Goal: Information Seeking & Learning: Get advice/opinions

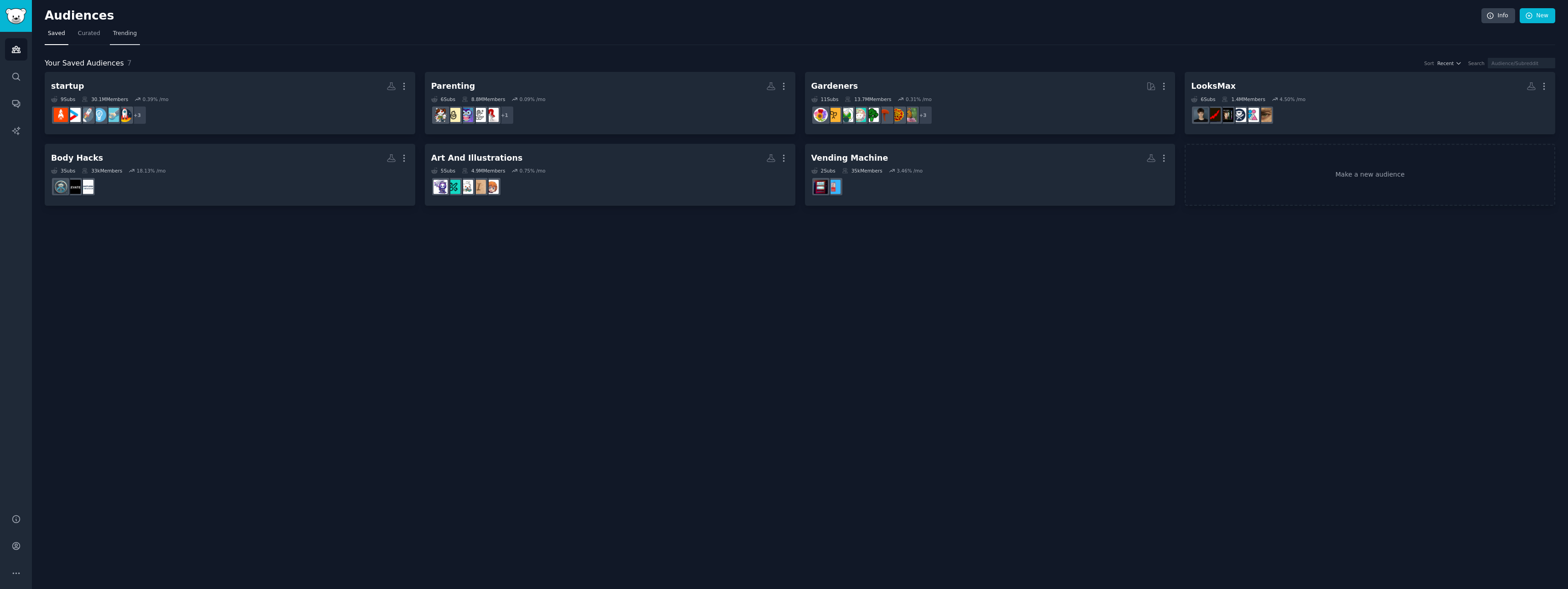
click at [127, 26] on link "Trending" at bounding box center [125, 36] width 30 height 19
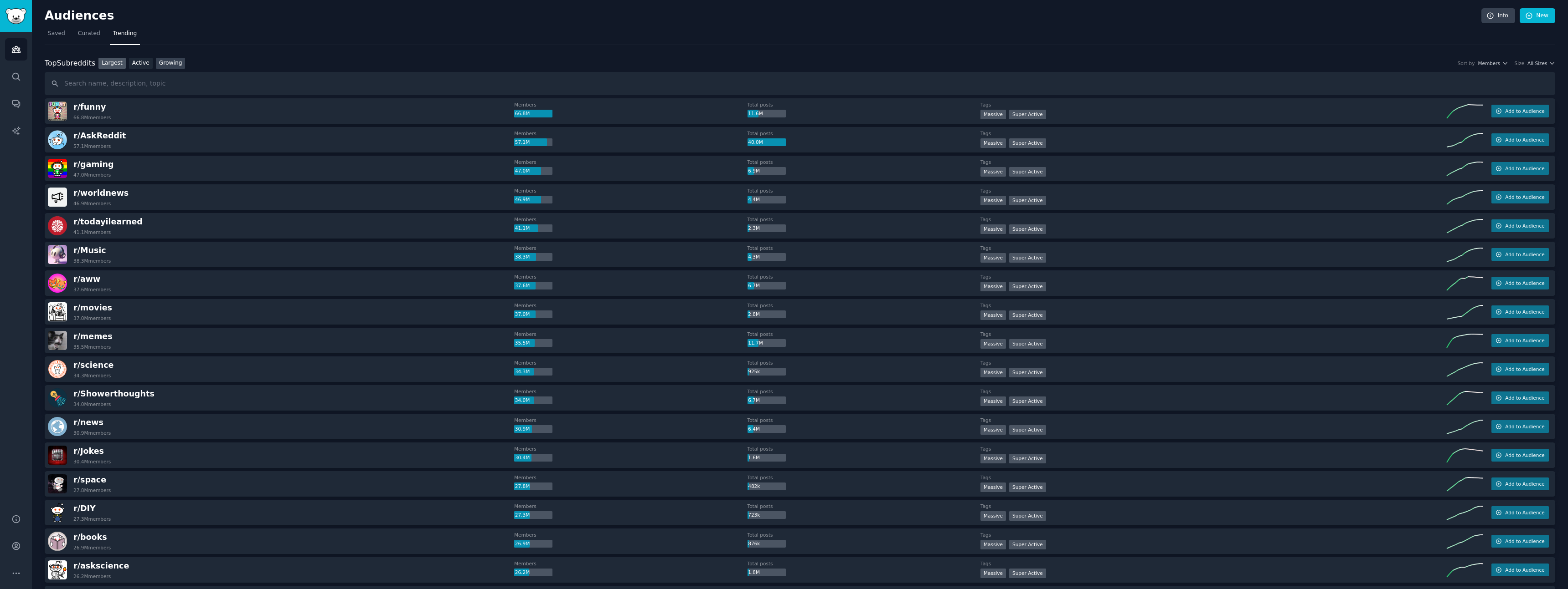
click at [175, 66] on link "Growing" at bounding box center [171, 64] width 30 height 12
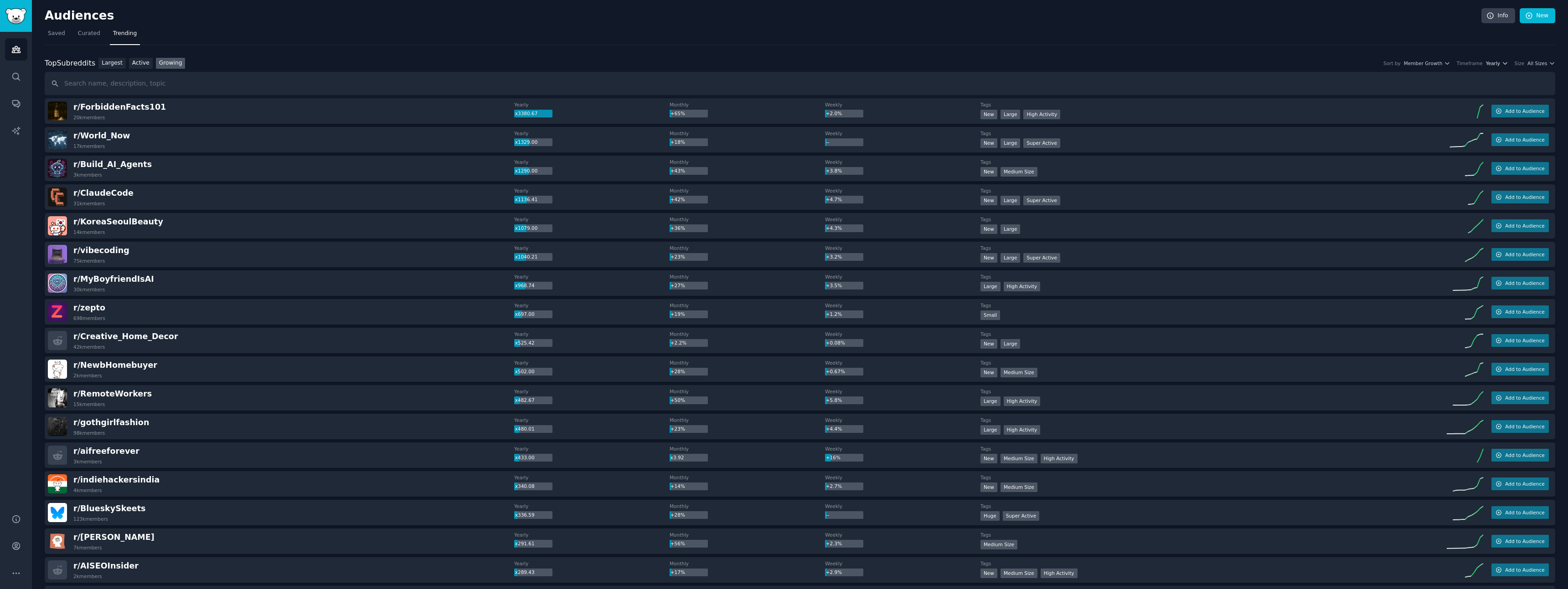
click at [1491, 64] on span "Yearly" at bounding box center [1493, 64] width 14 height 7
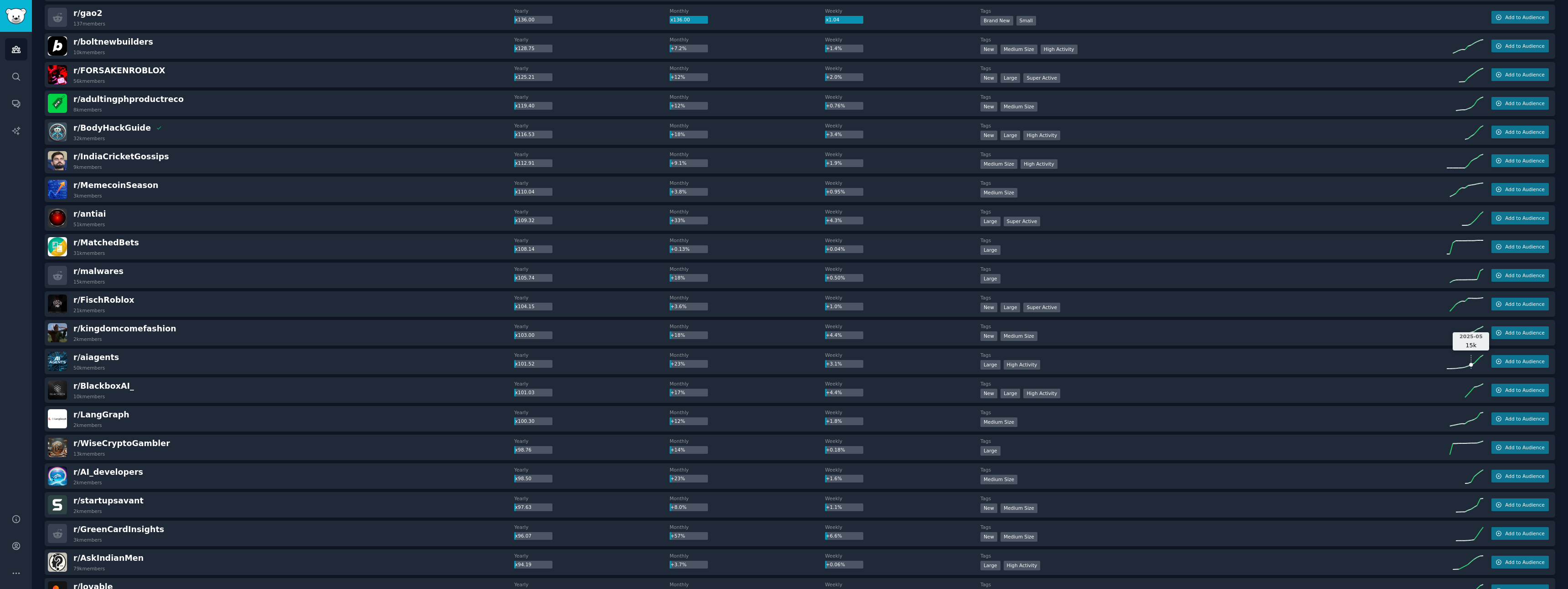
scroll to position [913, 0]
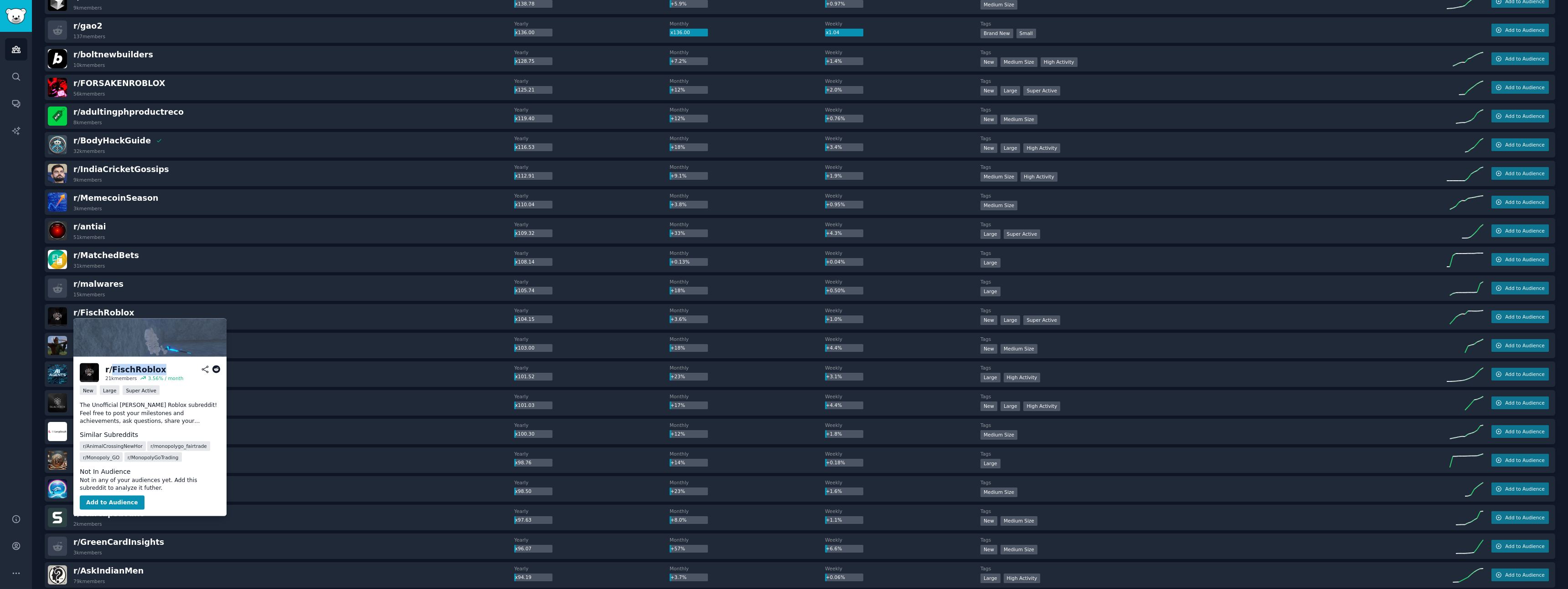
drag, startPoint x: 157, startPoint y: 371, endPoint x: 111, endPoint y: 370, distance: 46.0
click at [111, 370] on h2 "r/ FischRoblox" at bounding box center [162, 370] width 115 height 12
copy div "FischRoblox"
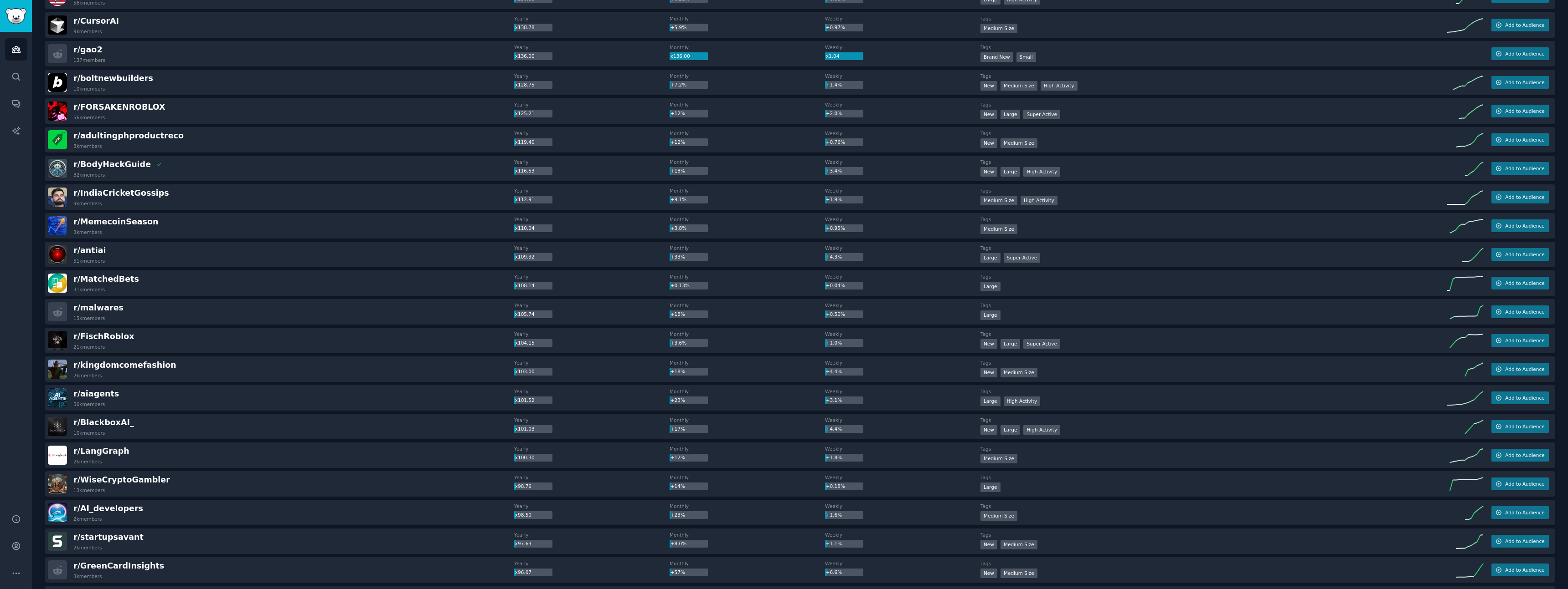
scroll to position [885, 0]
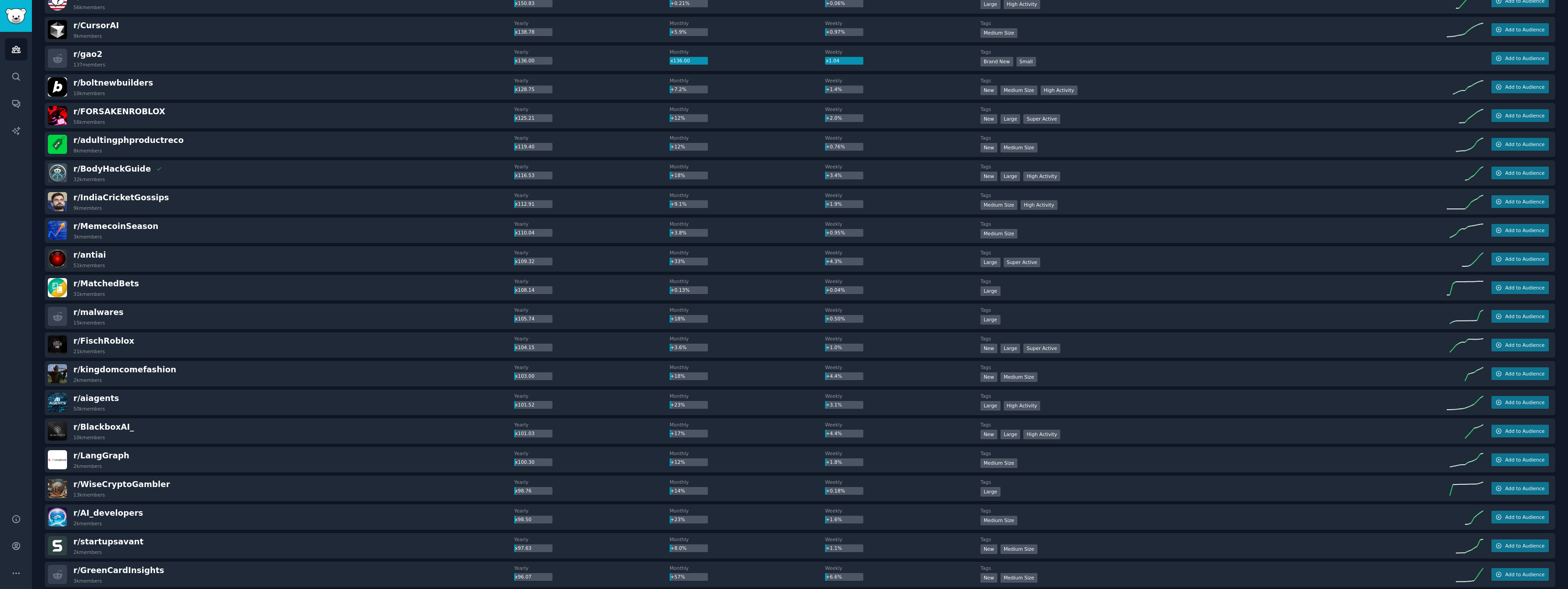
click at [349, 310] on div "r/ malwares 15k members" at bounding box center [281, 316] width 466 height 19
drag, startPoint x: 202, startPoint y: 366, endPoint x: 195, endPoint y: 371, distance: 8.6
click at [202, 366] on div "r/ kingdomcomefashion 2k members" at bounding box center [281, 373] width 466 height 19
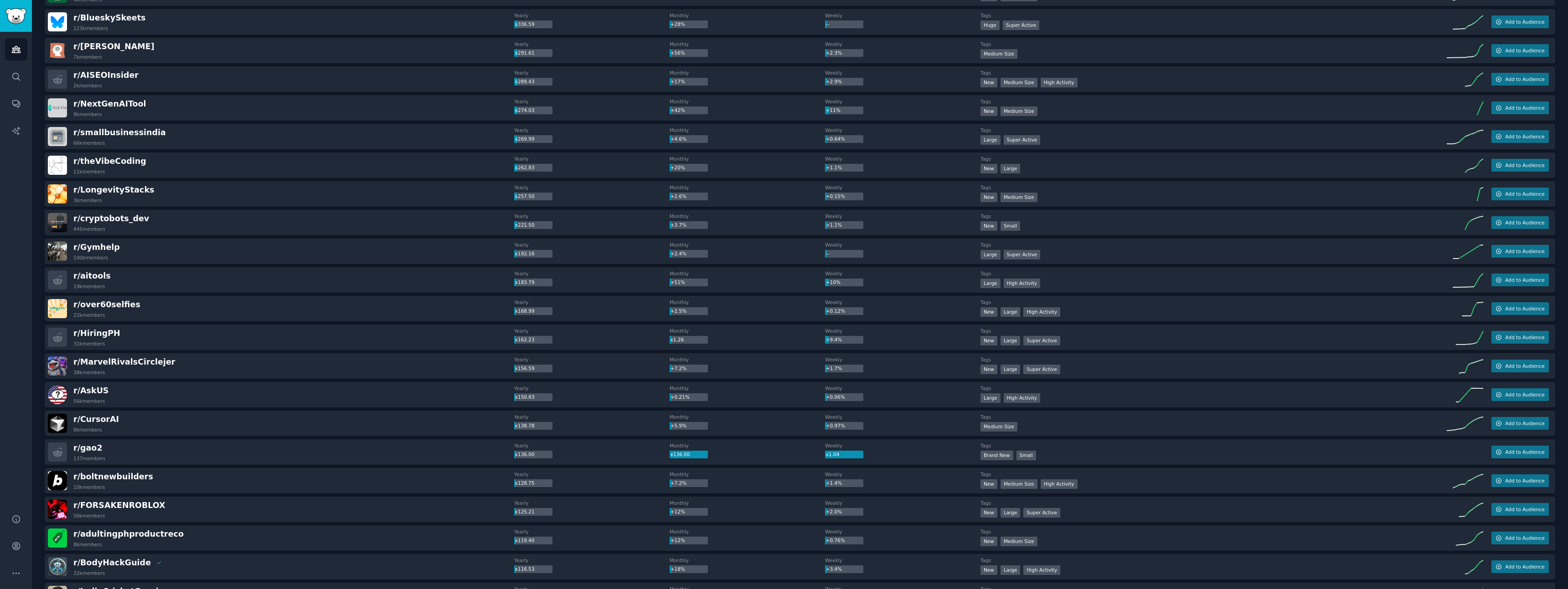
scroll to position [483, 0]
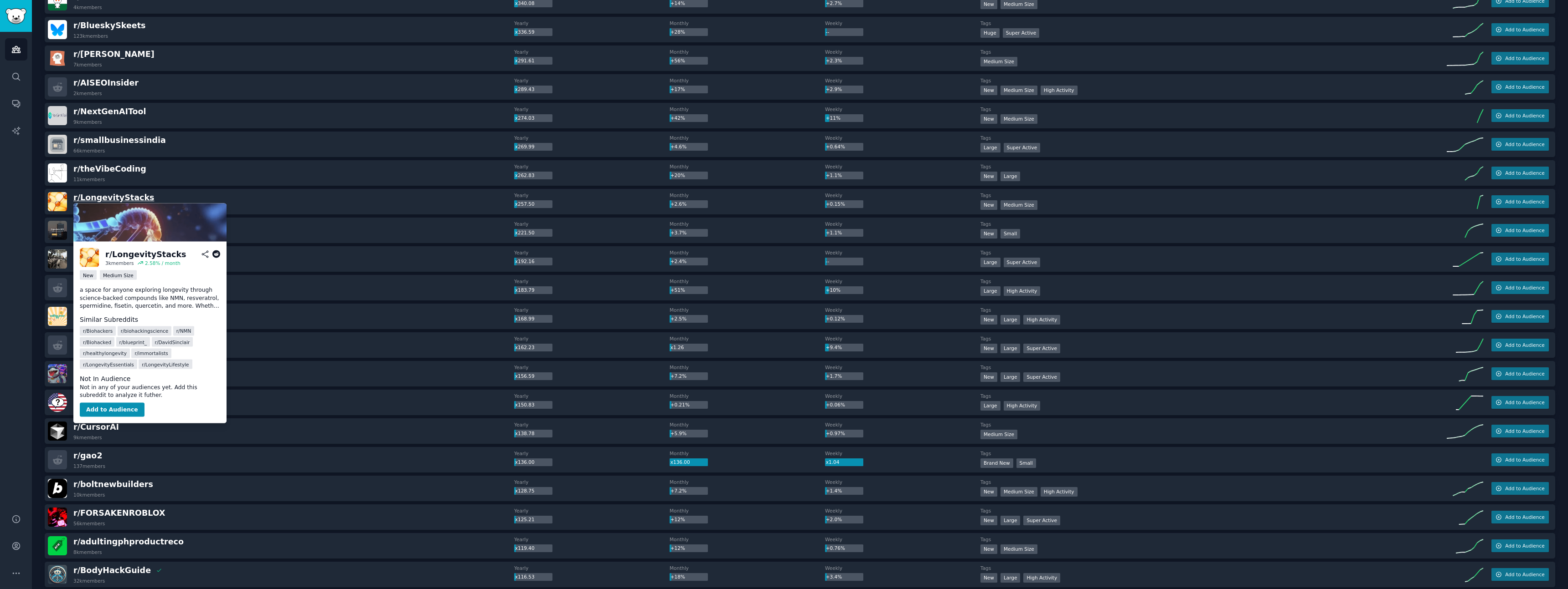
click at [118, 197] on span "r/ LongevityStacks" at bounding box center [113, 197] width 80 height 9
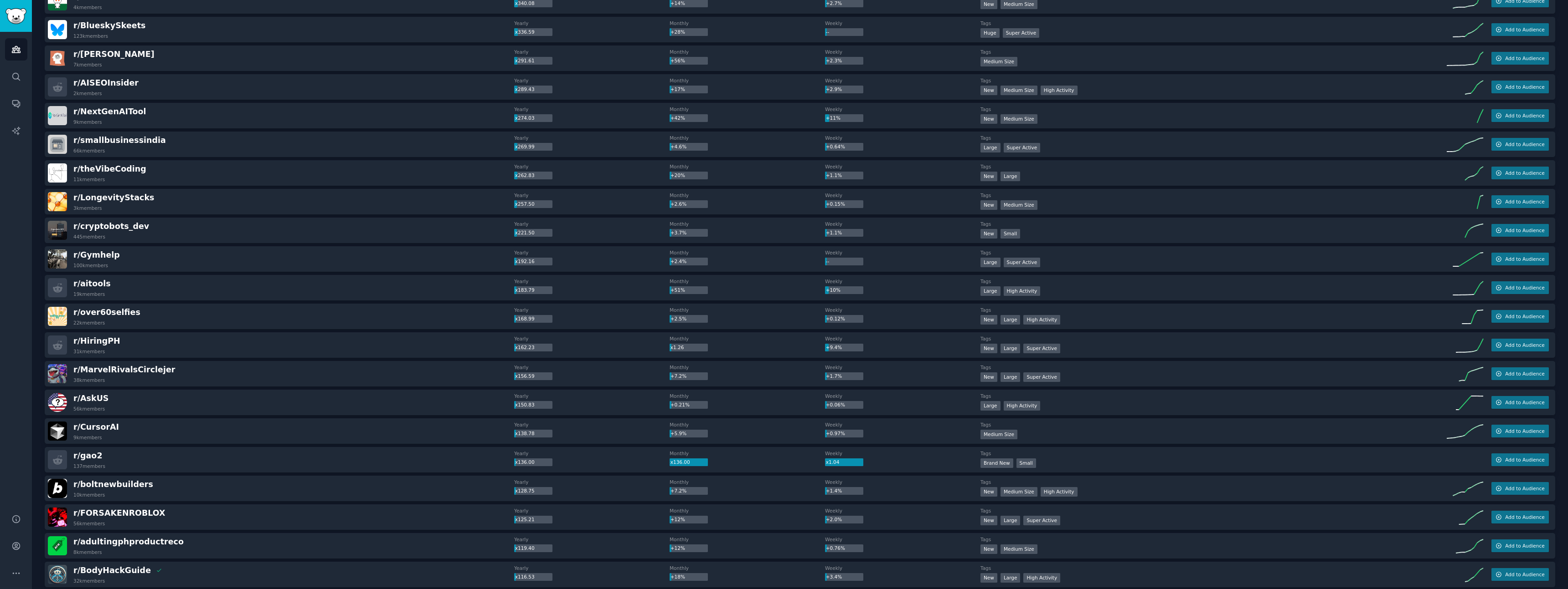
scroll to position [0, 0]
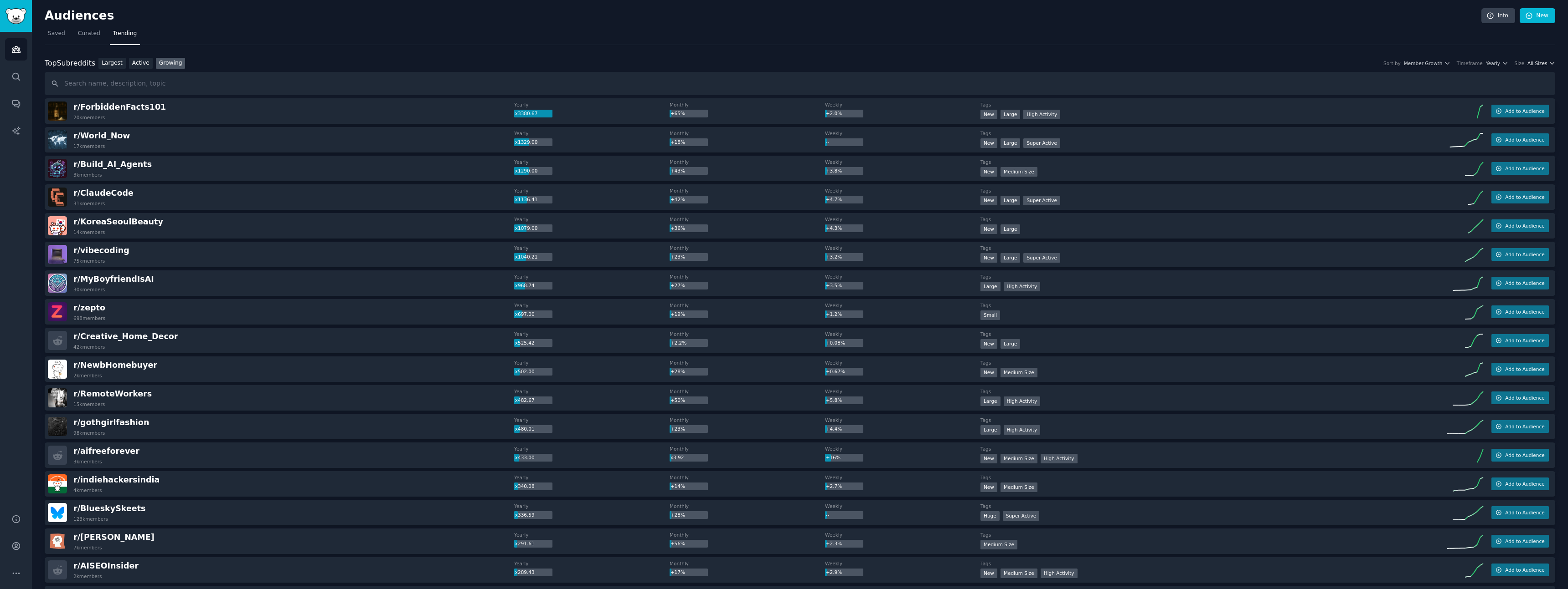
click at [1540, 63] on span "All Sizes" at bounding box center [1537, 64] width 20 height 7
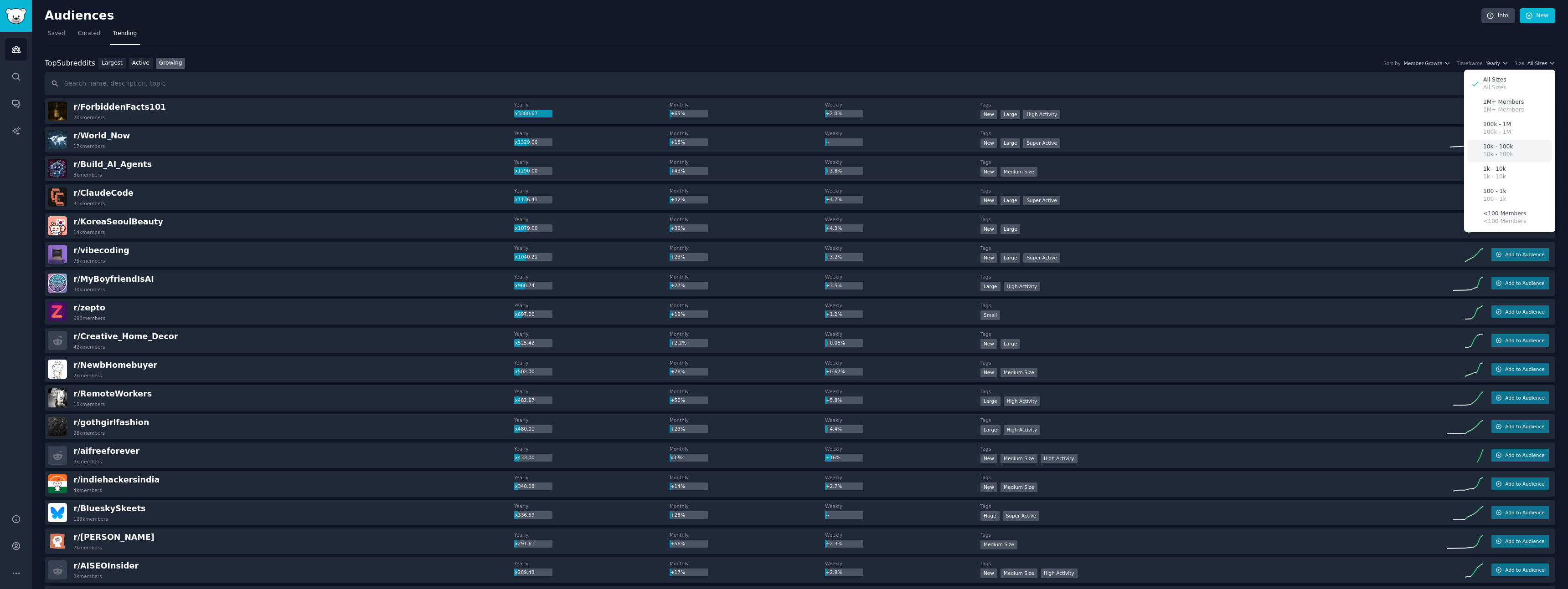
click at [1512, 155] on div "10k - 100k 10k - 100k" at bounding box center [1509, 151] width 84 height 22
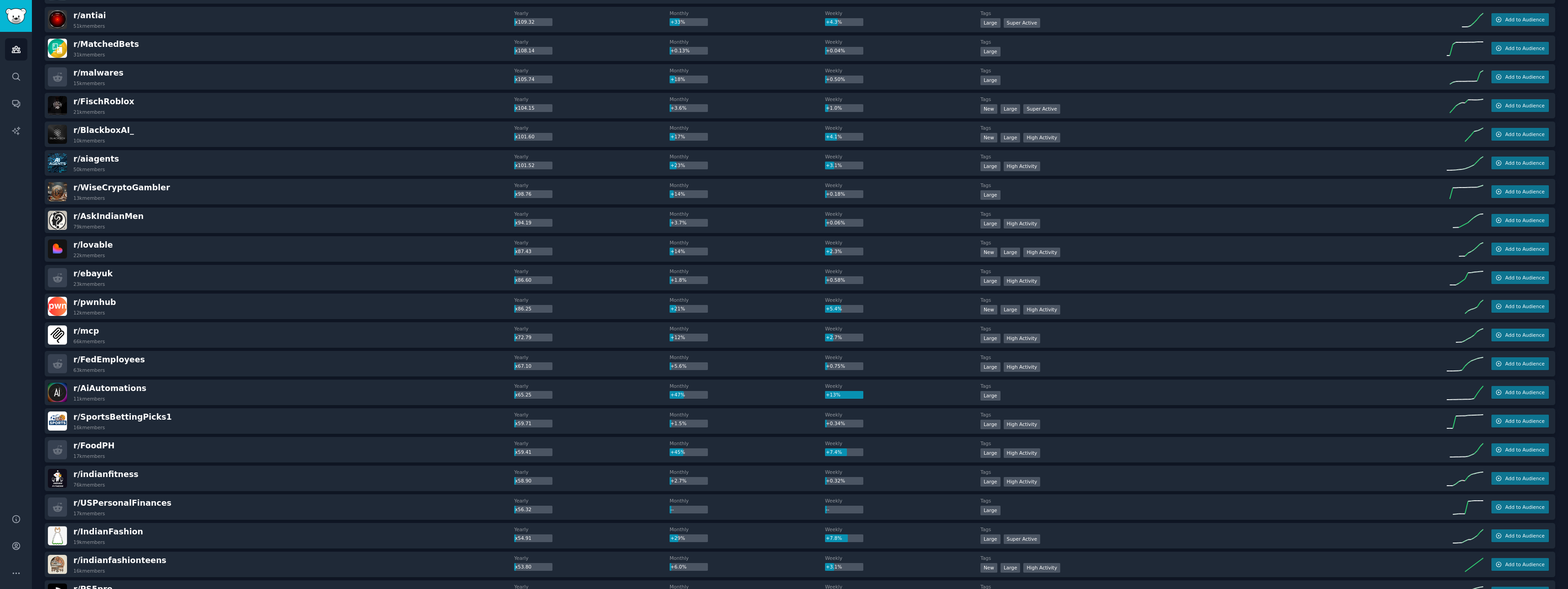
scroll to position [1003, 0]
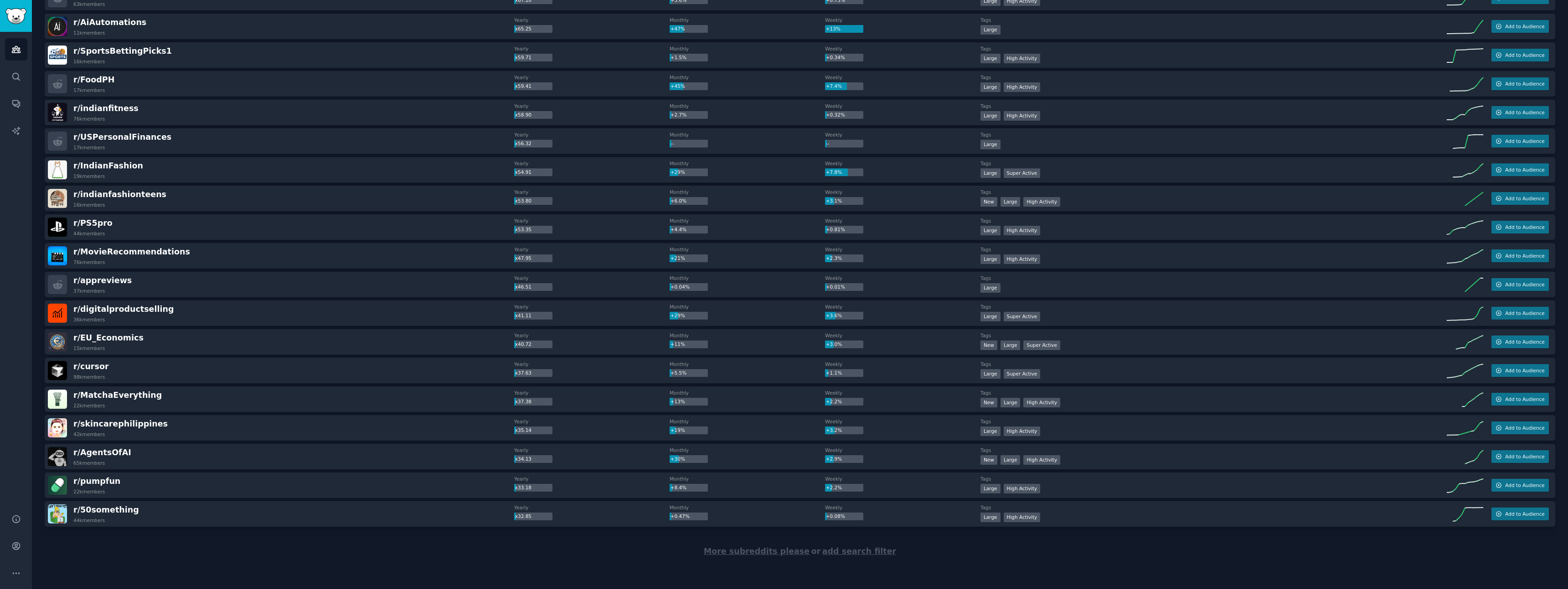
click at [791, 552] on span "More subreddits please" at bounding box center [757, 551] width 106 height 9
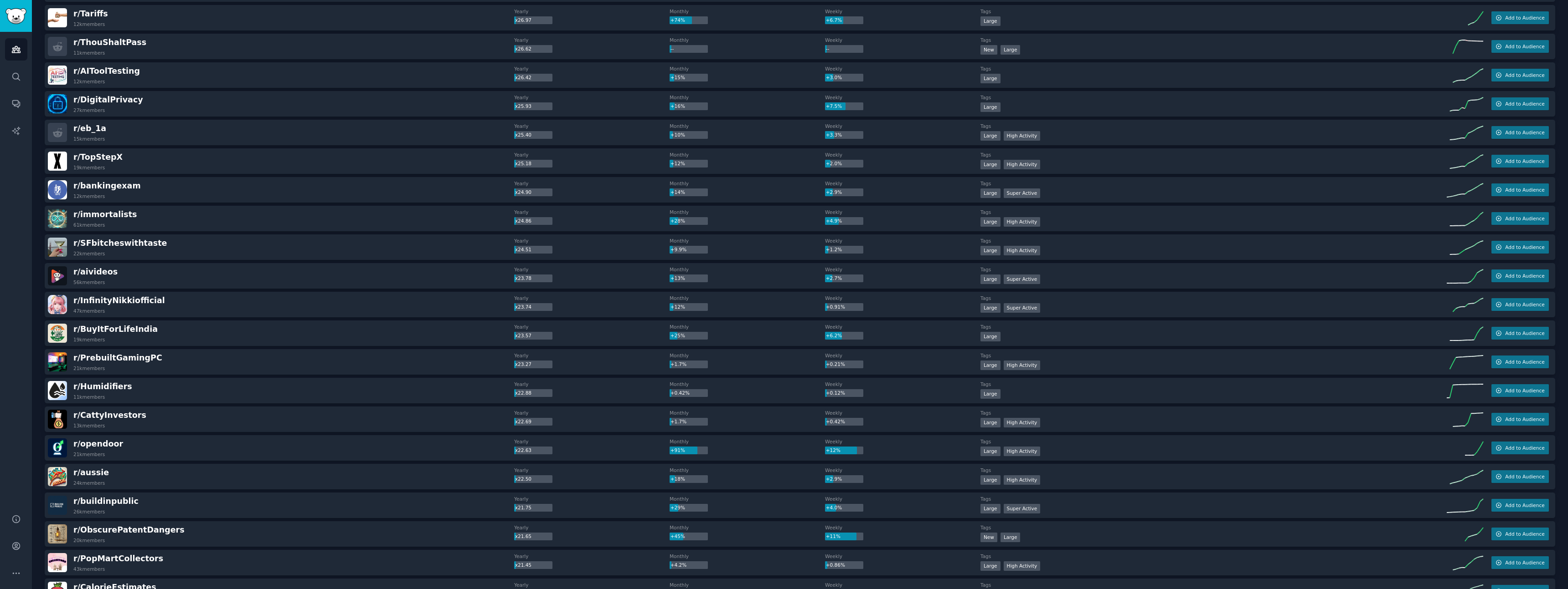
scroll to position [2437, 0]
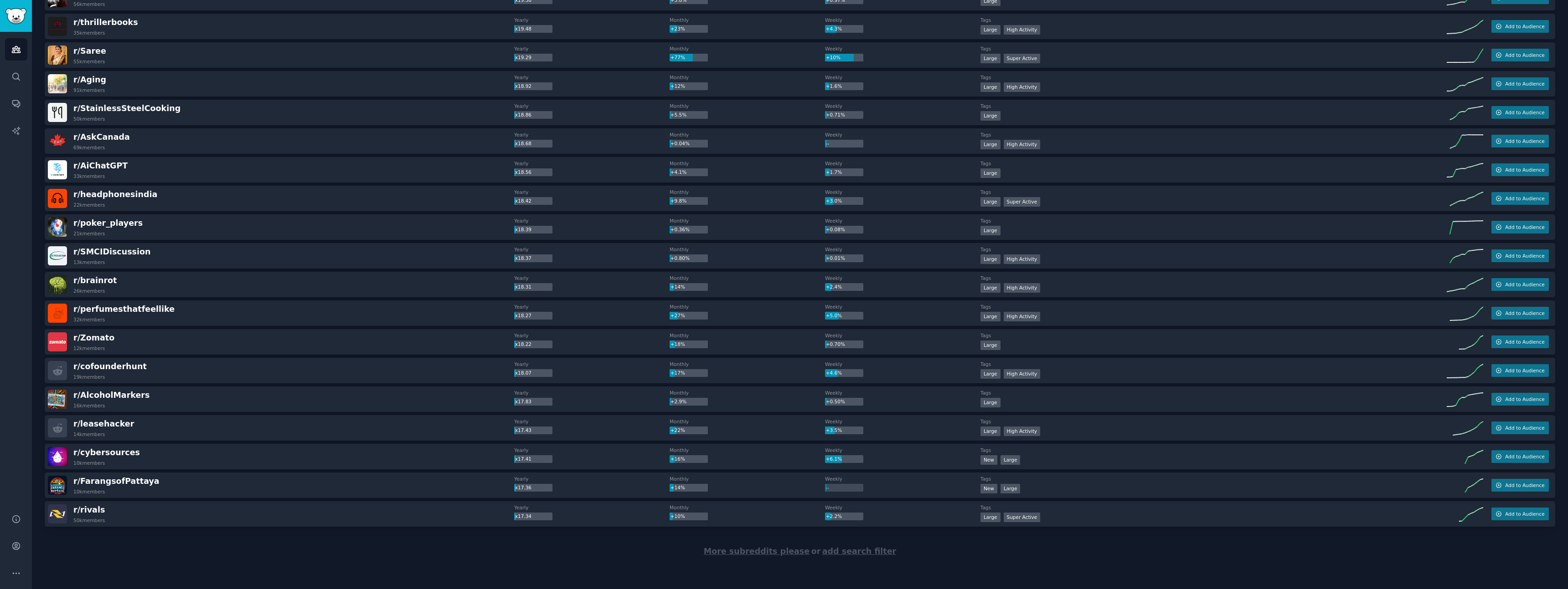
click at [770, 556] on span "More subreddits please" at bounding box center [757, 551] width 106 height 9
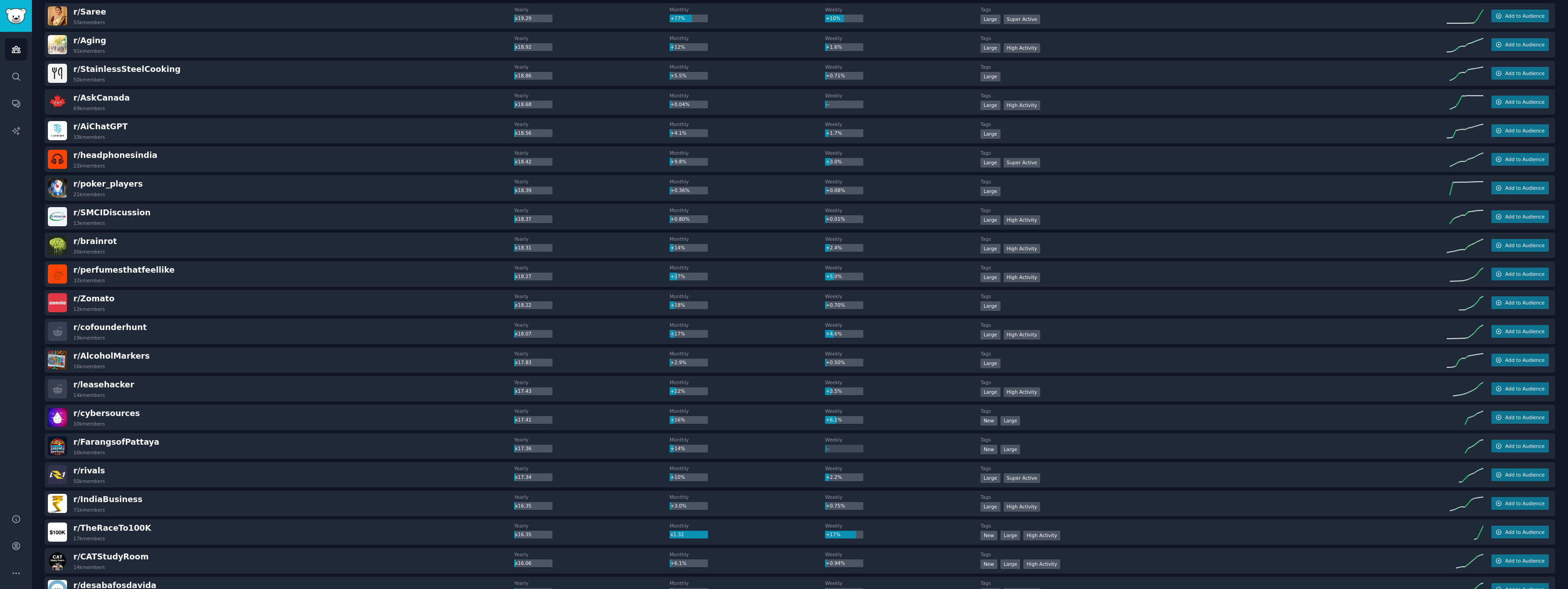
scroll to position [2476, 0]
click at [207, 332] on div "r/ cofounderhunt 19k members" at bounding box center [281, 332] width 466 height 19
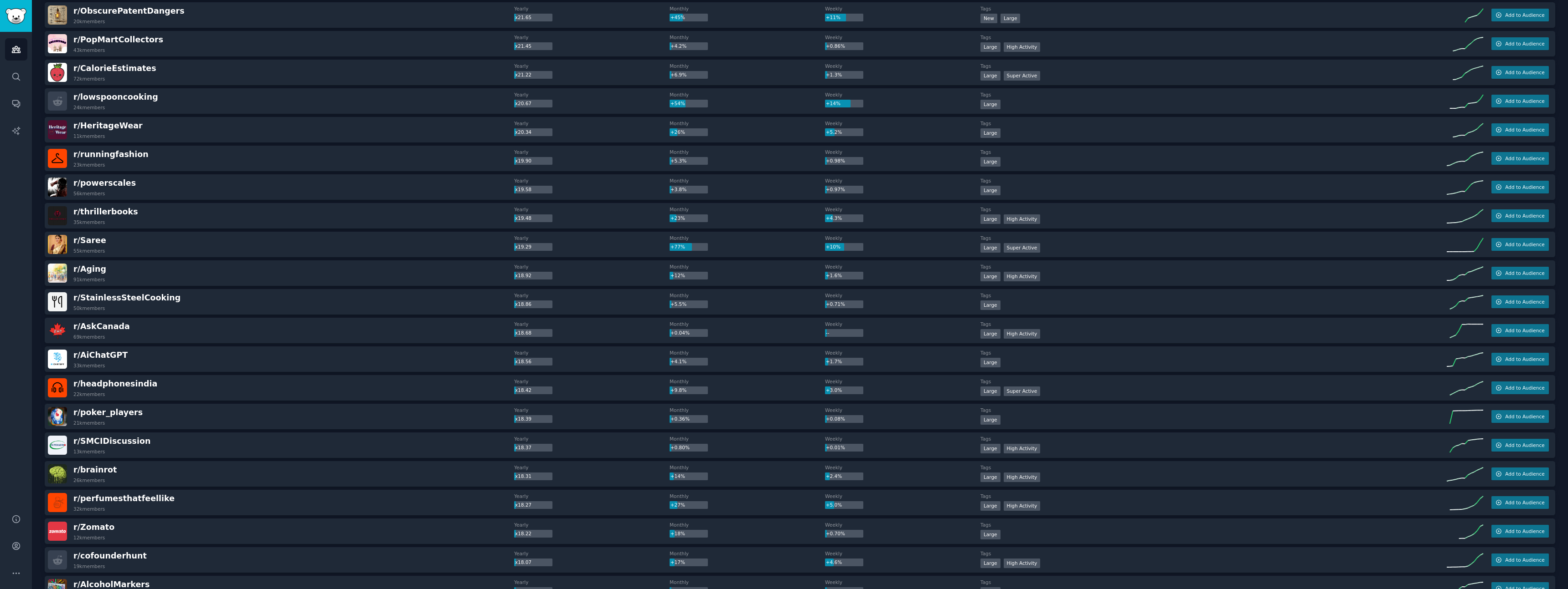
scroll to position [2241, 0]
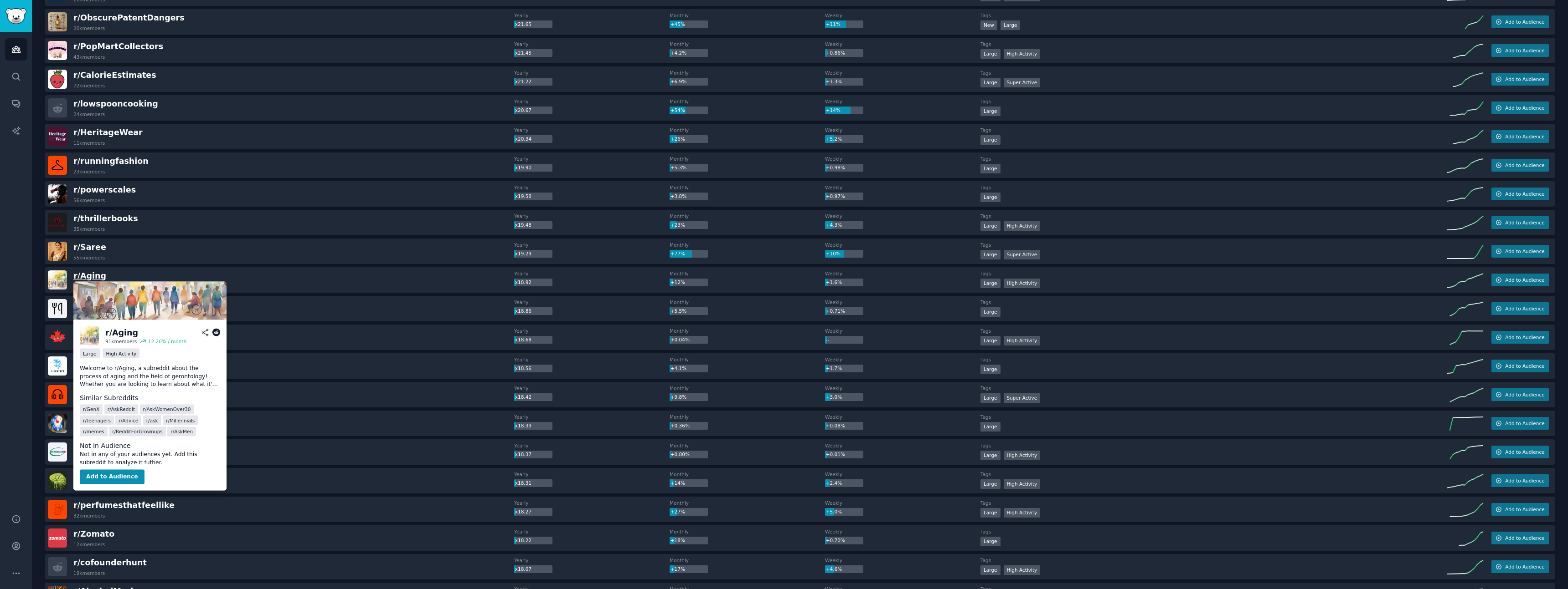
click at [92, 278] on span "r/ Aging" at bounding box center [90, 275] width 33 height 9
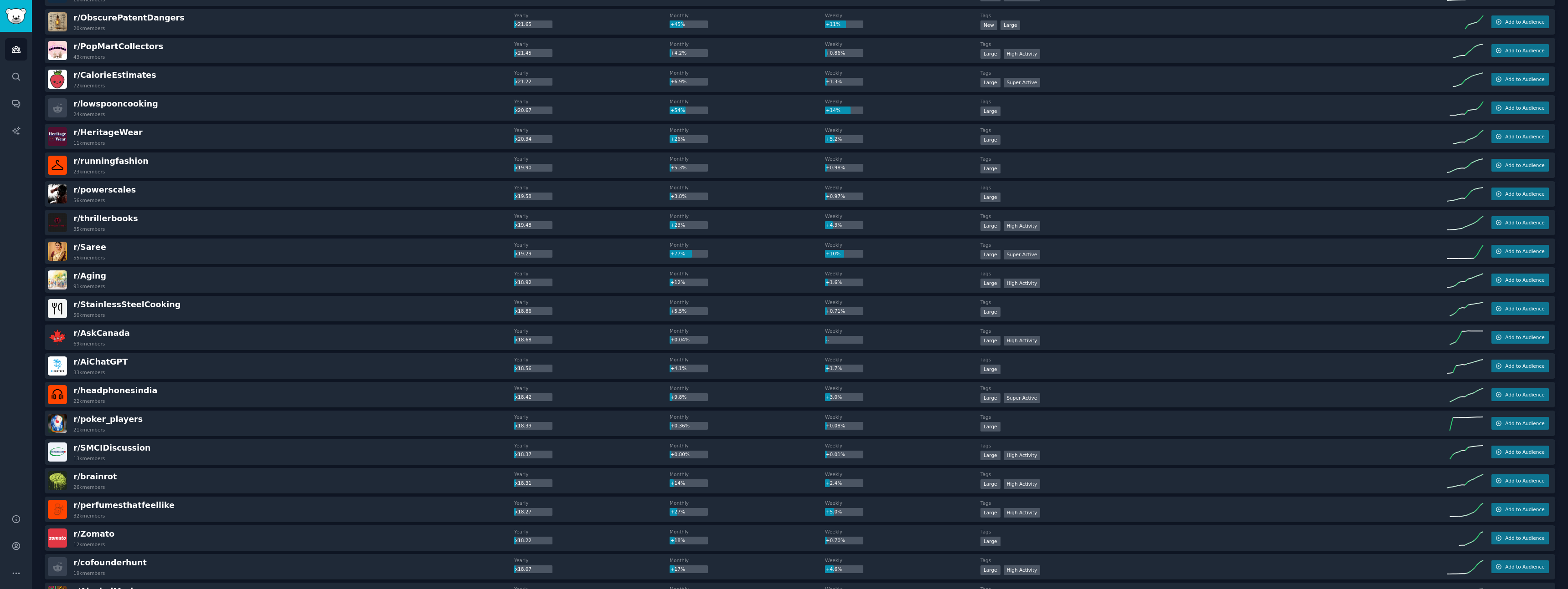
click at [65, 280] on img at bounding box center [57, 280] width 19 height 19
click at [94, 277] on span "r/ Aging" at bounding box center [90, 275] width 33 height 9
click at [88, 276] on span "r/ Aging" at bounding box center [90, 275] width 33 height 9
click at [1537, 283] on button "Add to Audience" at bounding box center [1519, 278] width 57 height 12
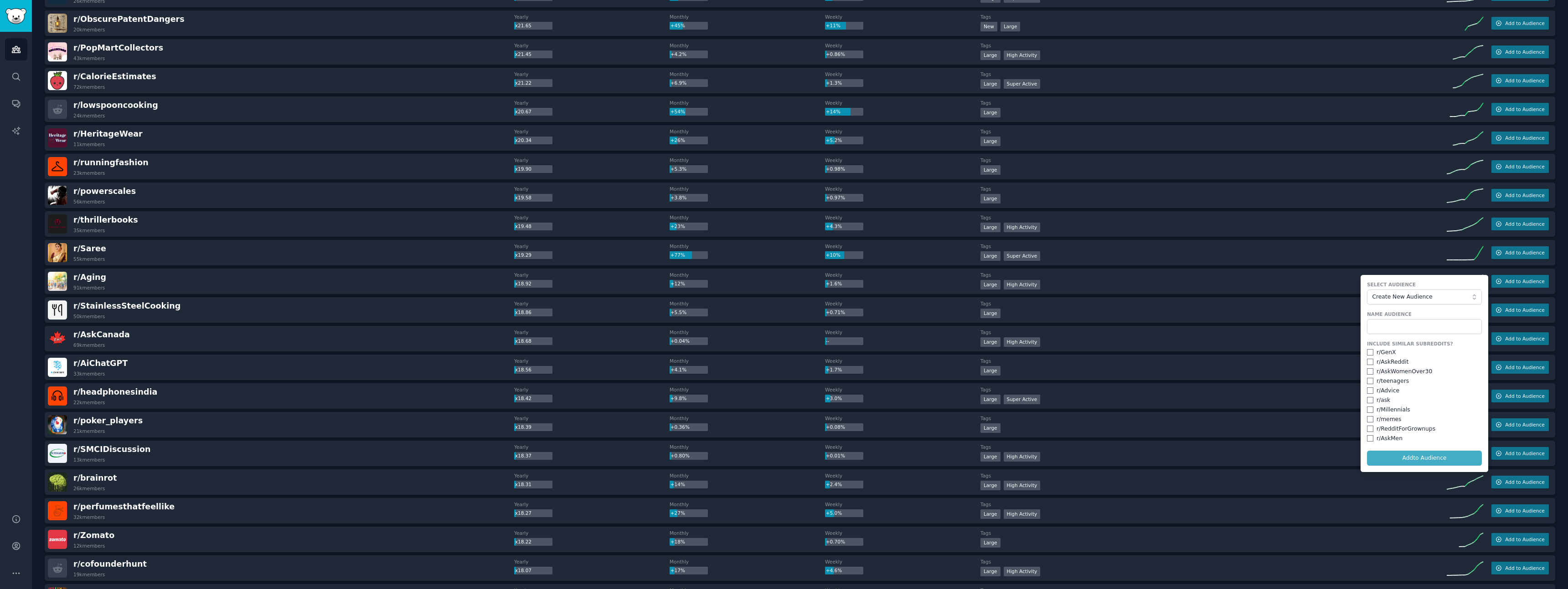
click at [1310, 329] on dt "Tags" at bounding box center [1213, 333] width 466 height 7
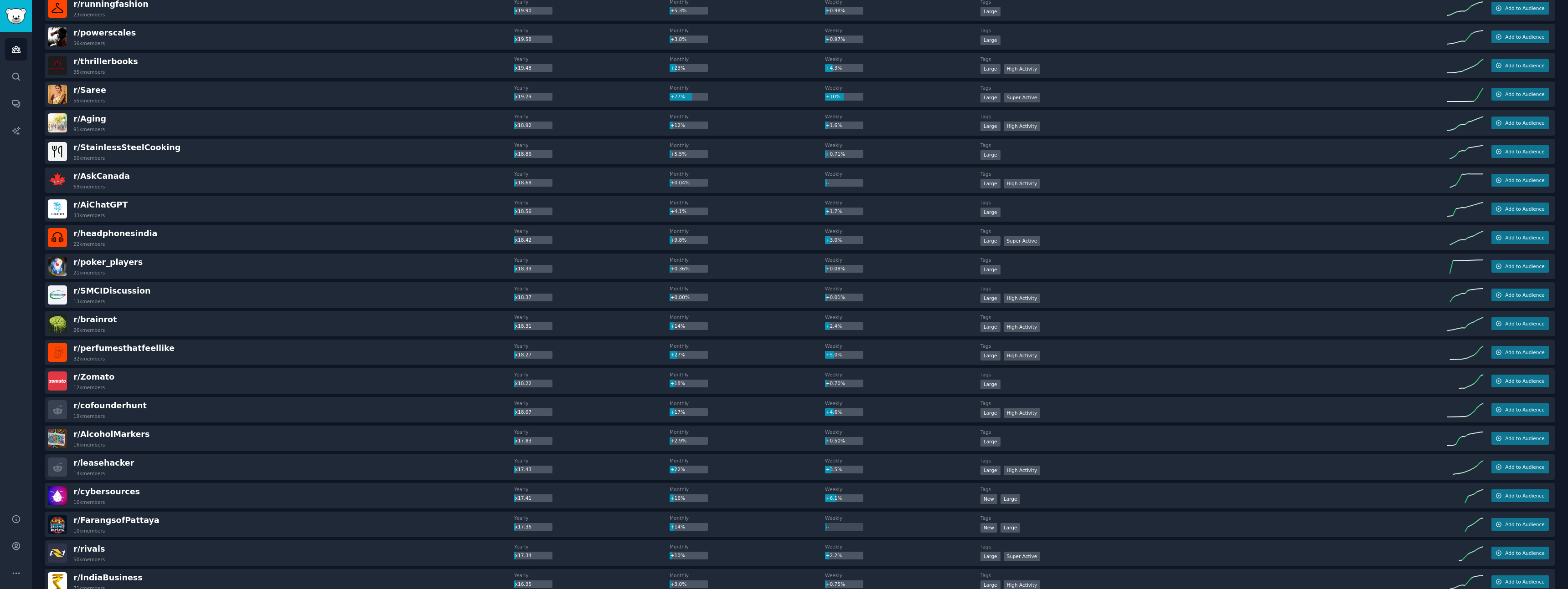
scroll to position [2343, 0]
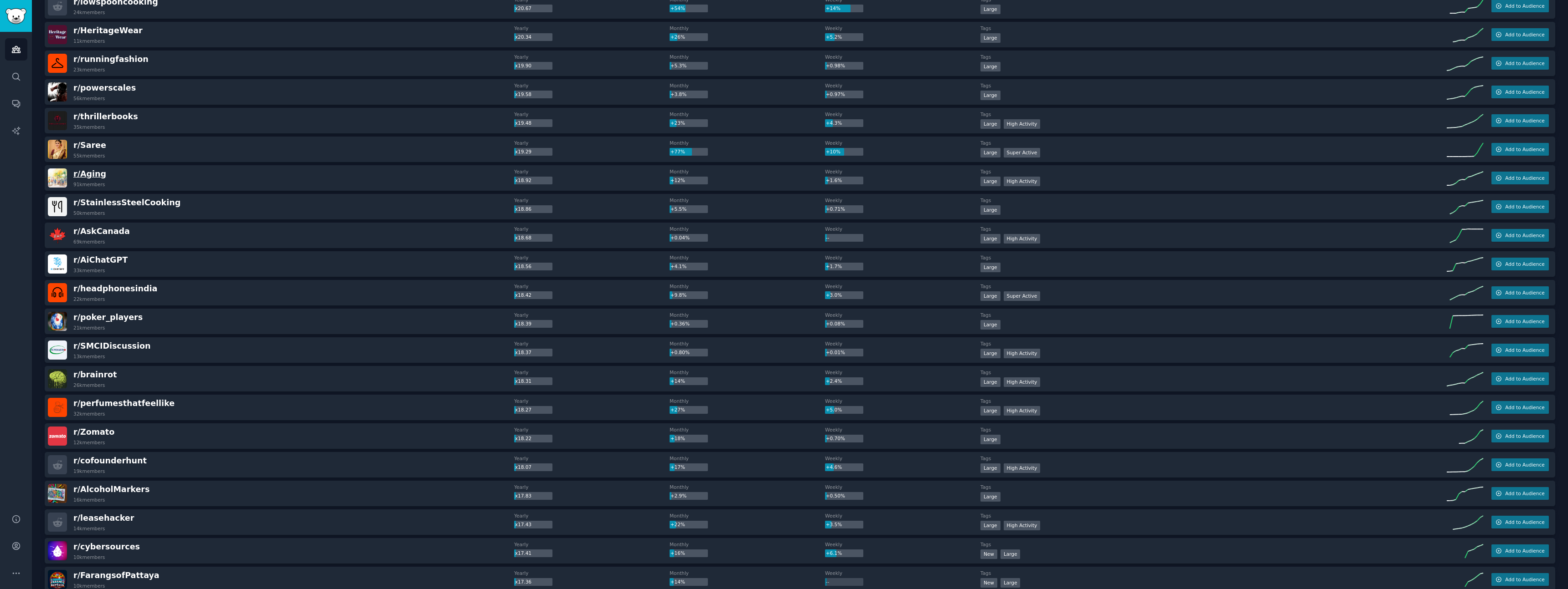
click at [92, 174] on span "r/ Aging" at bounding box center [90, 174] width 33 height 9
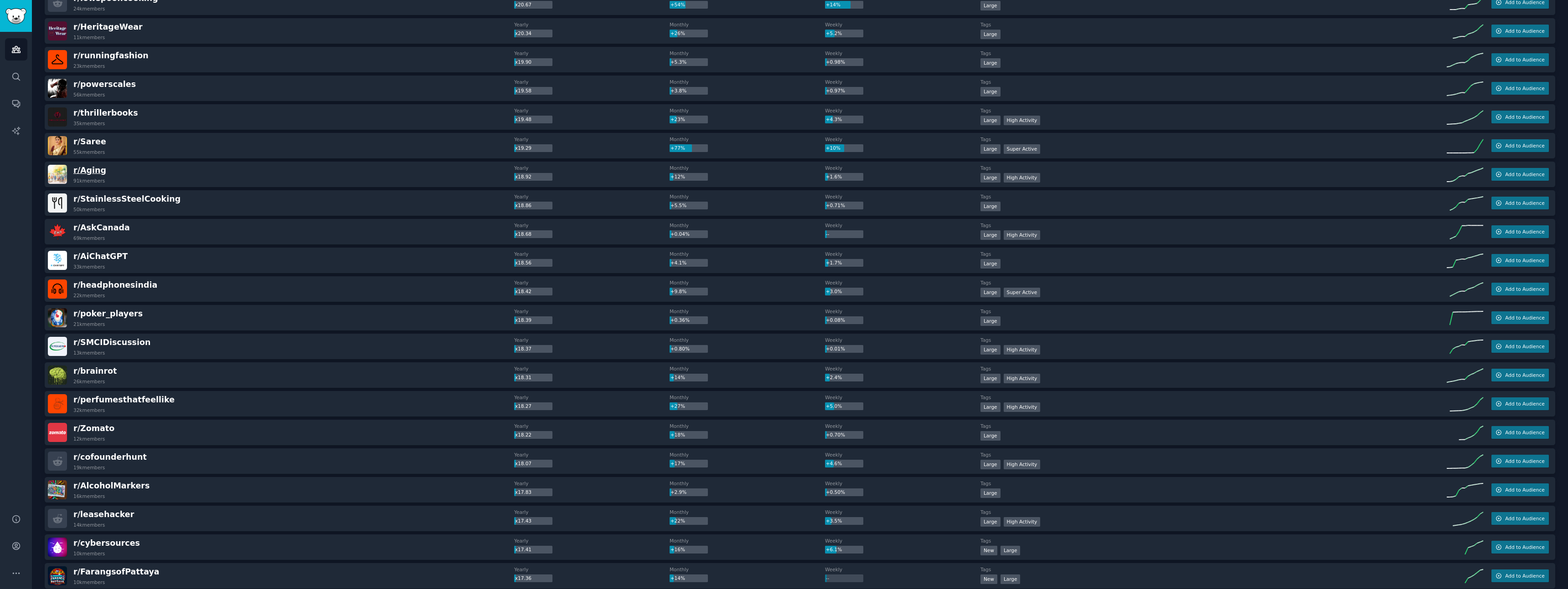
click at [92, 174] on span "r/ Aging" at bounding box center [90, 170] width 33 height 9
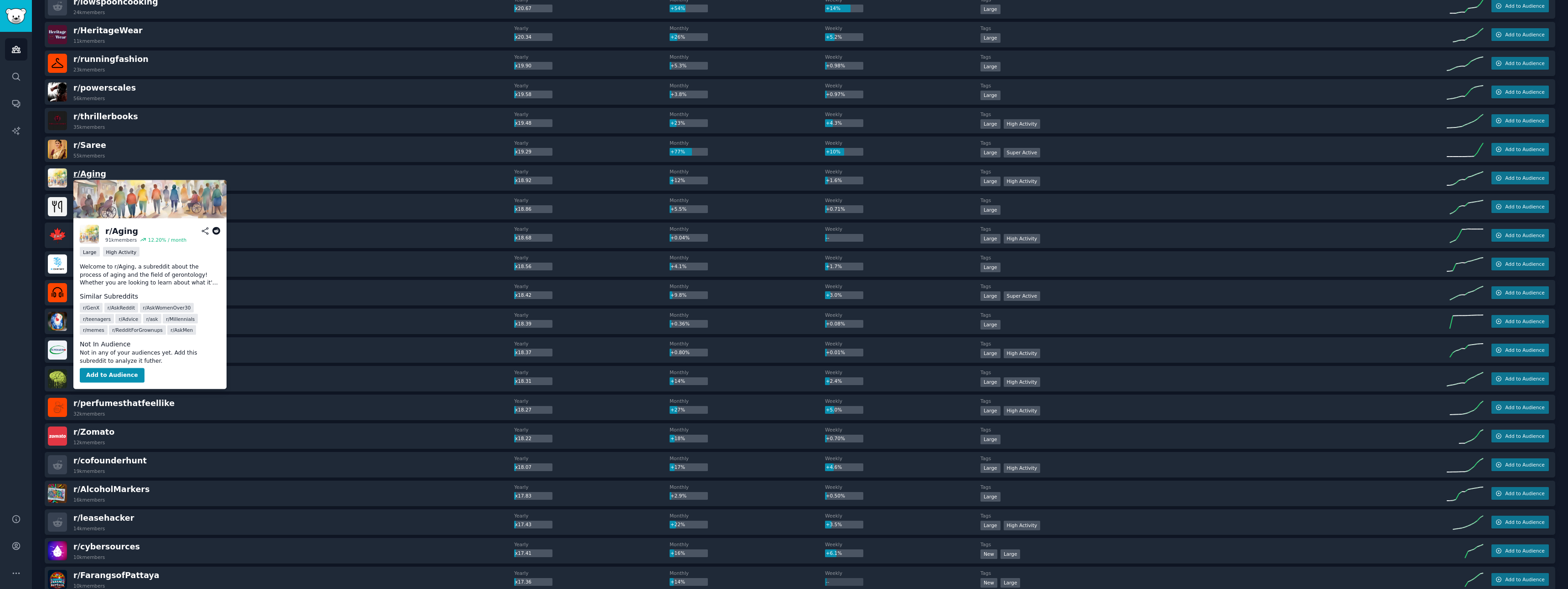
scroll to position [2343, 0]
click at [87, 375] on button "Add to Audience" at bounding box center [112, 376] width 65 height 15
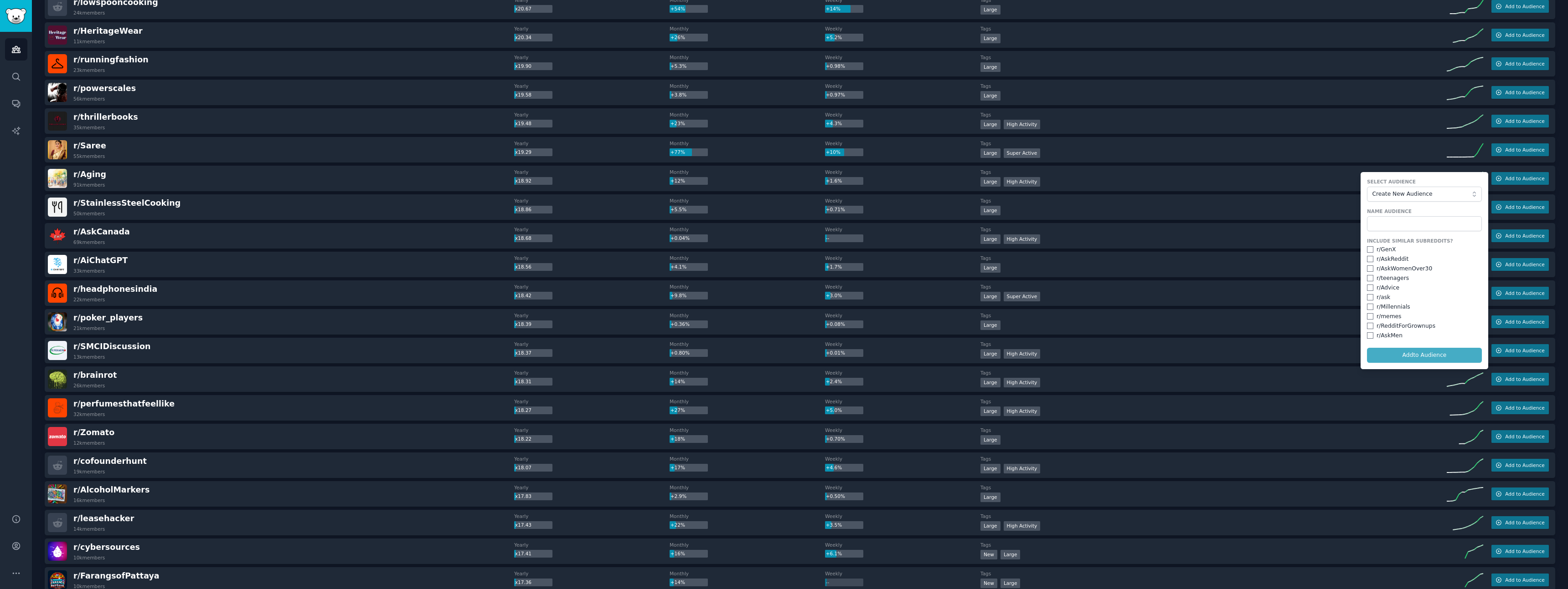
click at [1432, 352] on form "Select Audience Create New Audience Name Audience Include Similar Subreddits? r…" at bounding box center [1424, 271] width 127 height 197
click at [1435, 356] on form "Select Audience Create New Audience Name Audience Include Similar Subreddits? r…" at bounding box center [1424, 271] width 127 height 197
click at [1421, 223] on input "text" at bounding box center [1424, 223] width 115 height 16
drag, startPoint x: 200, startPoint y: 198, endPoint x: 183, endPoint y: 197, distance: 17.0
click at [200, 198] on div "r/ StainlessSteelCooking 50k members" at bounding box center [281, 207] width 466 height 19
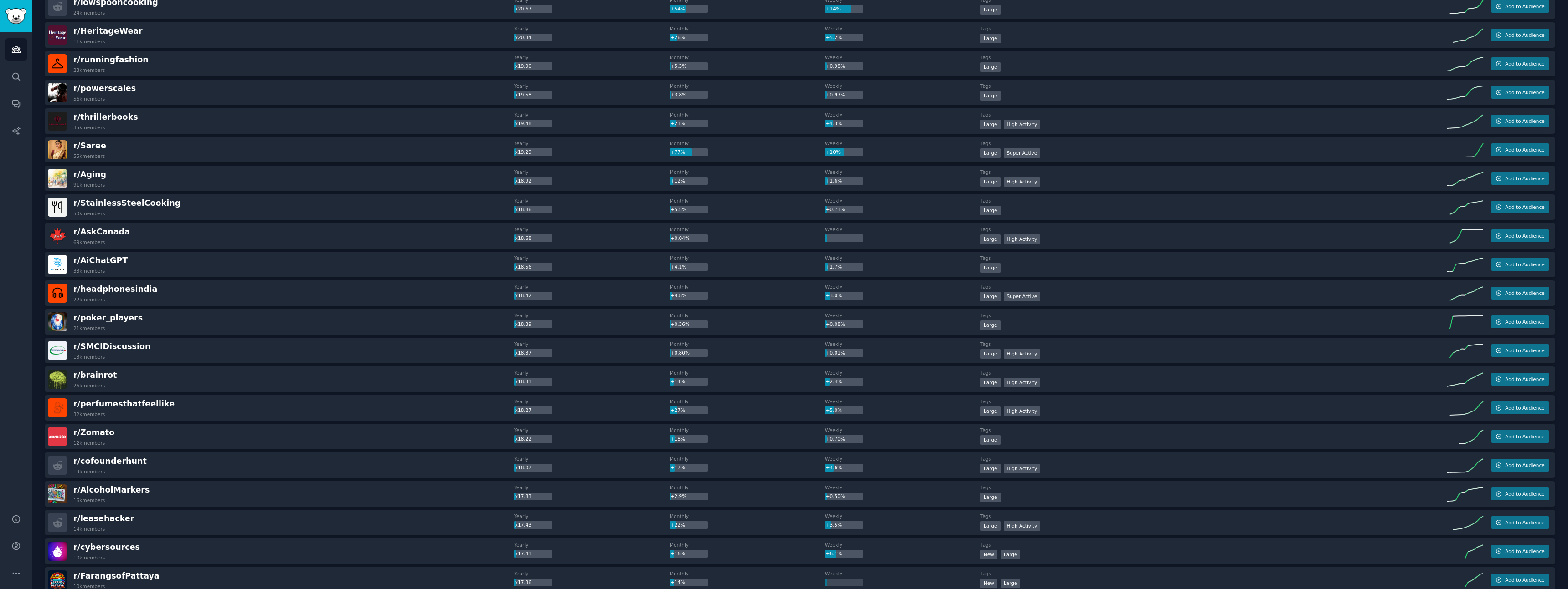
click at [89, 172] on span "r/ Aging" at bounding box center [90, 174] width 33 height 9
click at [86, 173] on span "r/ Aging" at bounding box center [90, 174] width 33 height 9
click at [65, 175] on img at bounding box center [57, 178] width 19 height 19
click at [85, 175] on span "r/ Aging" at bounding box center [90, 174] width 33 height 9
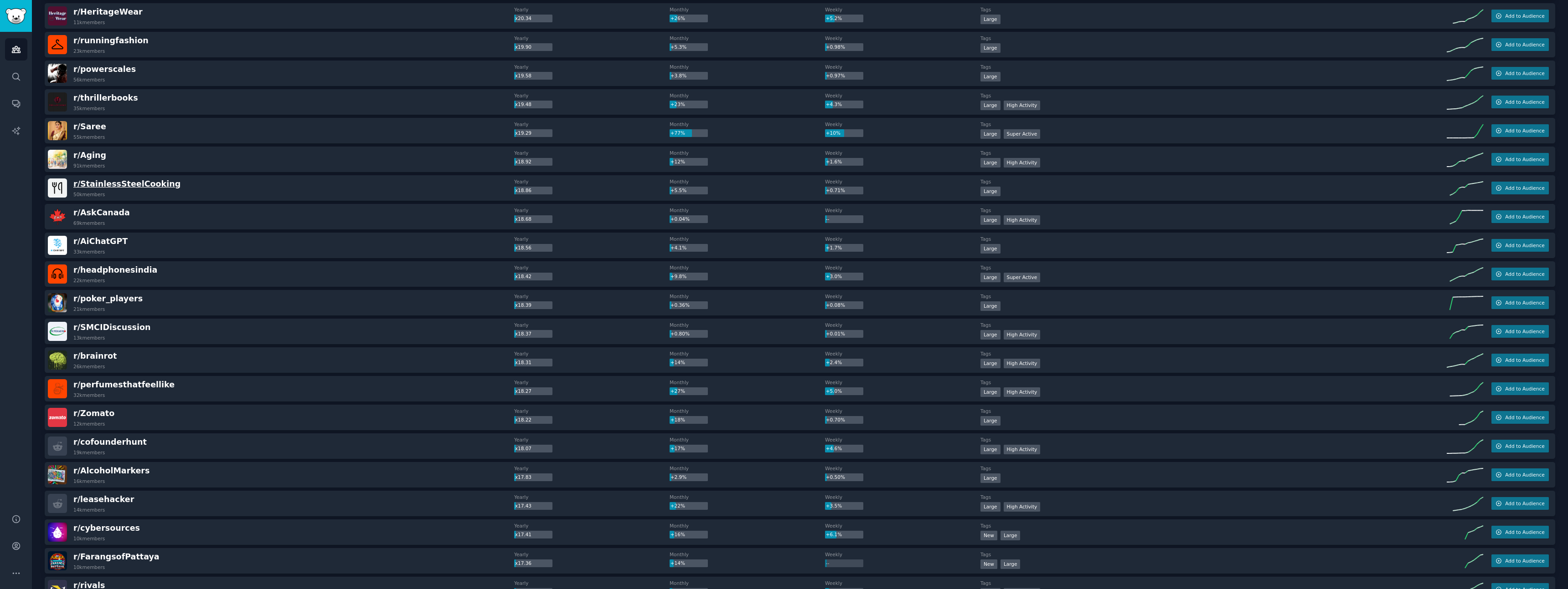
scroll to position [2368, 0]
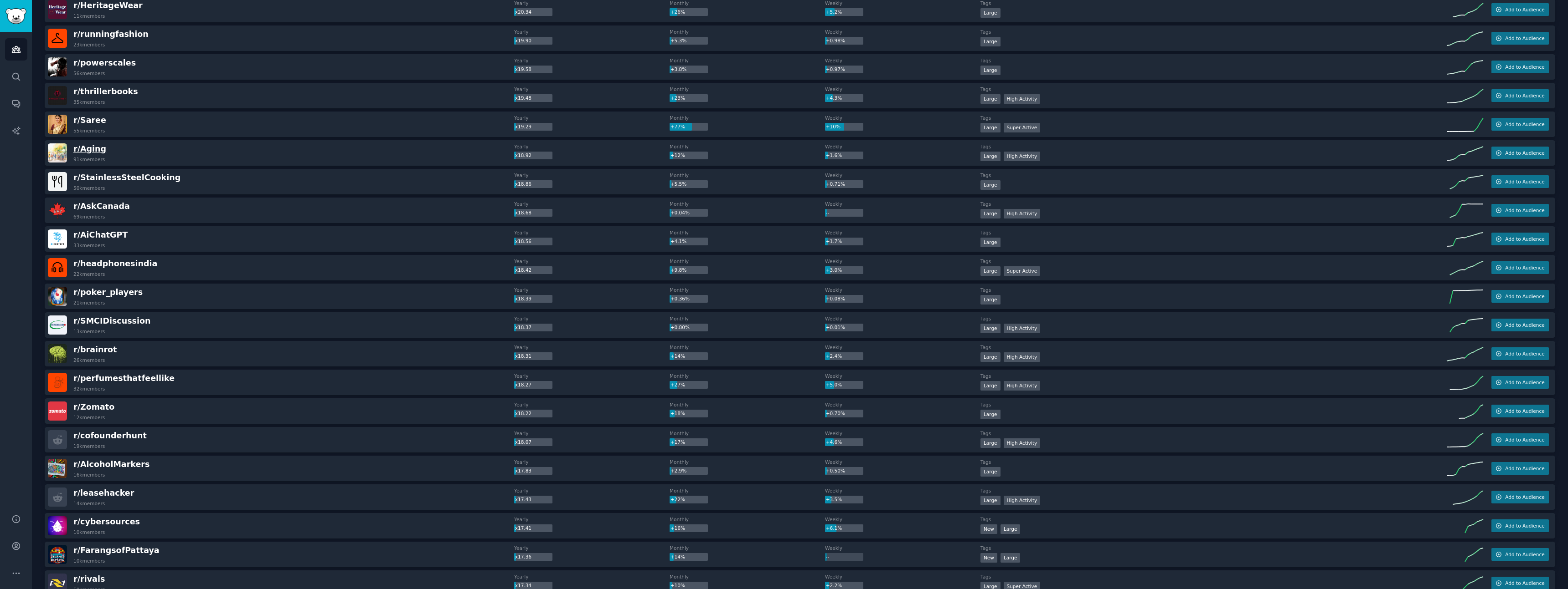
click at [90, 151] on span "r/ Aging" at bounding box center [90, 149] width 33 height 9
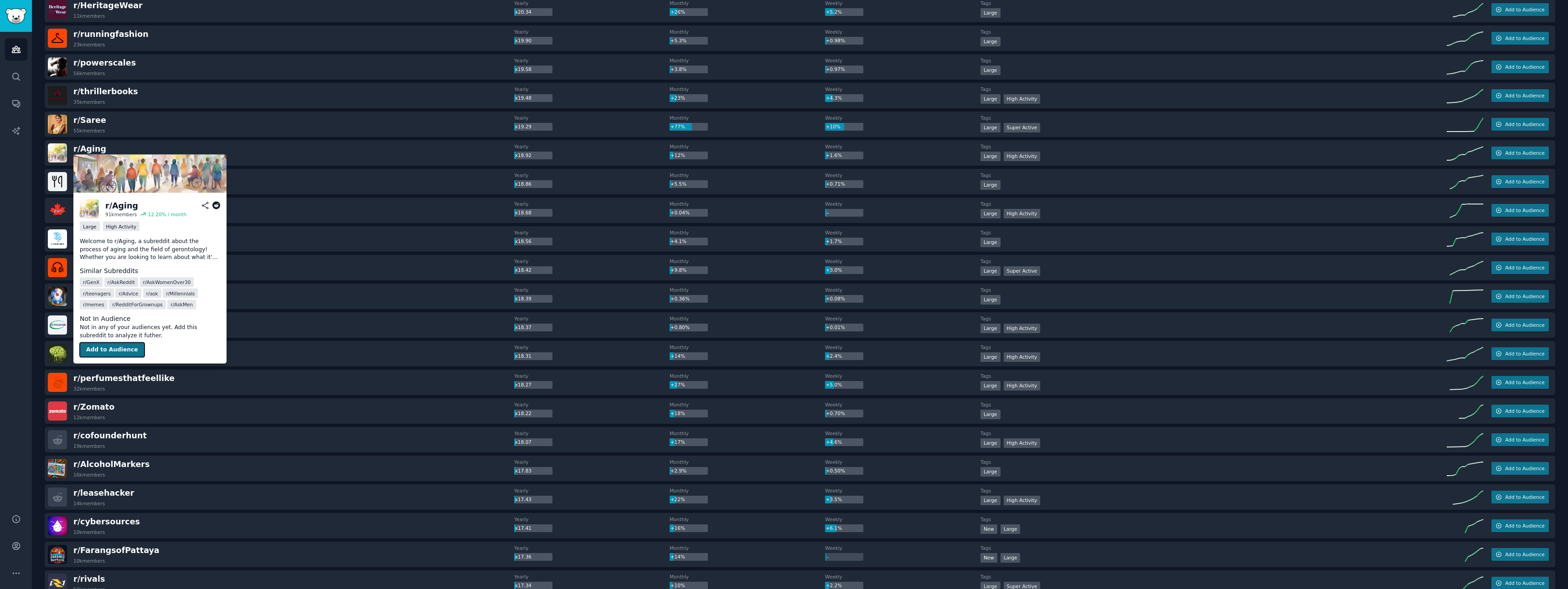
click at [105, 349] on button "Add to Audience" at bounding box center [112, 351] width 65 height 15
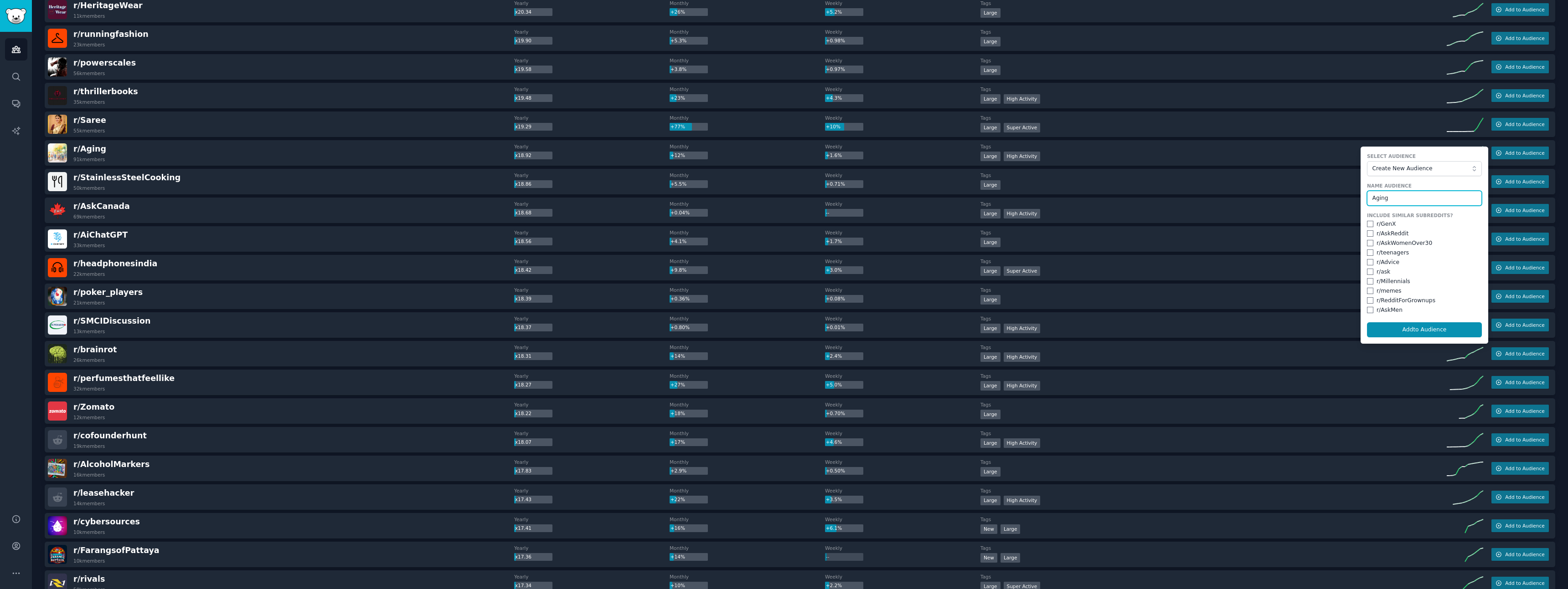
type input "Aging"
click at [1367, 323] on button "Add to Audience" at bounding box center [1424, 330] width 115 height 16
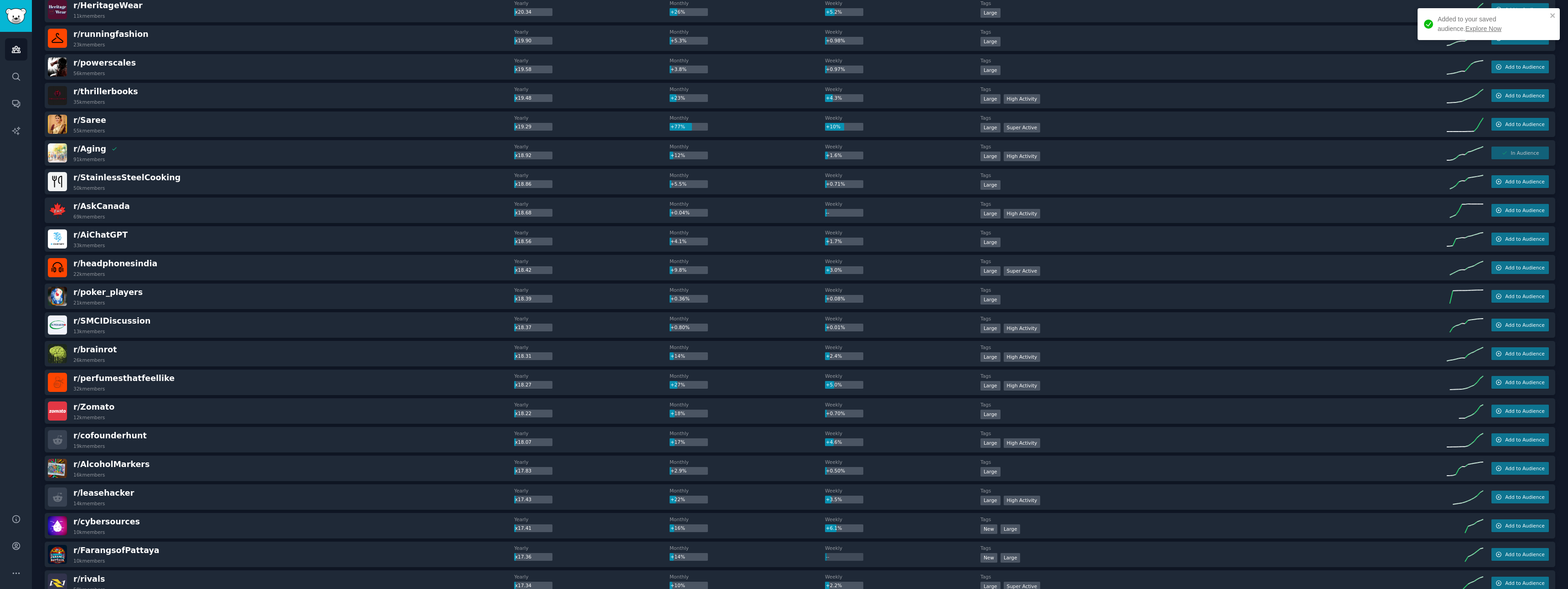
click at [1465, 30] on link "Explore Now" at bounding box center [1483, 28] width 36 height 7
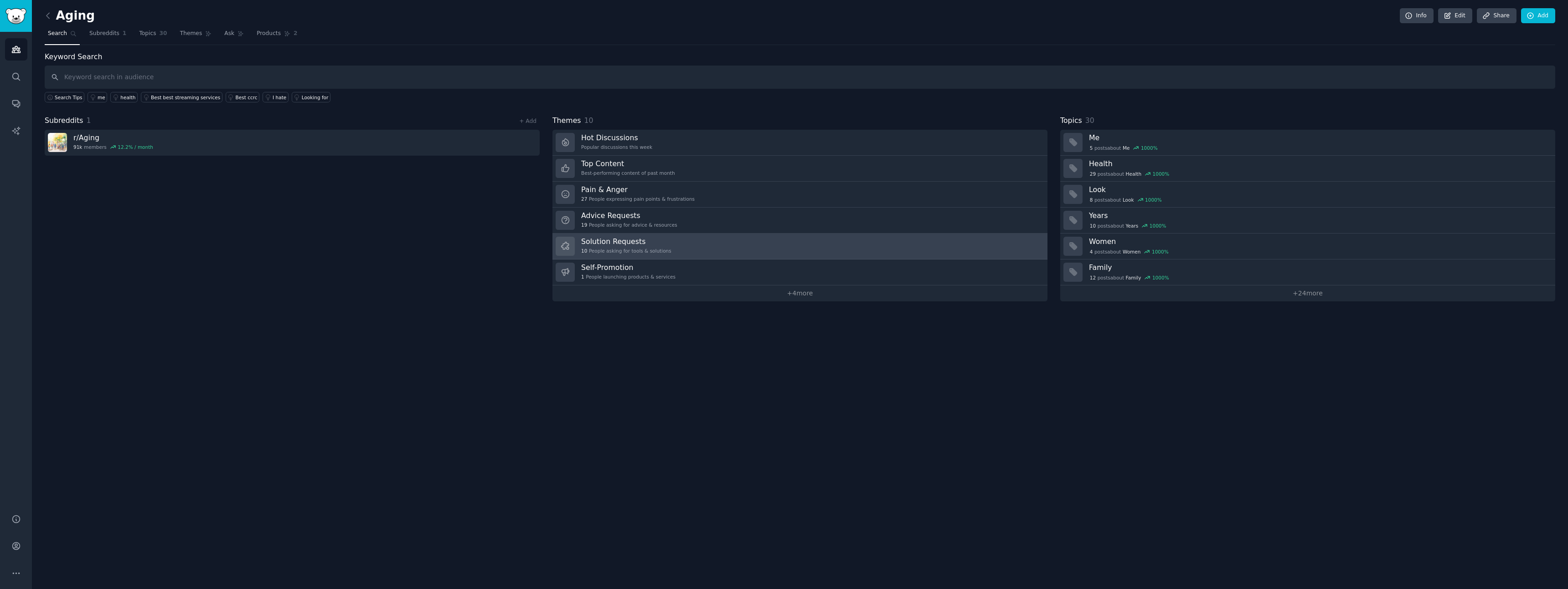
click at [706, 241] on link "Solution Requests 10 People asking for tools & solutions" at bounding box center [800, 246] width 495 height 26
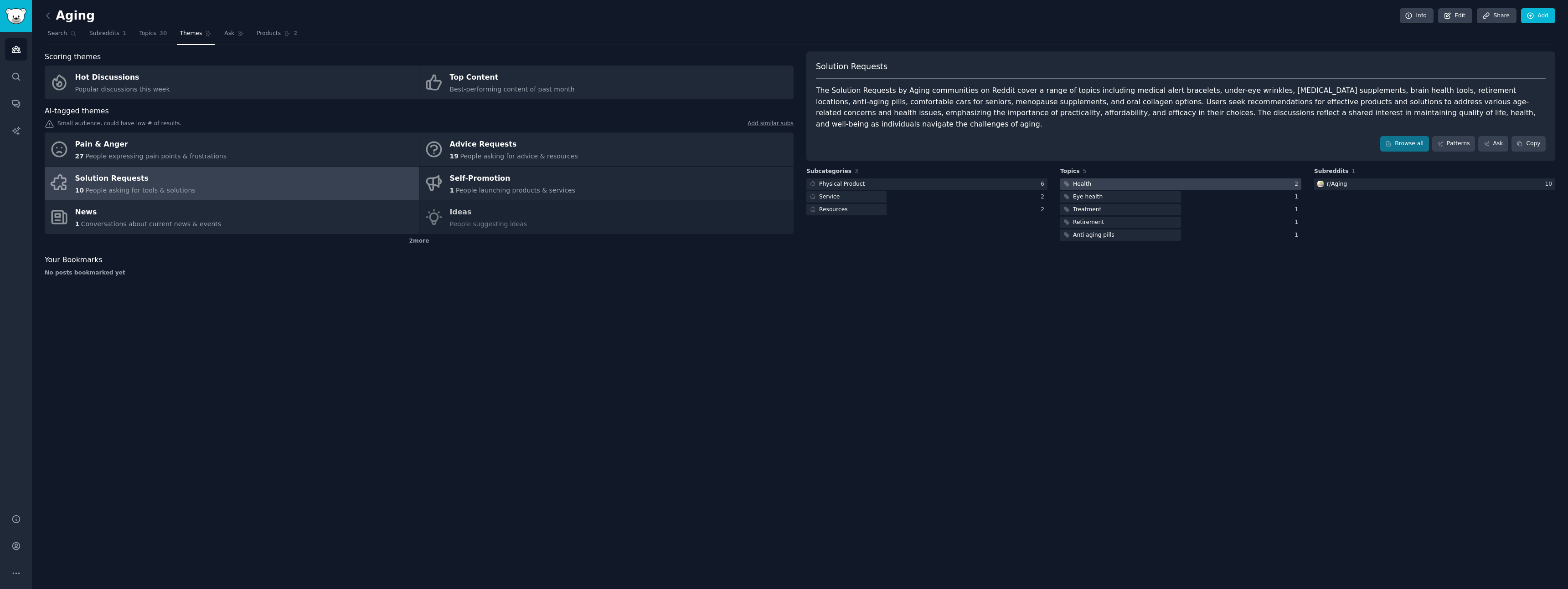
click at [1139, 179] on div at bounding box center [1180, 184] width 241 height 12
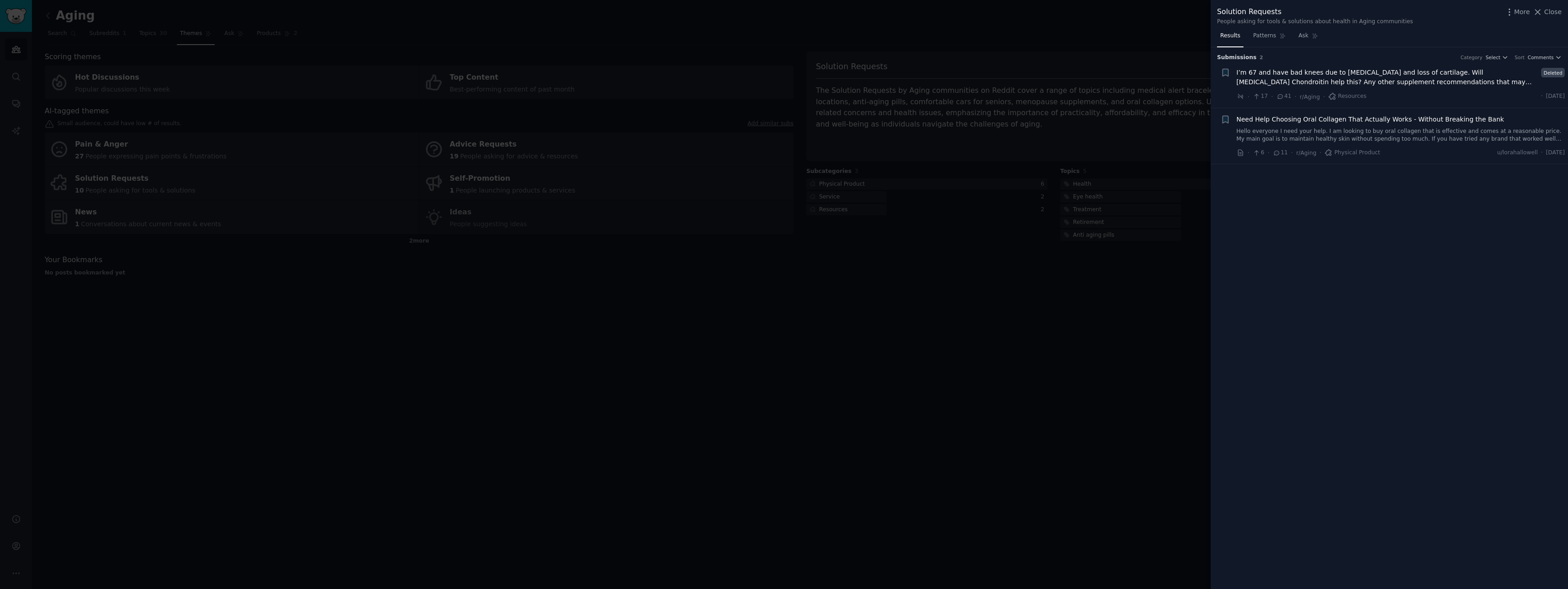
click at [1066, 274] on div at bounding box center [784, 294] width 1568 height 589
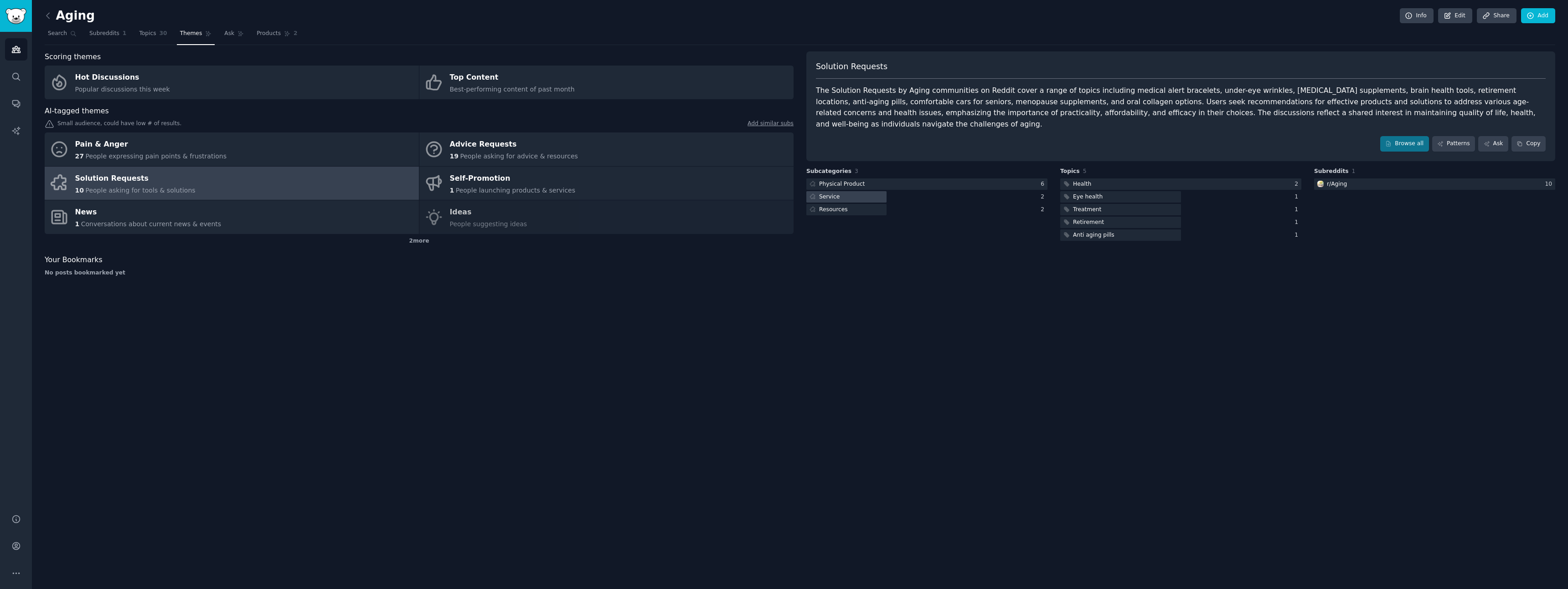
click at [859, 191] on div at bounding box center [846, 197] width 80 height 12
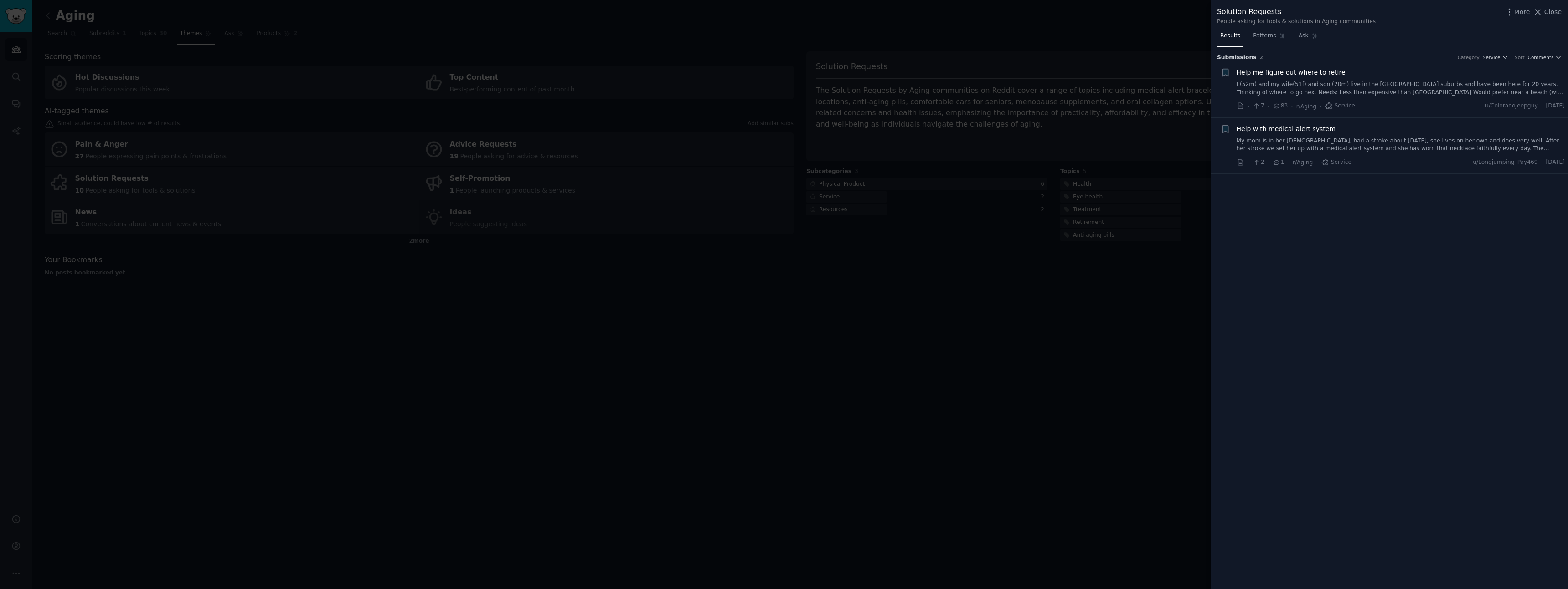
click at [949, 209] on div at bounding box center [784, 294] width 1568 height 589
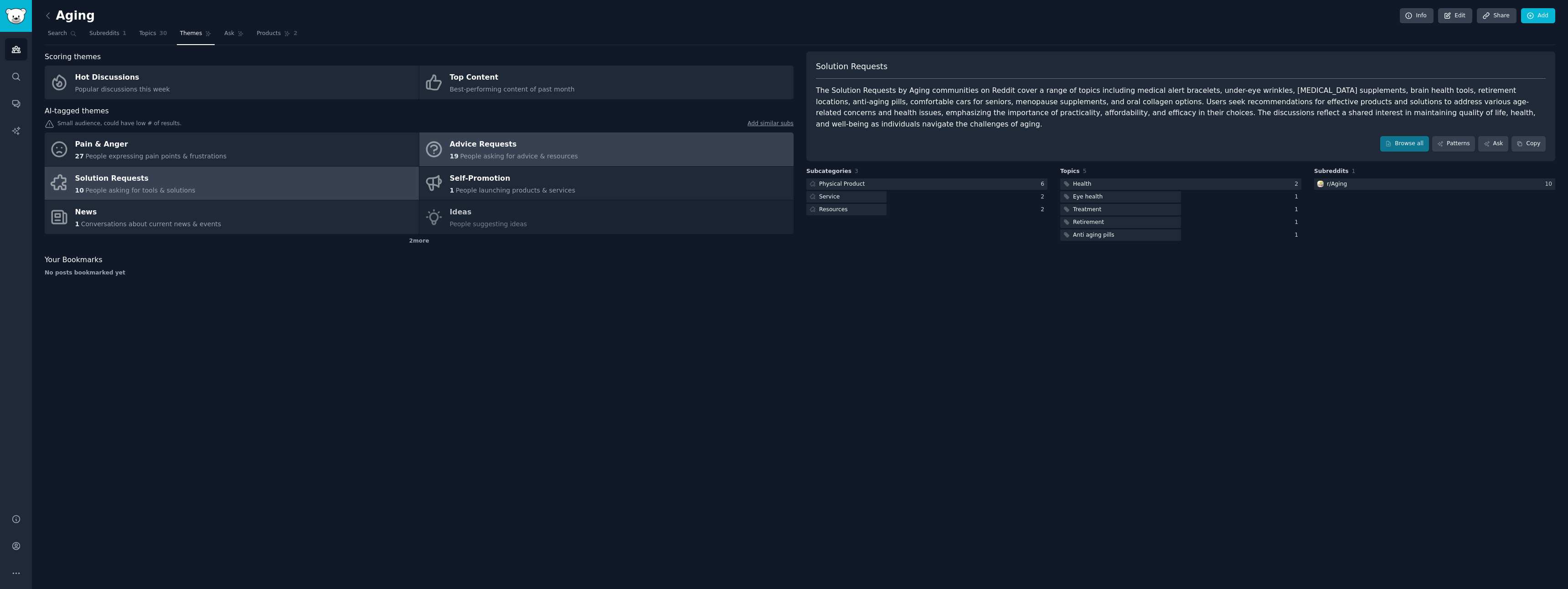
click at [566, 145] on div "Advice Requests" at bounding box center [513, 145] width 128 height 15
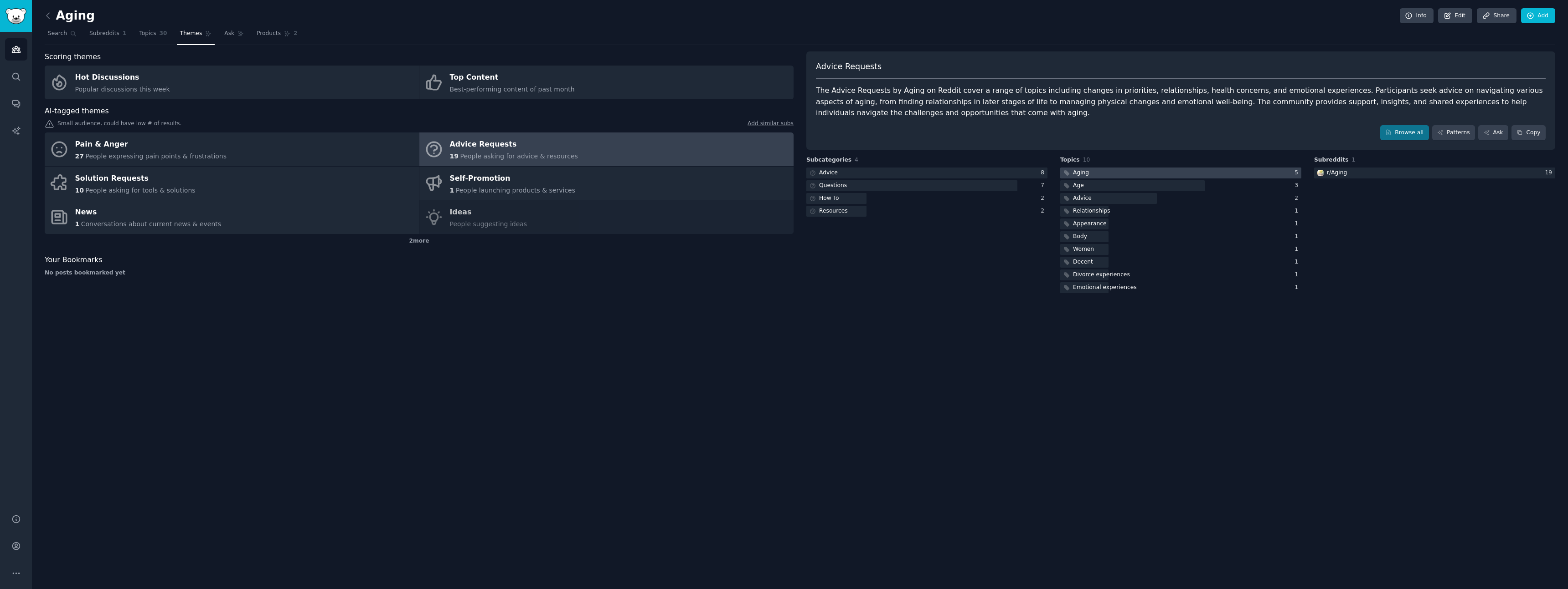
click at [1135, 175] on div at bounding box center [1180, 174] width 241 height 12
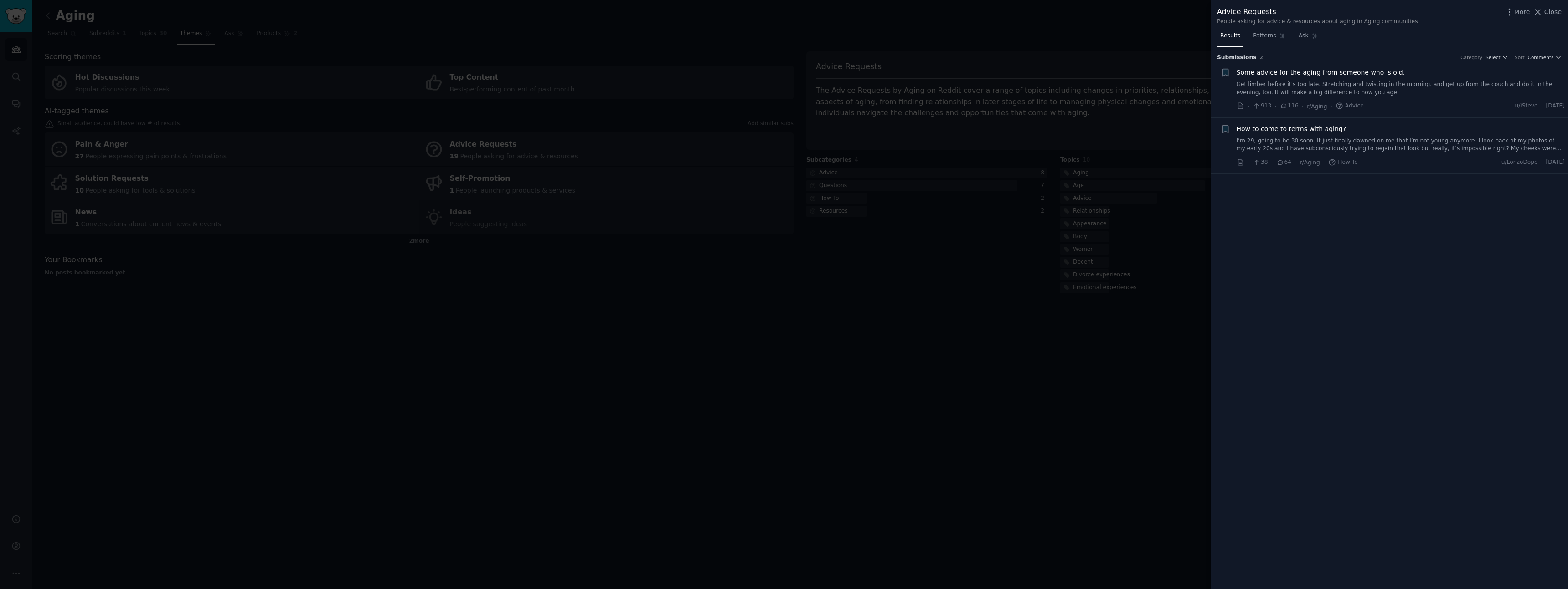
click at [863, 225] on div at bounding box center [784, 294] width 1568 height 589
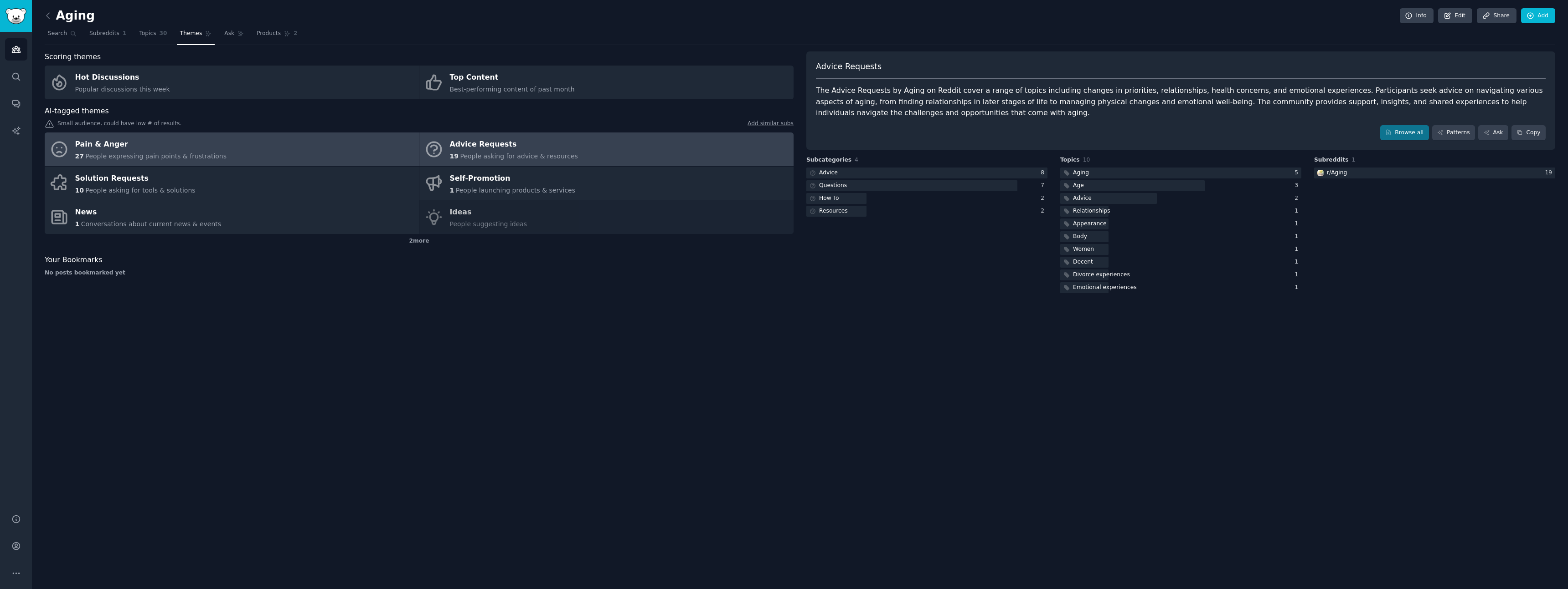
click at [113, 147] on div "Pain & Anger" at bounding box center [151, 145] width 152 height 15
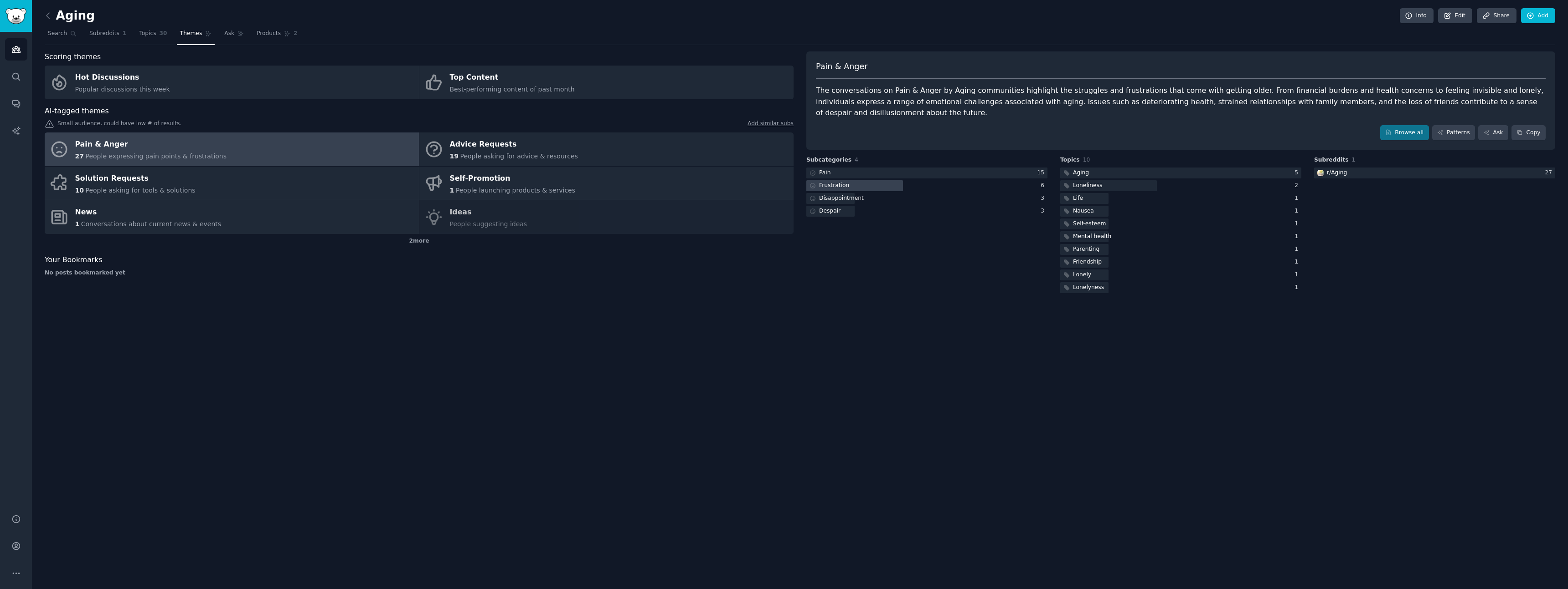
click at [883, 186] on div at bounding box center [854, 186] width 97 height 12
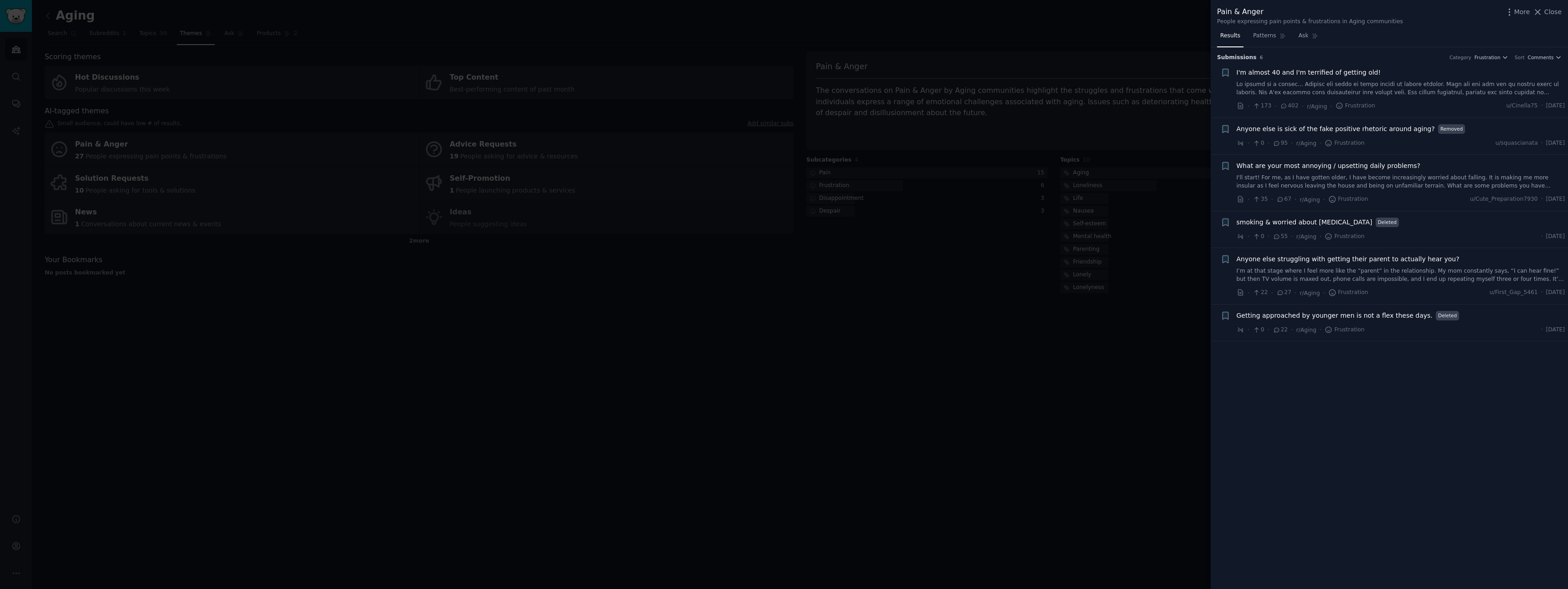
click at [1104, 335] on div at bounding box center [784, 294] width 1568 height 589
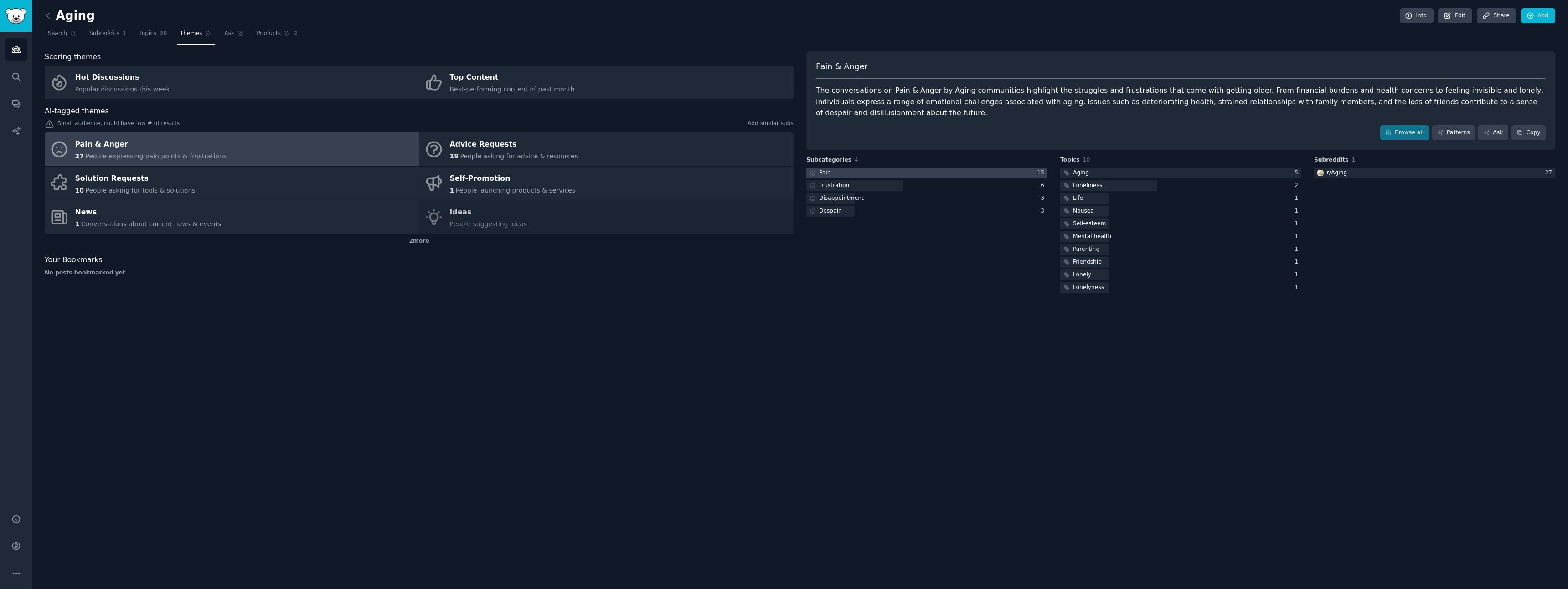
click at [838, 170] on div at bounding box center [926, 174] width 241 height 12
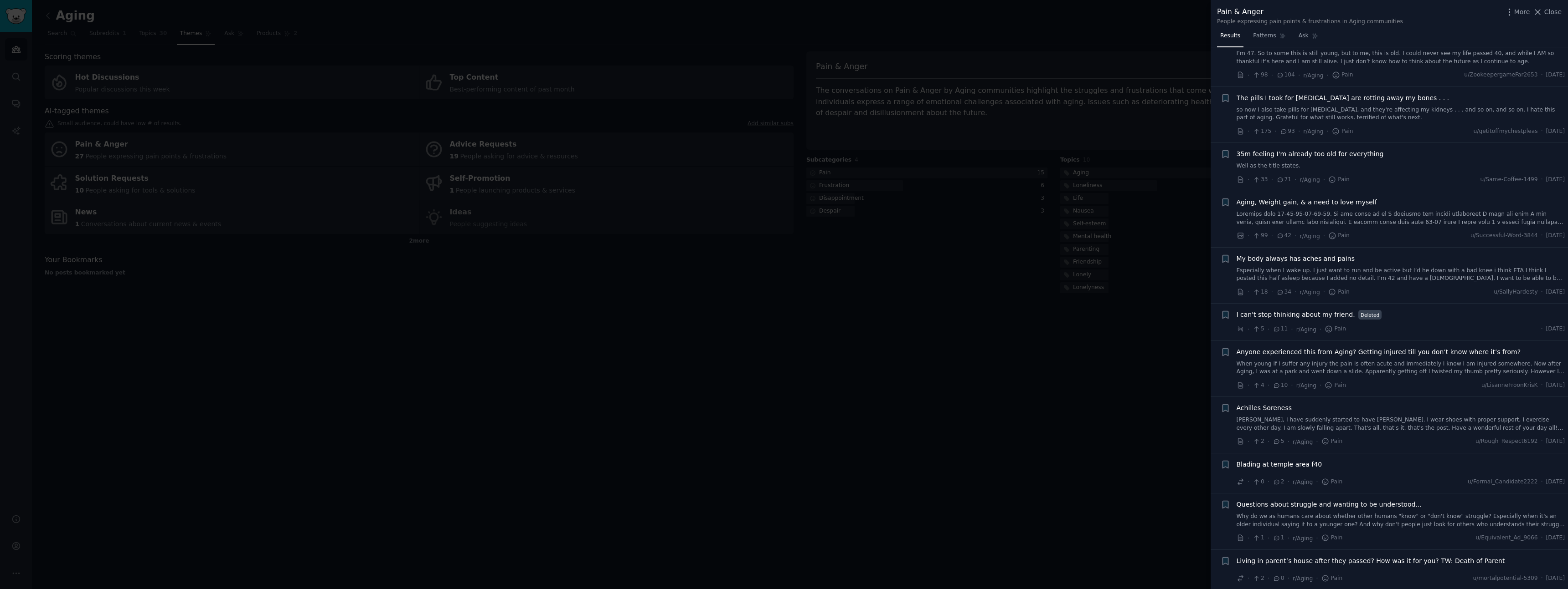
scroll to position [266, 0]
drag, startPoint x: 1108, startPoint y: 405, endPoint x: 1117, endPoint y: 403, distance: 9.2
click at [1108, 405] on div at bounding box center [784, 294] width 1568 height 589
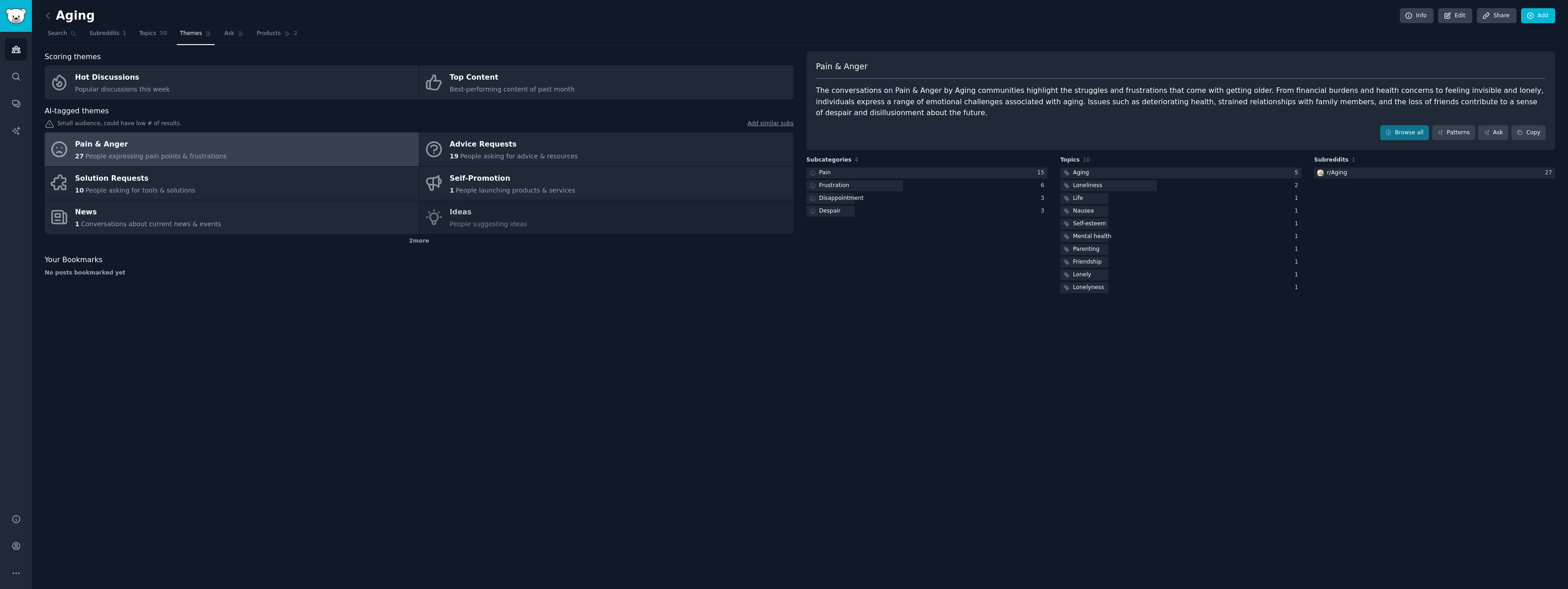
click at [301, 148] on link "Pain & Anger 27 People expressing pain points & frustrations" at bounding box center [232, 149] width 374 height 34
click at [325, 181] on link "Solution Requests 10 People asking for tools & solutions" at bounding box center [232, 183] width 374 height 34
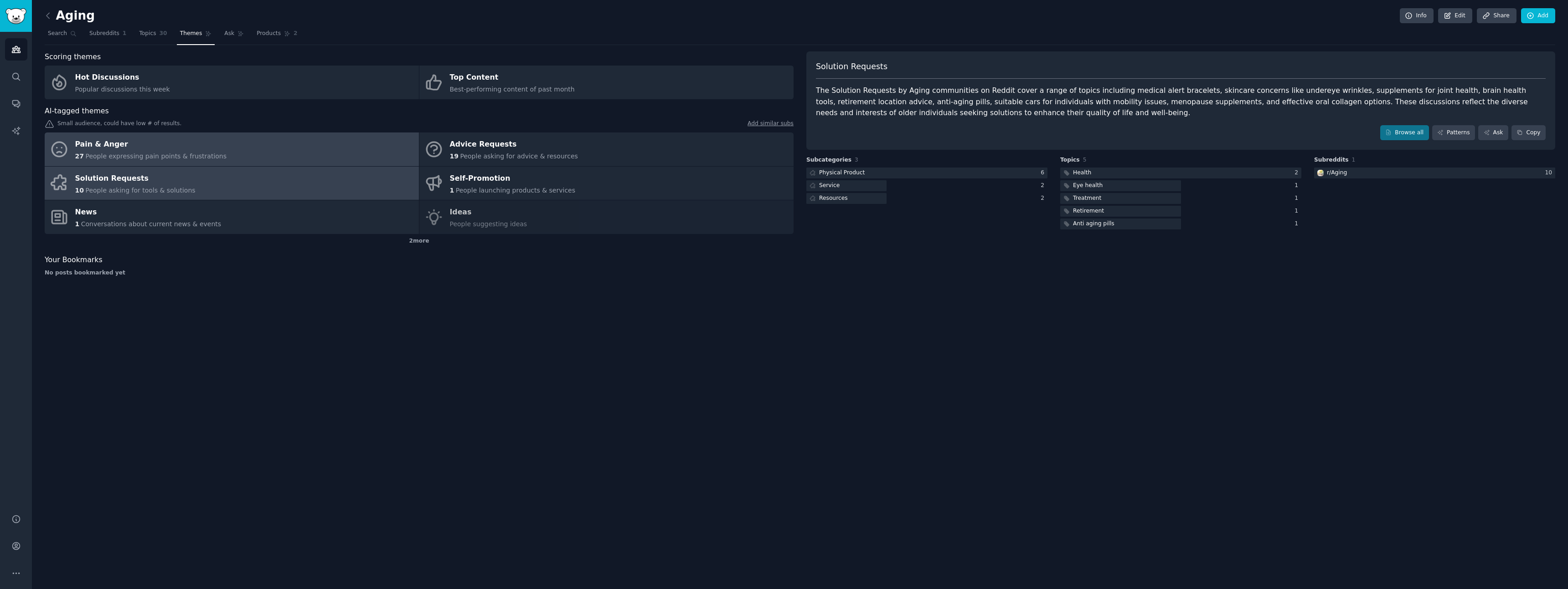
click at [262, 152] on link "Pain & Anger 27 People expressing pain points & frustrations" at bounding box center [232, 149] width 374 height 34
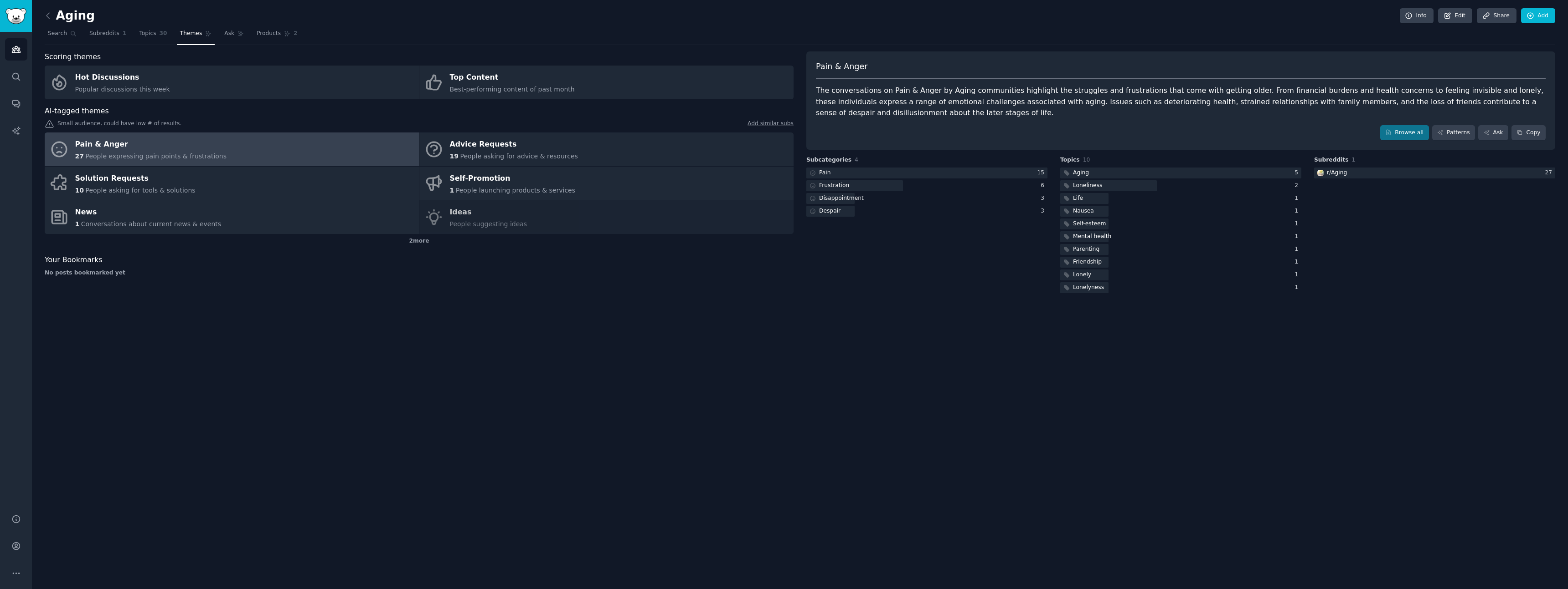
click at [631, 223] on div "Pain & Anger 27 People expressing pain points & frustrations Advice Requests 19…" at bounding box center [419, 183] width 748 height 102
click at [1460, 135] on link "Patterns" at bounding box center [1454, 132] width 43 height 16
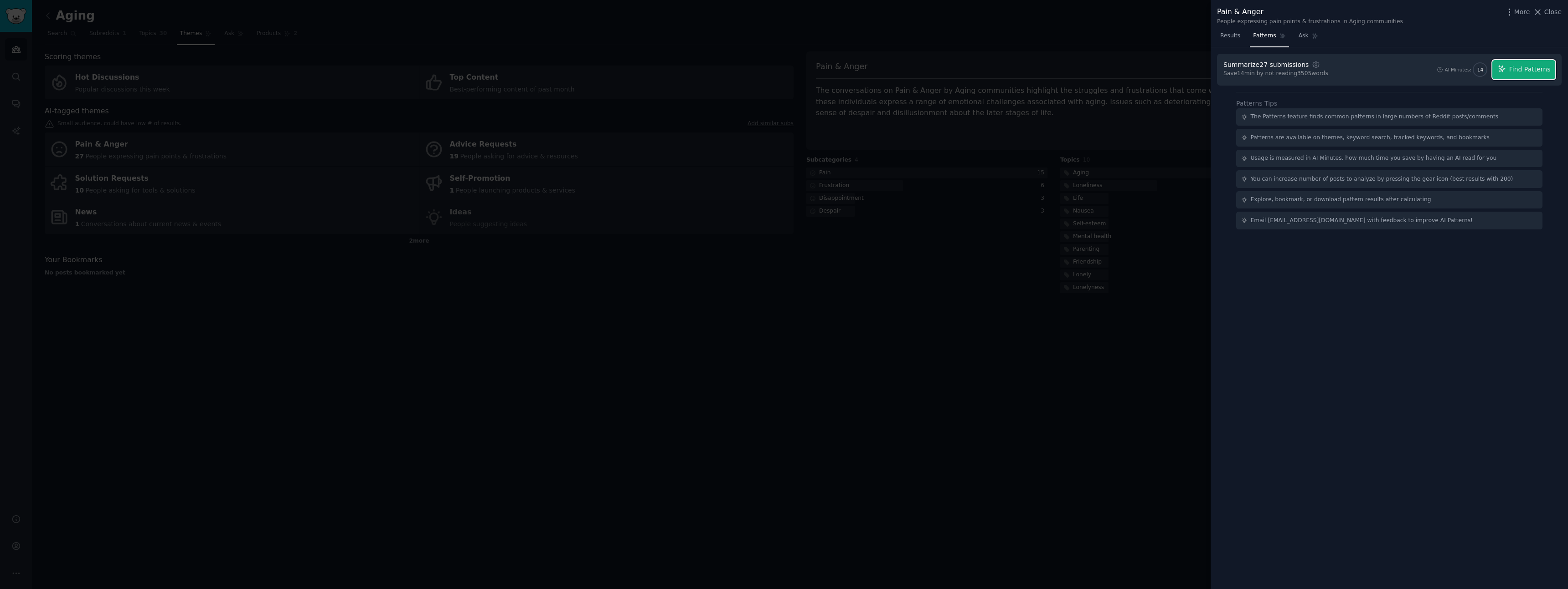
click at [1545, 61] on button "Find Patterns" at bounding box center [1523, 69] width 63 height 19
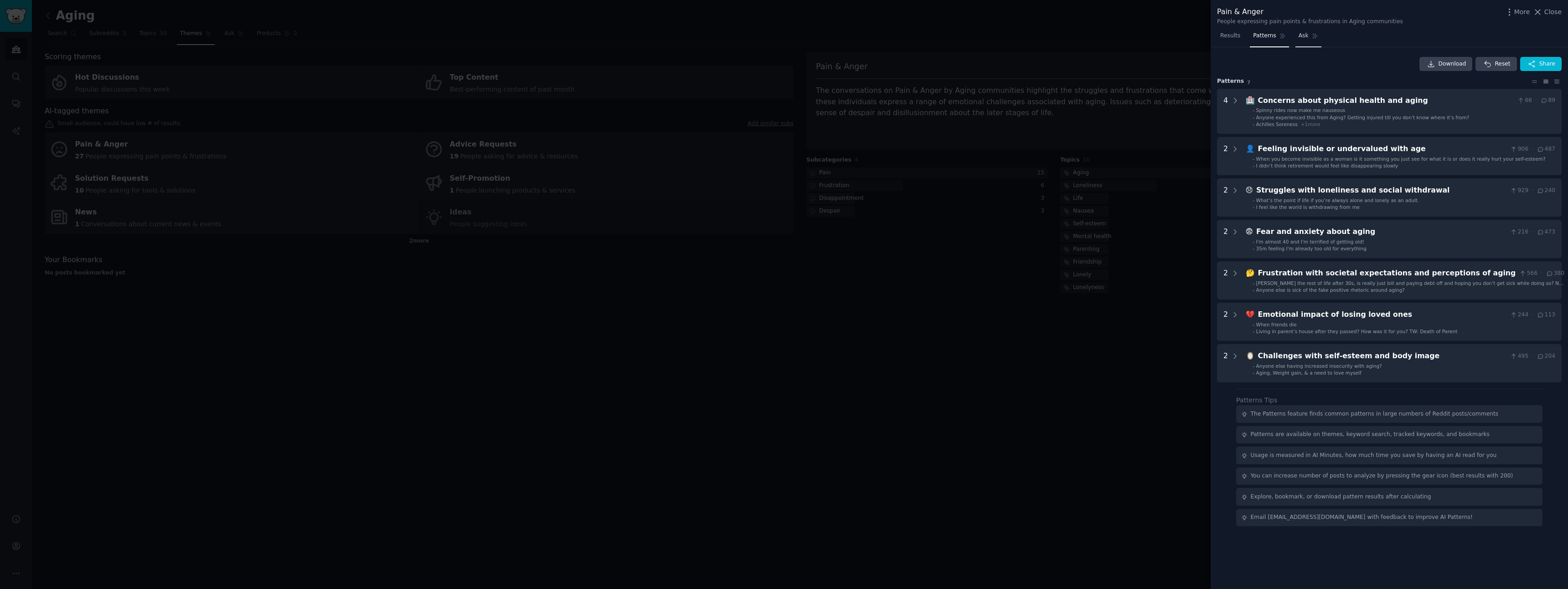
click at [1302, 39] on span "Ask" at bounding box center [1303, 36] width 10 height 8
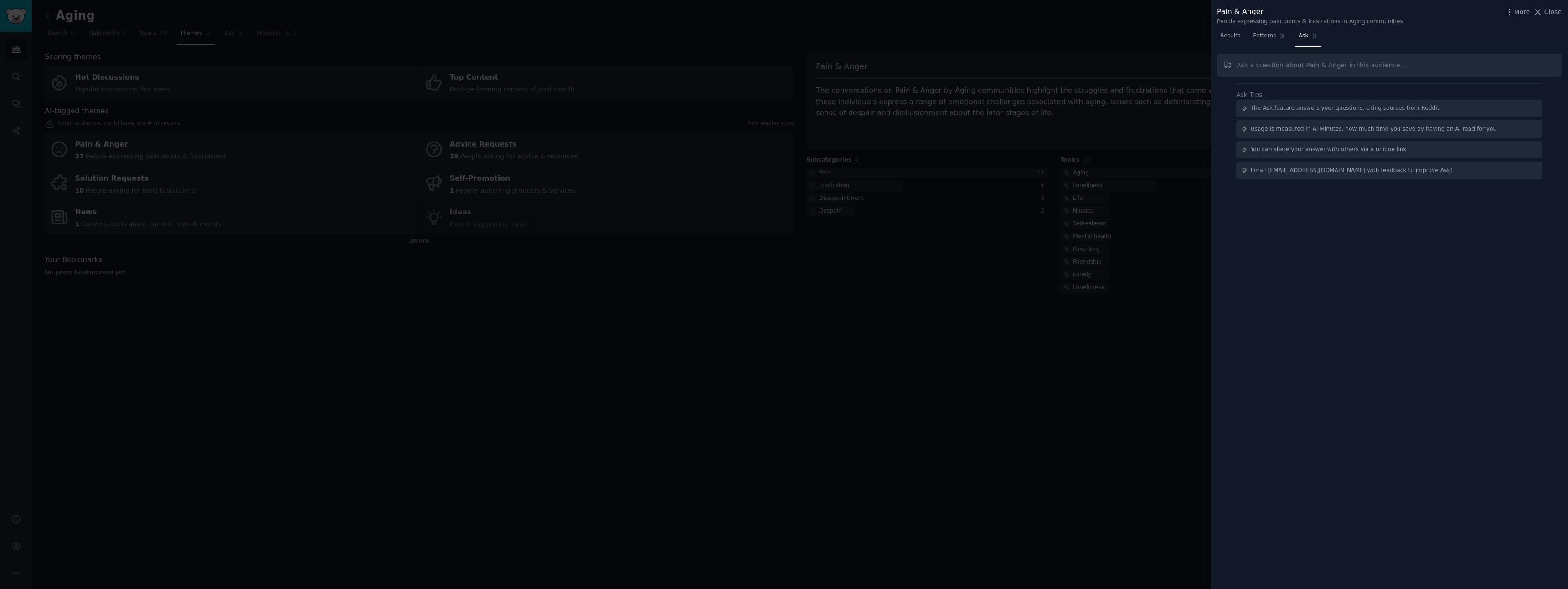
click at [1287, 65] on input "text" at bounding box center [1389, 65] width 344 height 23
type input "what are the businisees that can I build to fix some of these problems. Especci…"
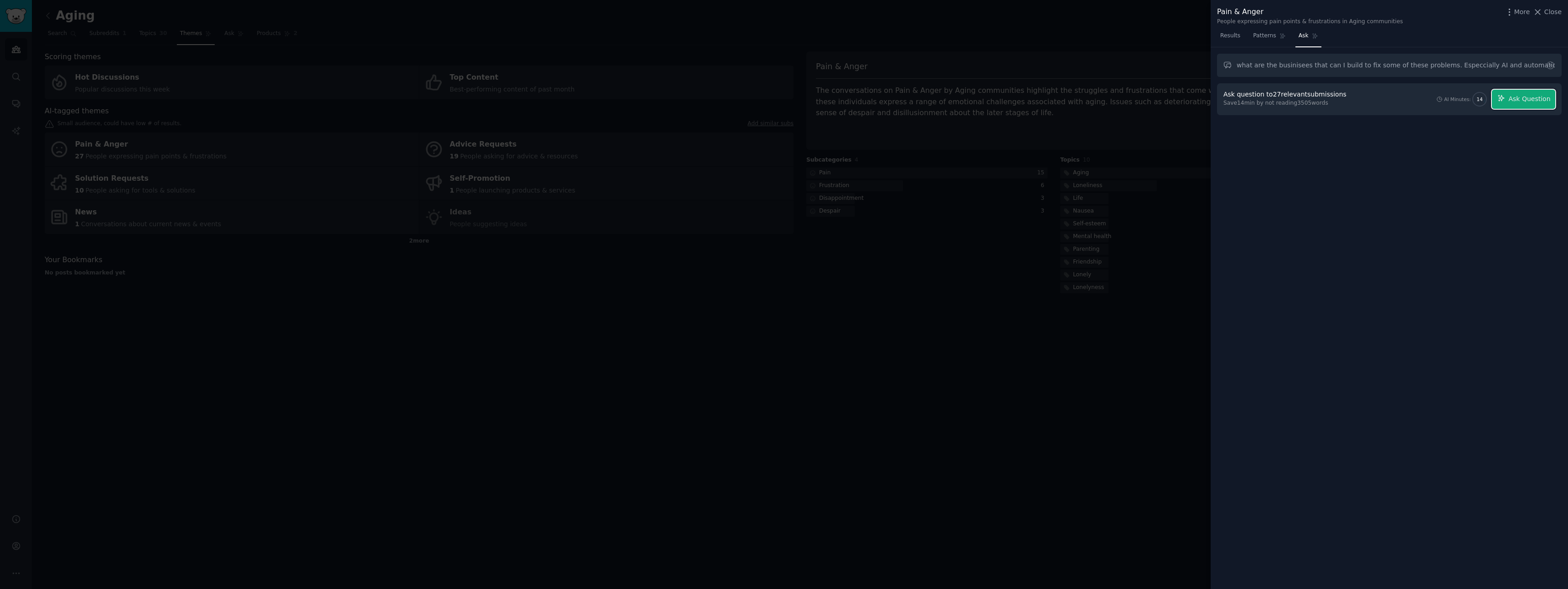
drag, startPoint x: 1523, startPoint y: 100, endPoint x: 1567, endPoint y: 127, distance: 51.6
click at [1523, 100] on span "Ask Question" at bounding box center [1529, 99] width 42 height 10
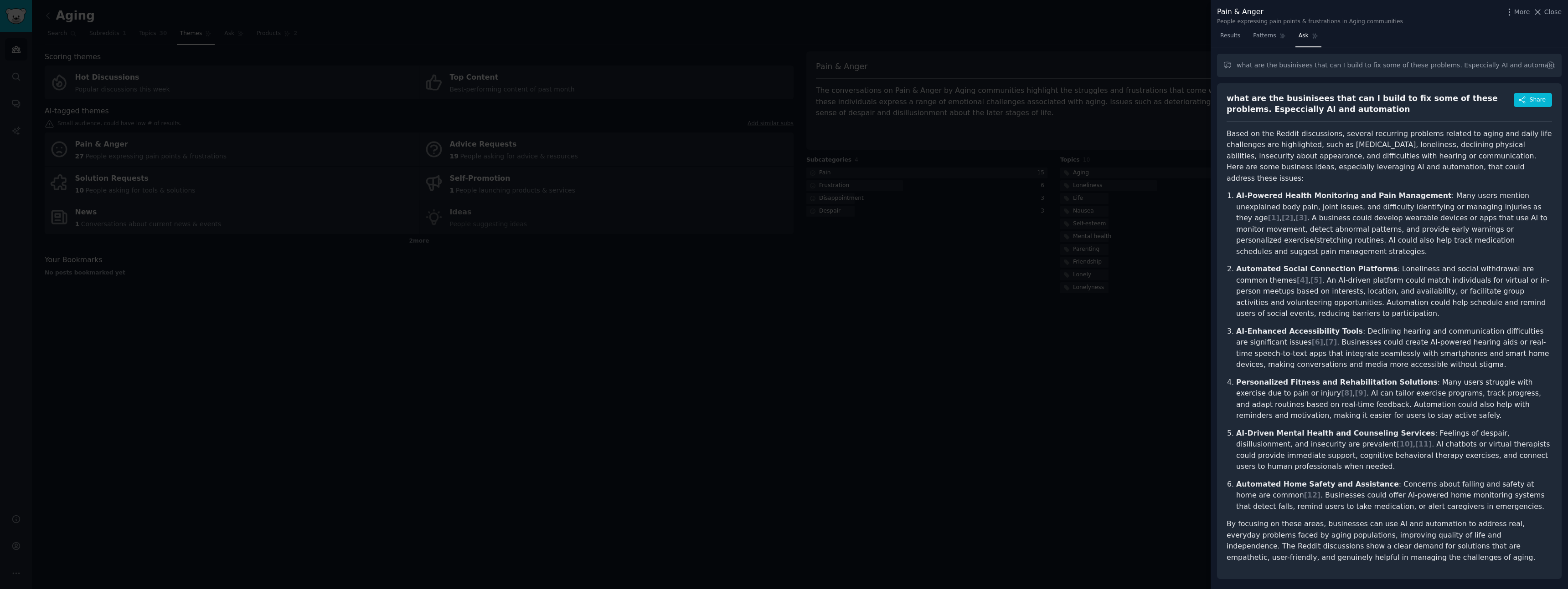
click at [1518, 211] on p "AI-Powered Health Monitoring and Pain Management : Many users mention unexplain…" at bounding box center [1393, 223] width 315 height 67
drag, startPoint x: 1494, startPoint y: 248, endPoint x: 1469, endPoint y: 223, distance: 35.4
click at [1494, 264] on p "Automated Social Connection Platforms : Loneliness and social withdrawal are co…" at bounding box center [1393, 292] width 315 height 56
click at [1422, 295] on p "Automated Social Connection Platforms : Loneliness and social withdrawal are co…" at bounding box center [1393, 292] width 315 height 56
click at [1096, 267] on div at bounding box center [784, 294] width 1568 height 589
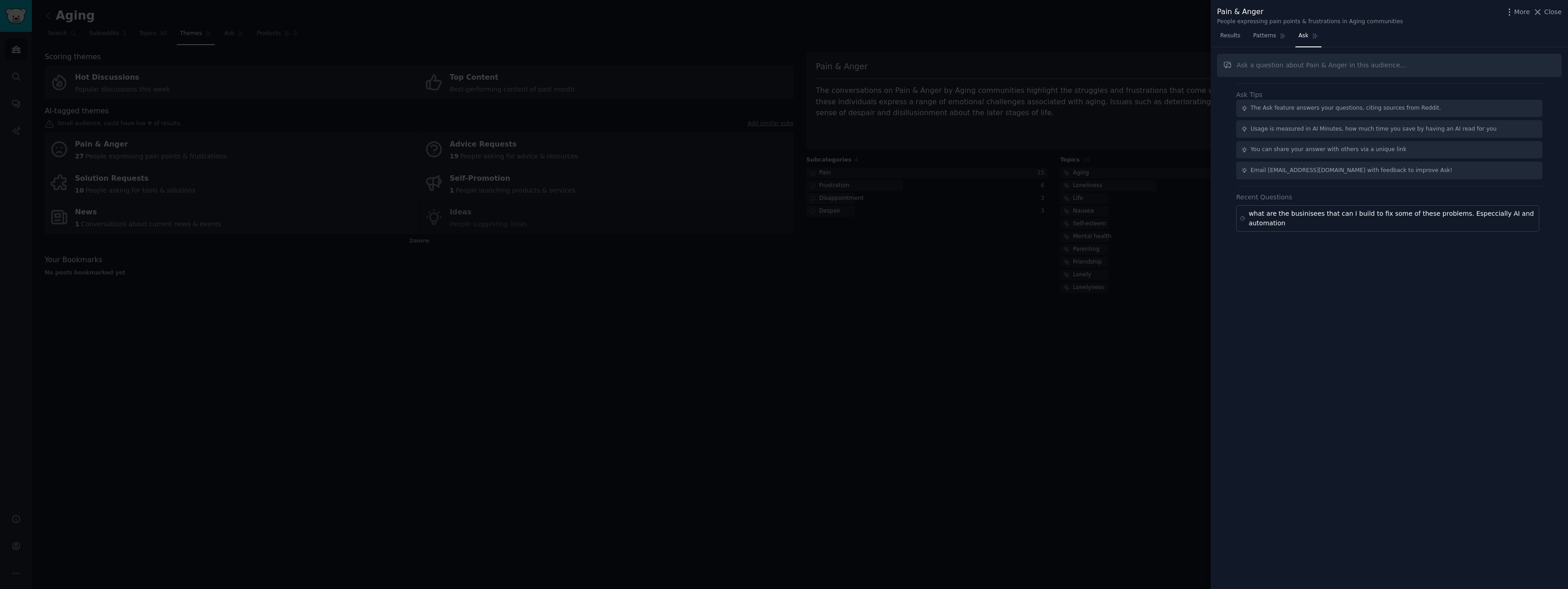
click at [1026, 233] on div at bounding box center [784, 294] width 1568 height 589
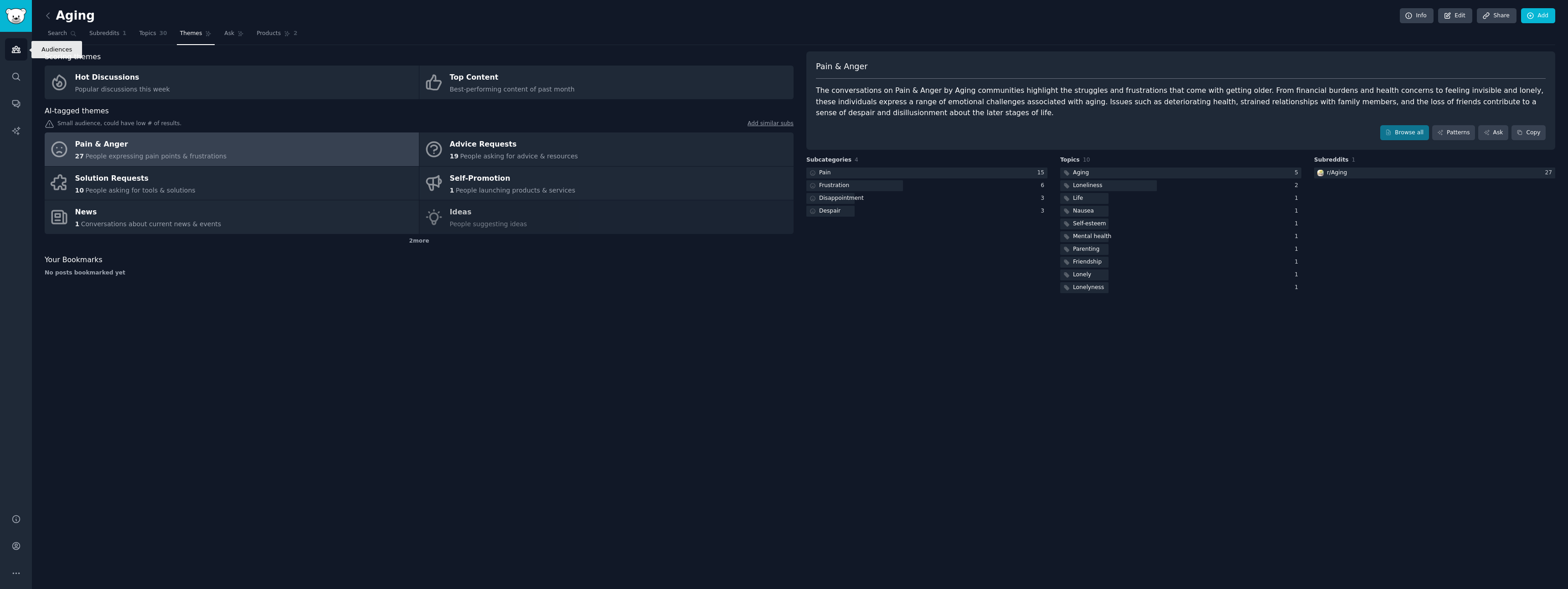
click at [21, 43] on link "Audiences" at bounding box center [16, 49] width 22 height 22
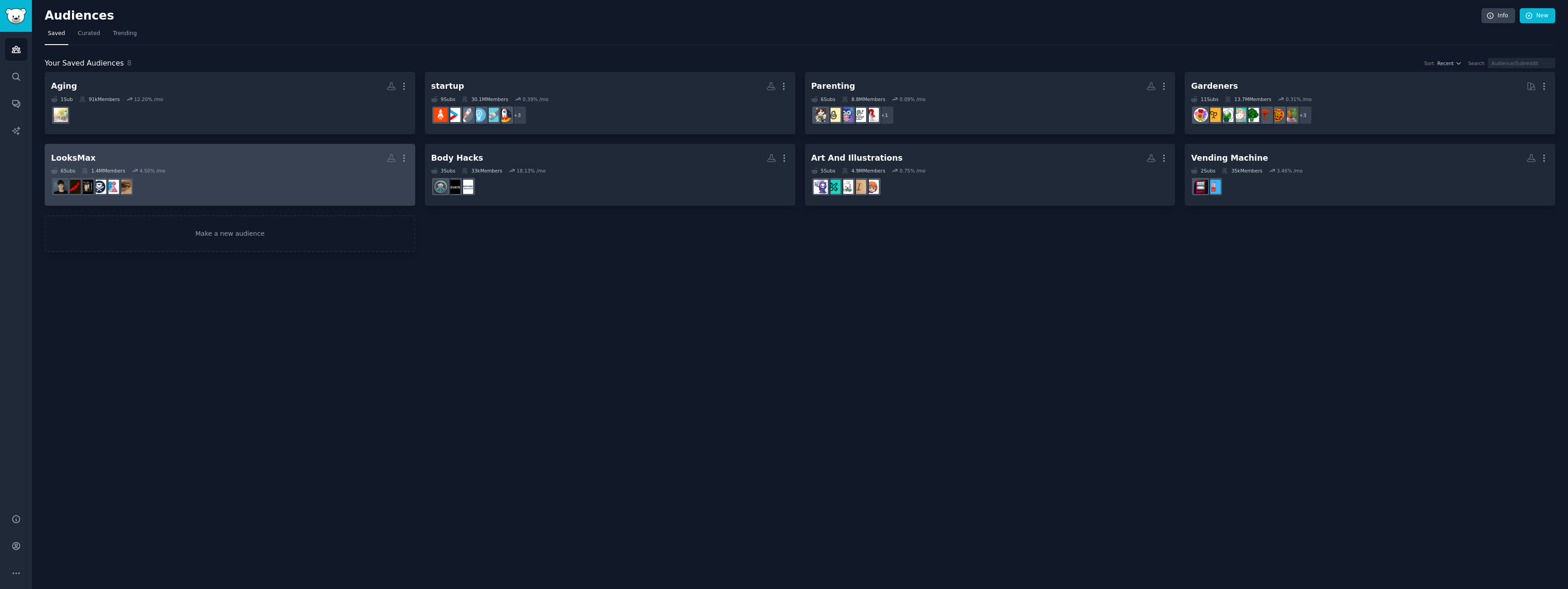
click at [249, 160] on h2 "LooksMax More" at bounding box center [230, 158] width 358 height 16
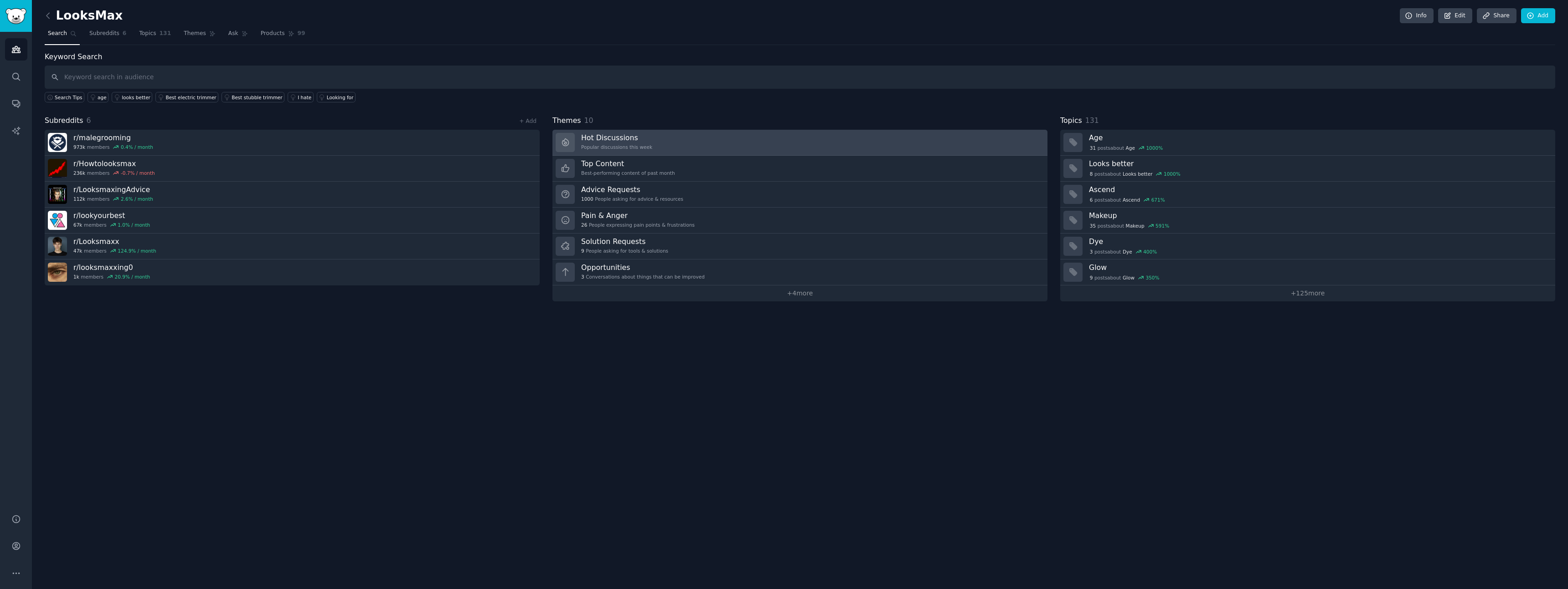
click at [691, 146] on link "Hot Discussions Popular discussions this week" at bounding box center [800, 142] width 495 height 26
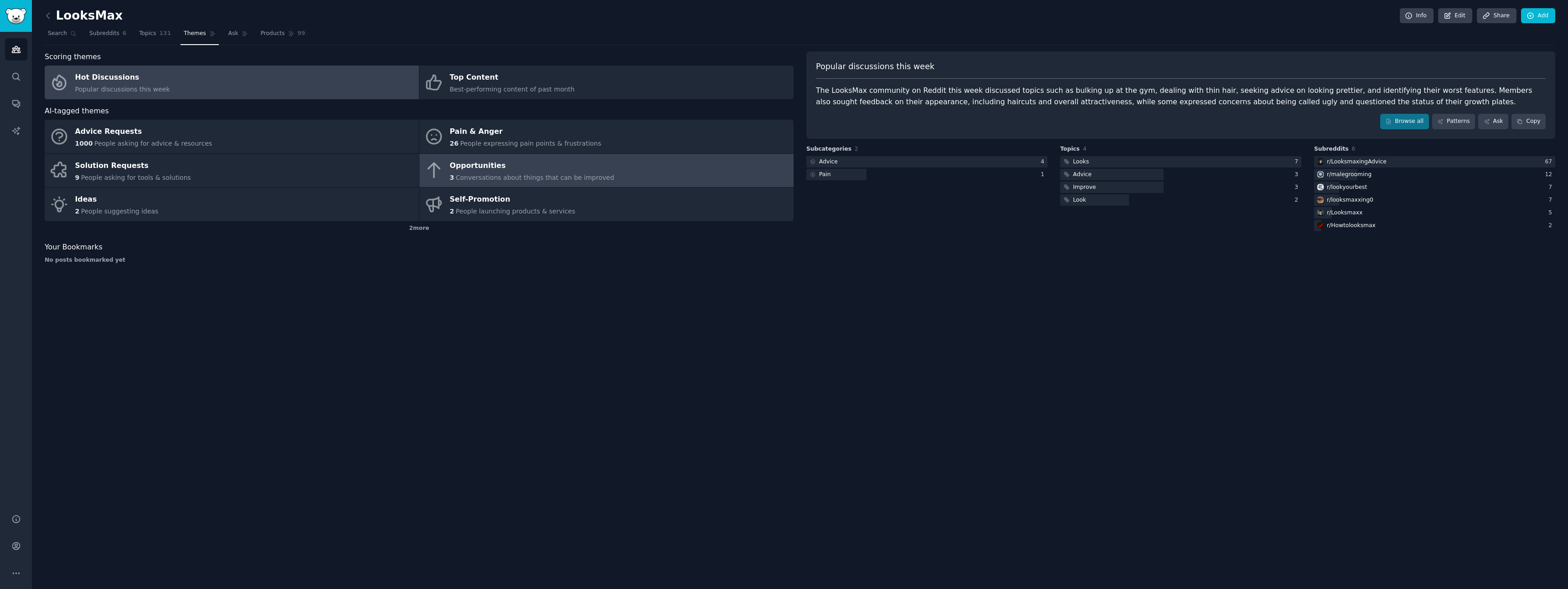
drag, startPoint x: 541, startPoint y: 173, endPoint x: 550, endPoint y: 174, distance: 9.1
click at [541, 173] on div "3 Conversations about things that can be improved" at bounding box center [531, 178] width 165 height 10
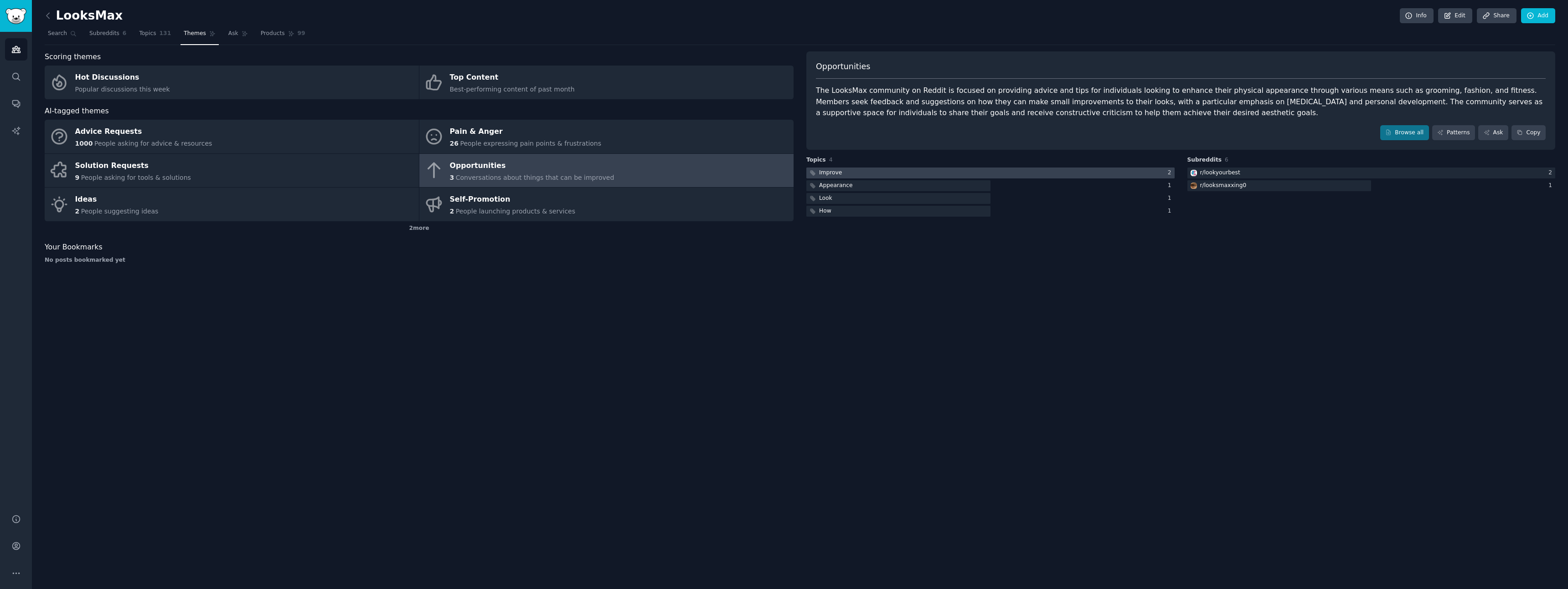
click at [1030, 172] on div at bounding box center [990, 174] width 368 height 12
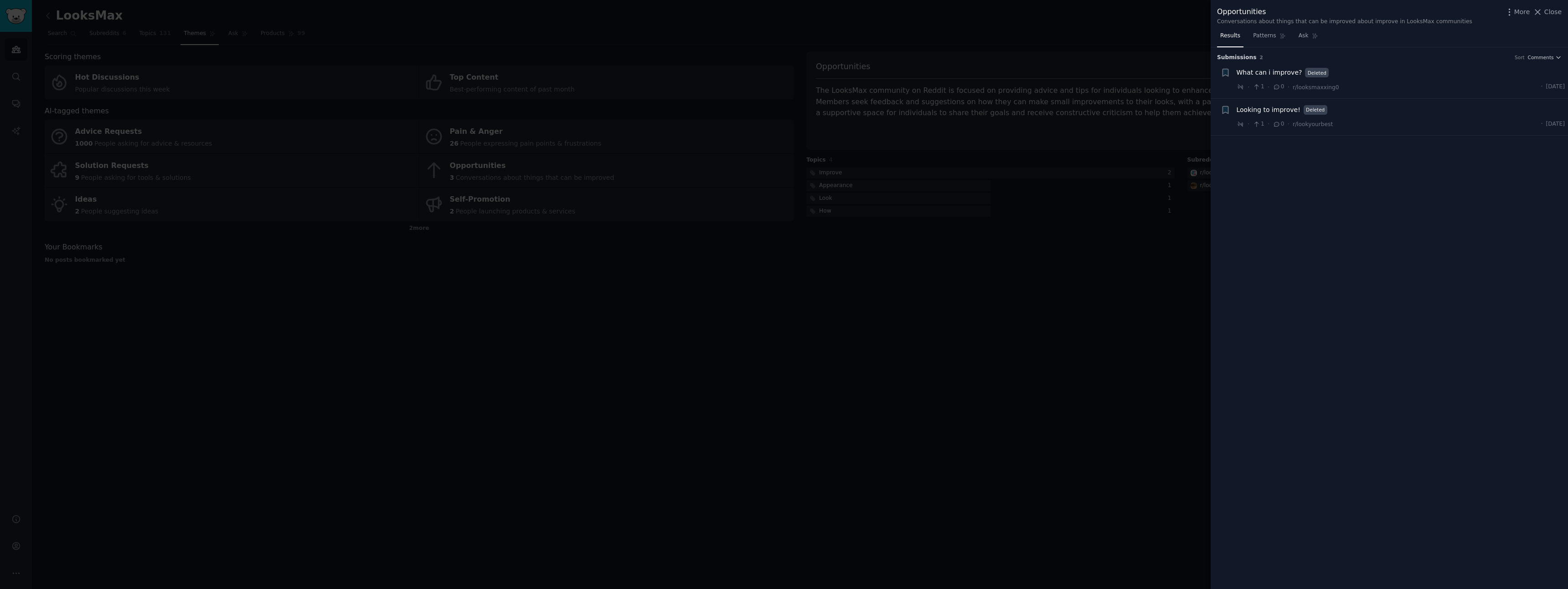
click at [982, 272] on div at bounding box center [784, 294] width 1568 height 589
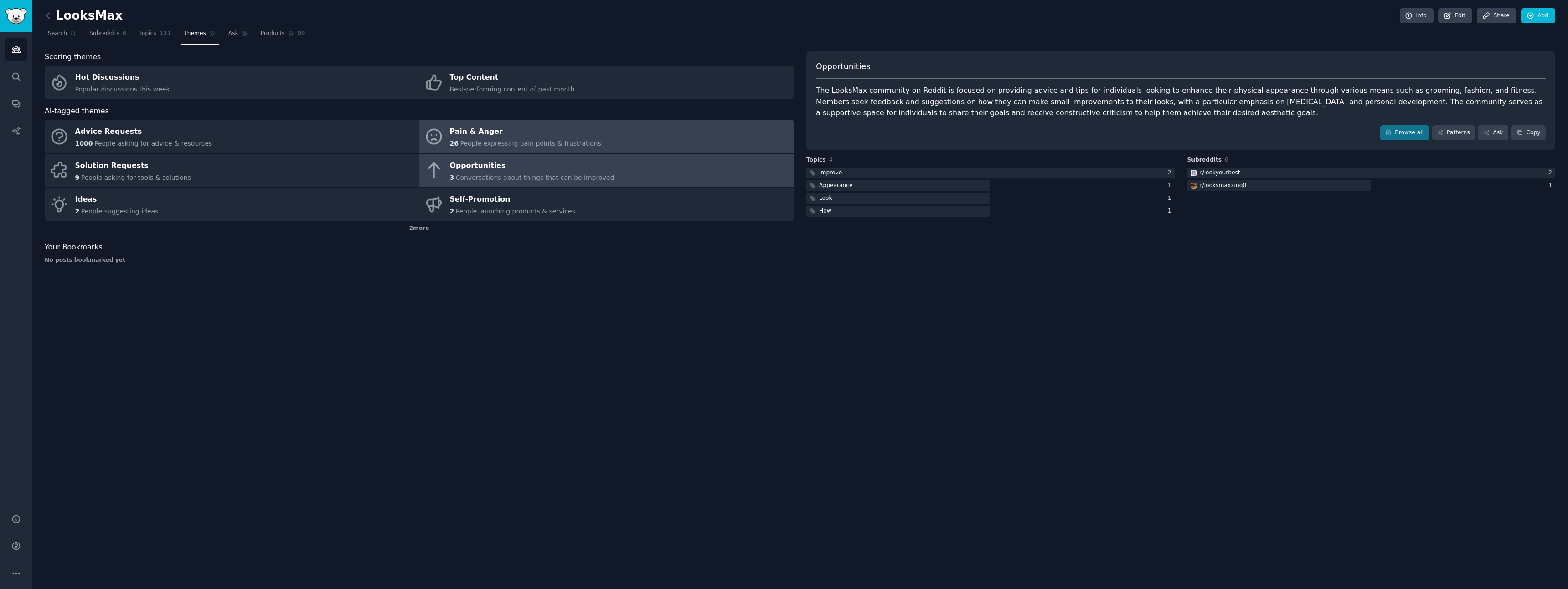
click at [538, 125] on div "Pain & Anger" at bounding box center [525, 132] width 152 height 15
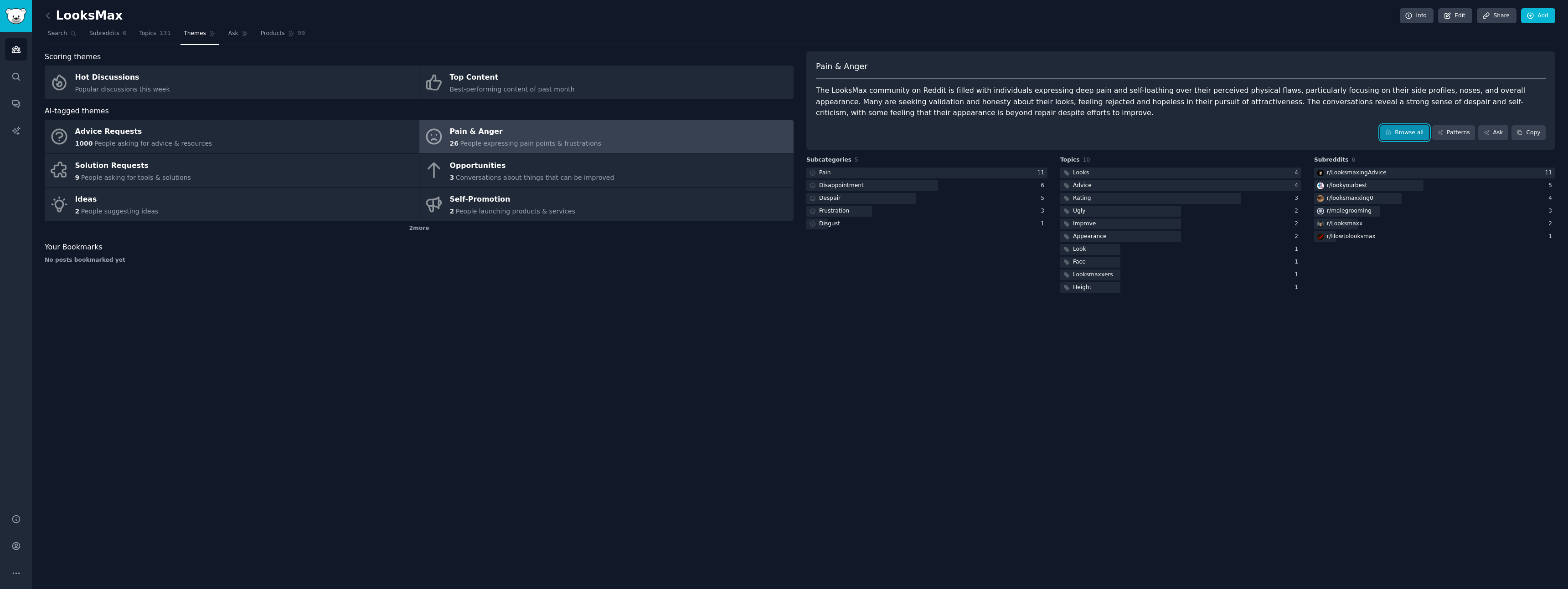
click at [1405, 135] on link "Browse all" at bounding box center [1404, 132] width 49 height 16
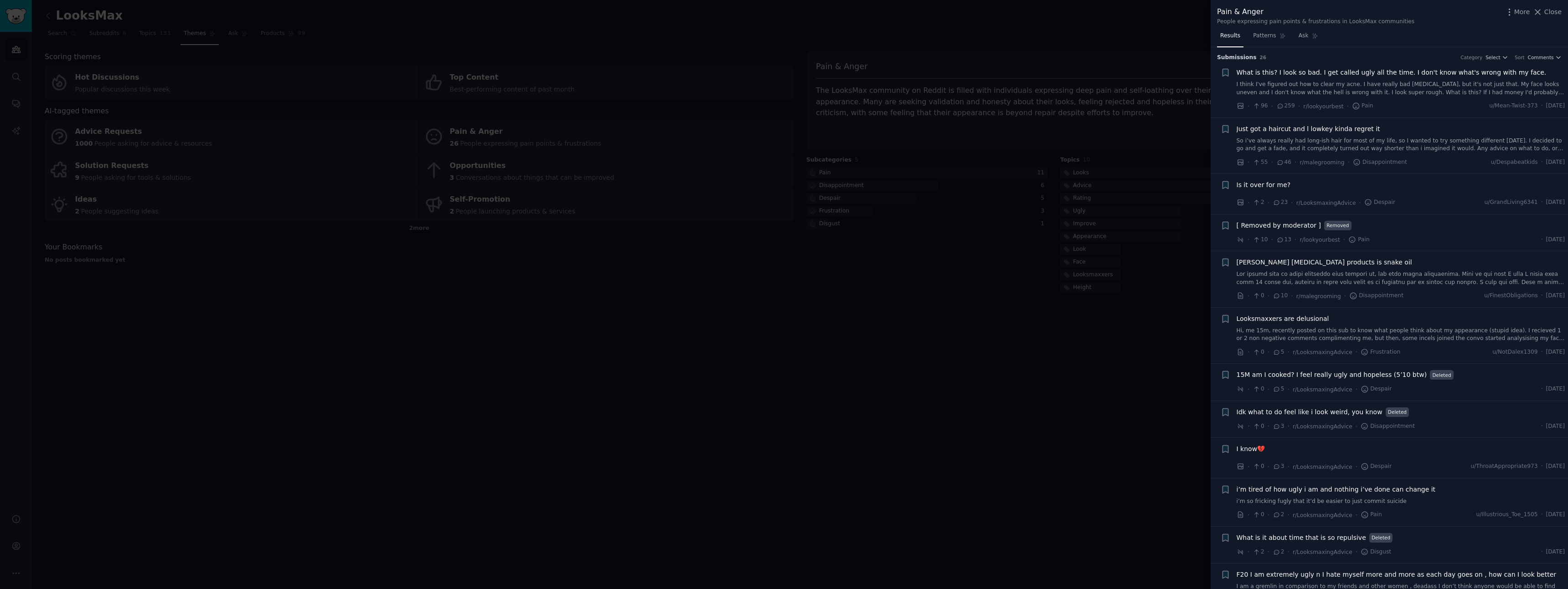
click at [1133, 117] on div at bounding box center [784, 294] width 1568 height 589
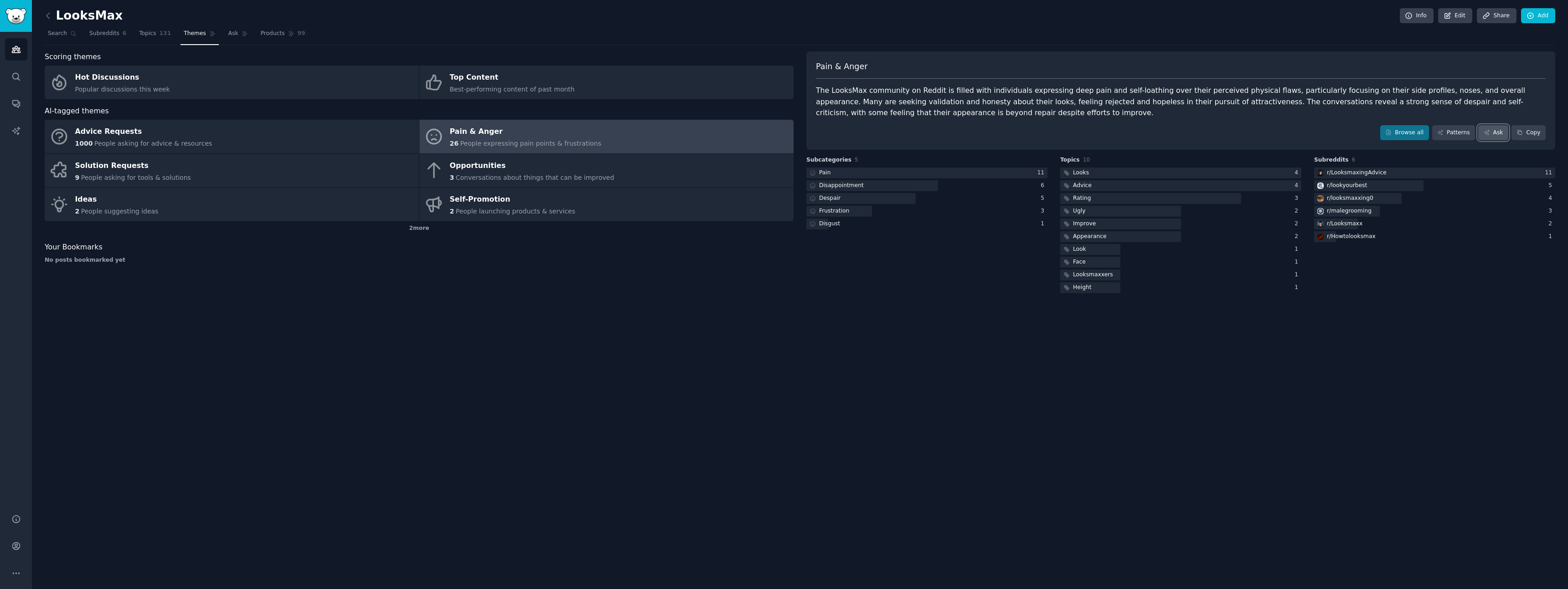
click at [1498, 134] on link "Ask" at bounding box center [1493, 132] width 30 height 16
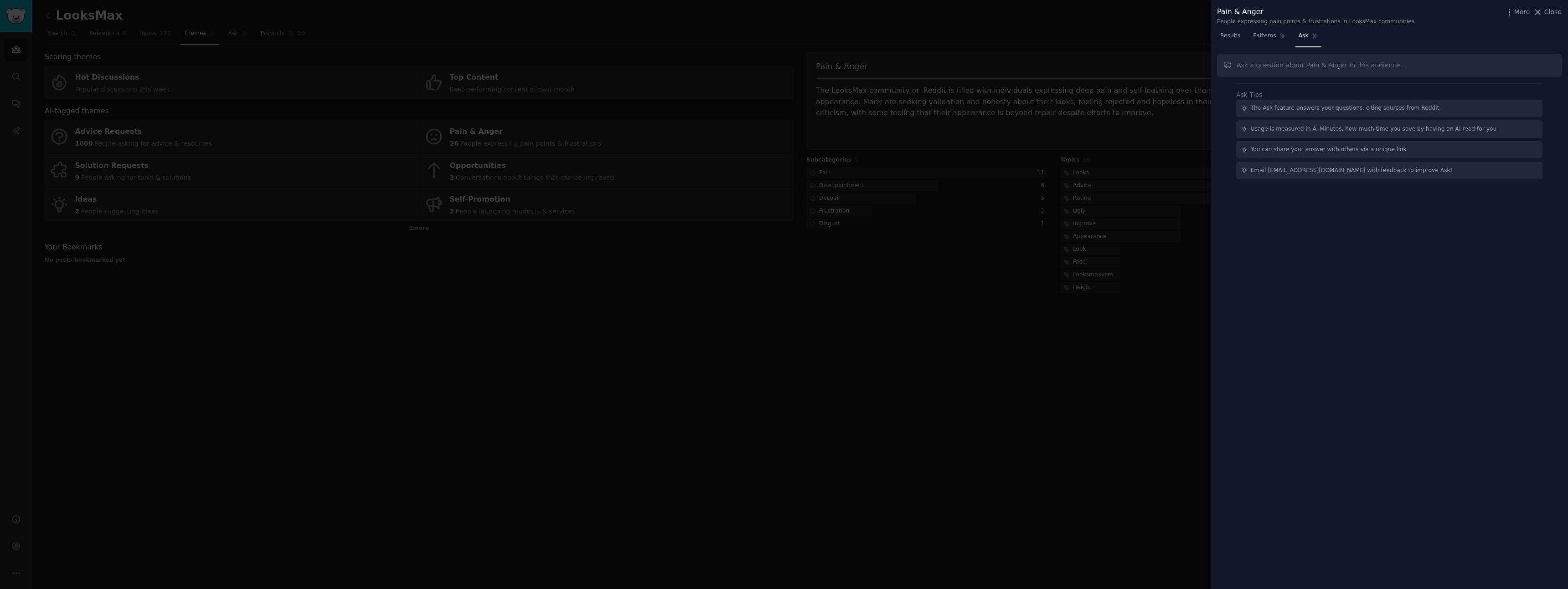
type input "FischRoblox"
type input "I am an AI automation expert and I can create mobile apps. What problems can I …"
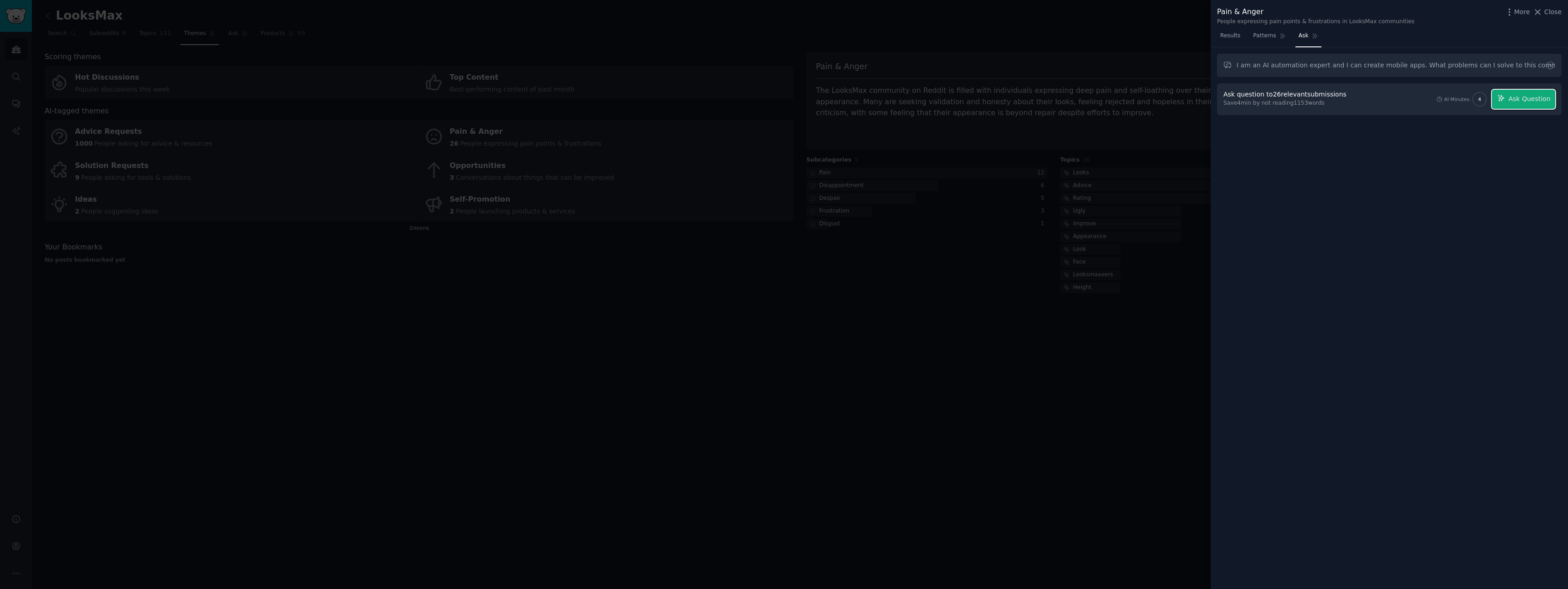
click at [1520, 105] on button "Ask Question" at bounding box center [1523, 98] width 64 height 19
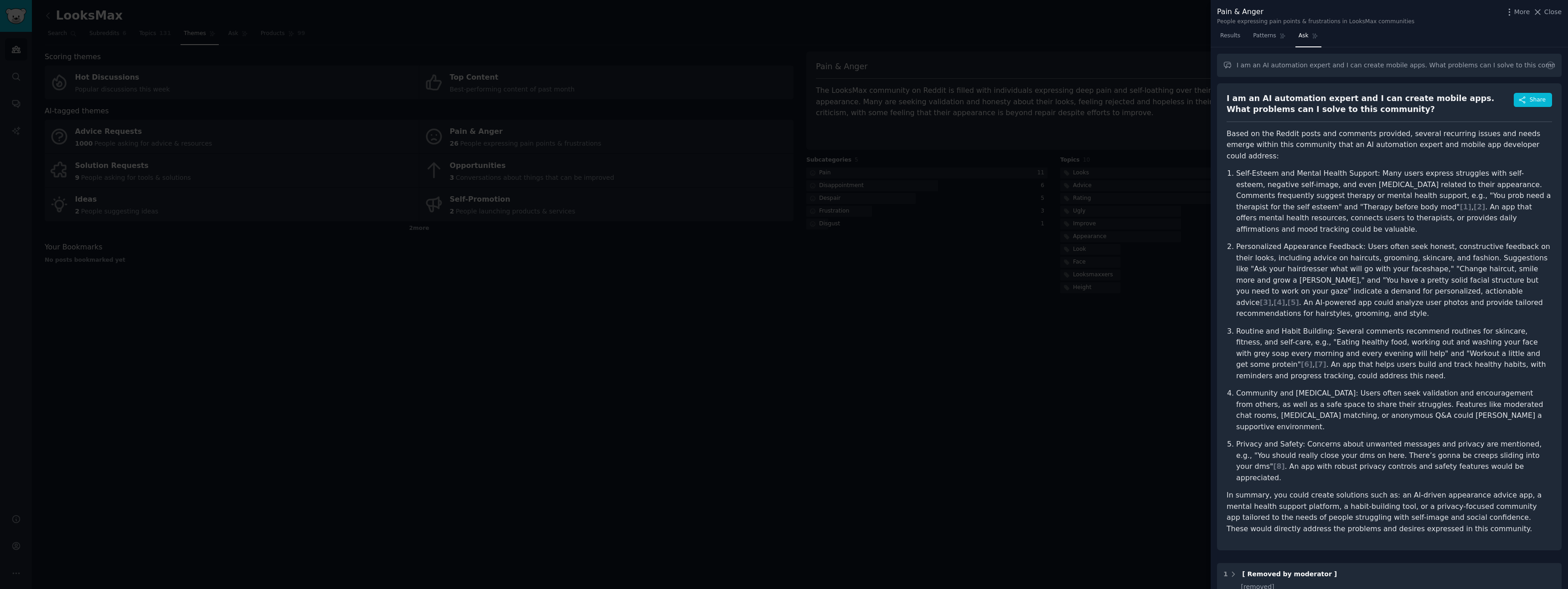
drag, startPoint x: 1452, startPoint y: 240, endPoint x: 1465, endPoint y: 238, distance: 13.2
click at [1452, 242] on p "Personalized Appearance Feedback: Users often seek honest, constructive feedbac…" at bounding box center [1393, 280] width 315 height 79
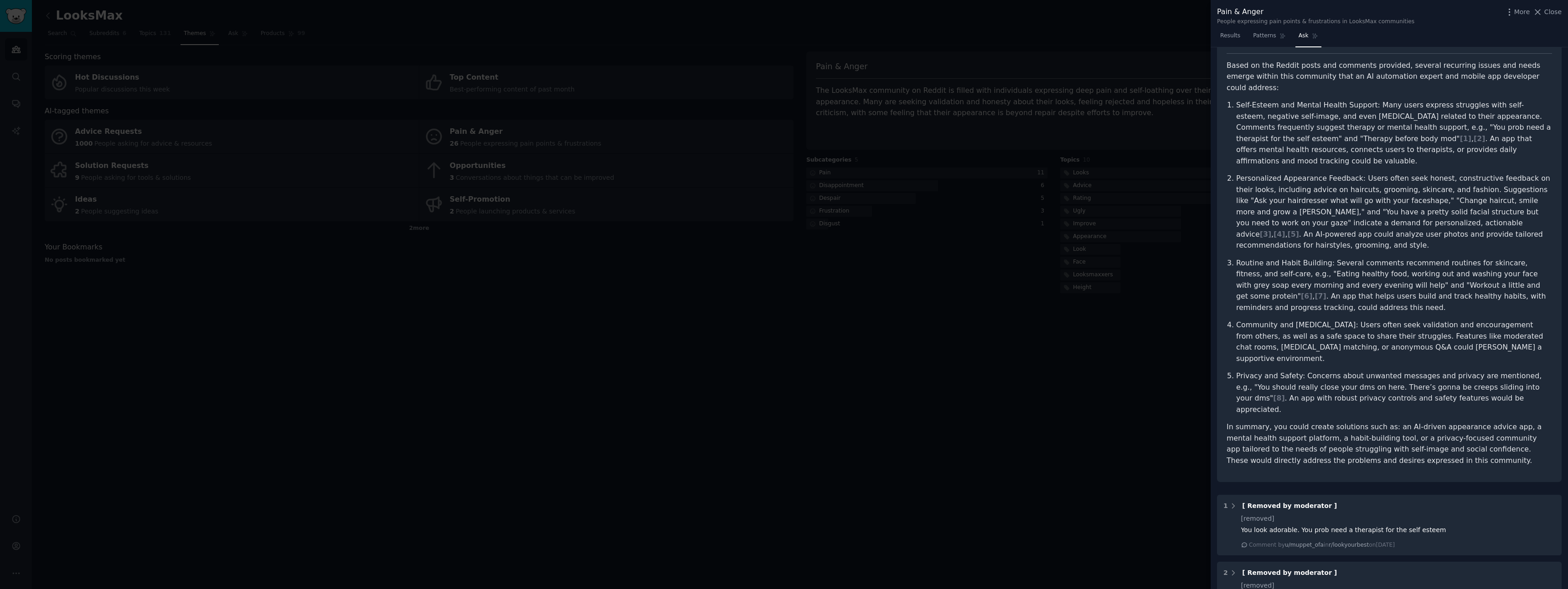
scroll to position [69, 0]
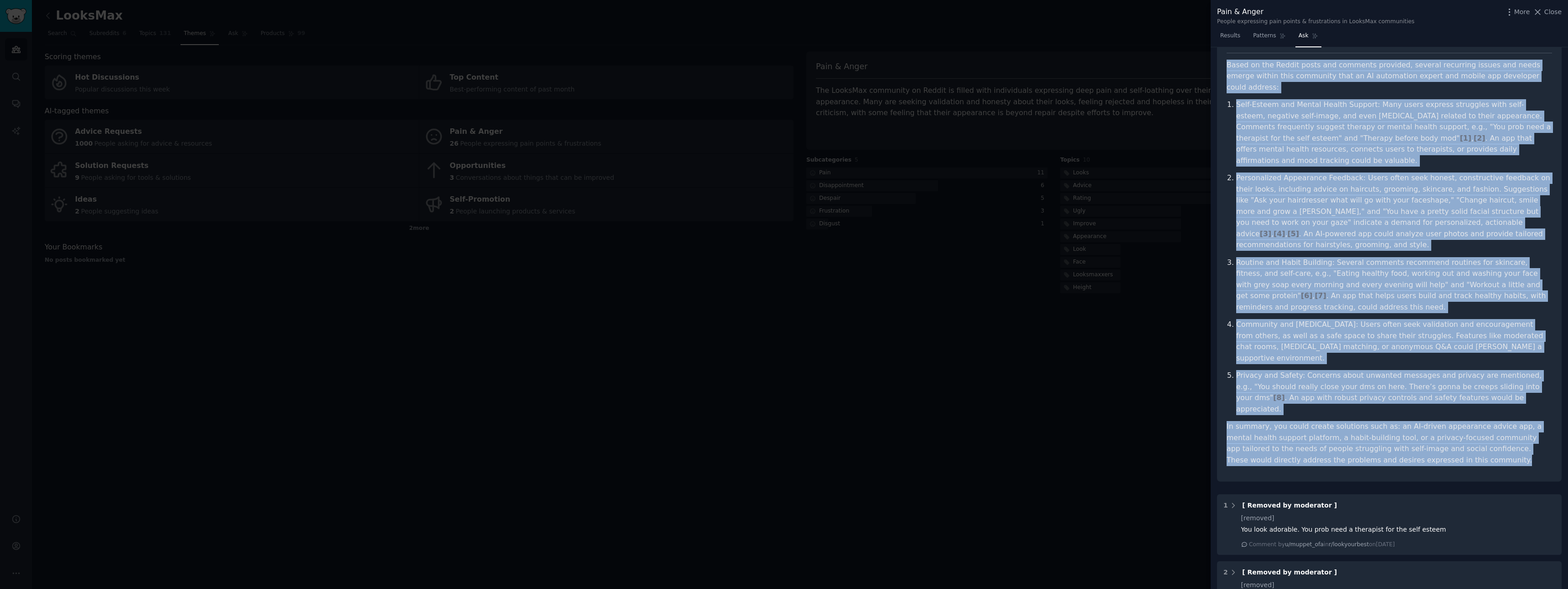
drag, startPoint x: 1227, startPoint y: 65, endPoint x: 1421, endPoint y: 411, distance: 396.7
click at [1420, 411] on div "I am an AI automation expert and I can create mobile apps. What problems can I …" at bounding box center [1389, 248] width 344 height 467
copy article "Based on the Reddit posts and comments provided, several recurring issues and n…"
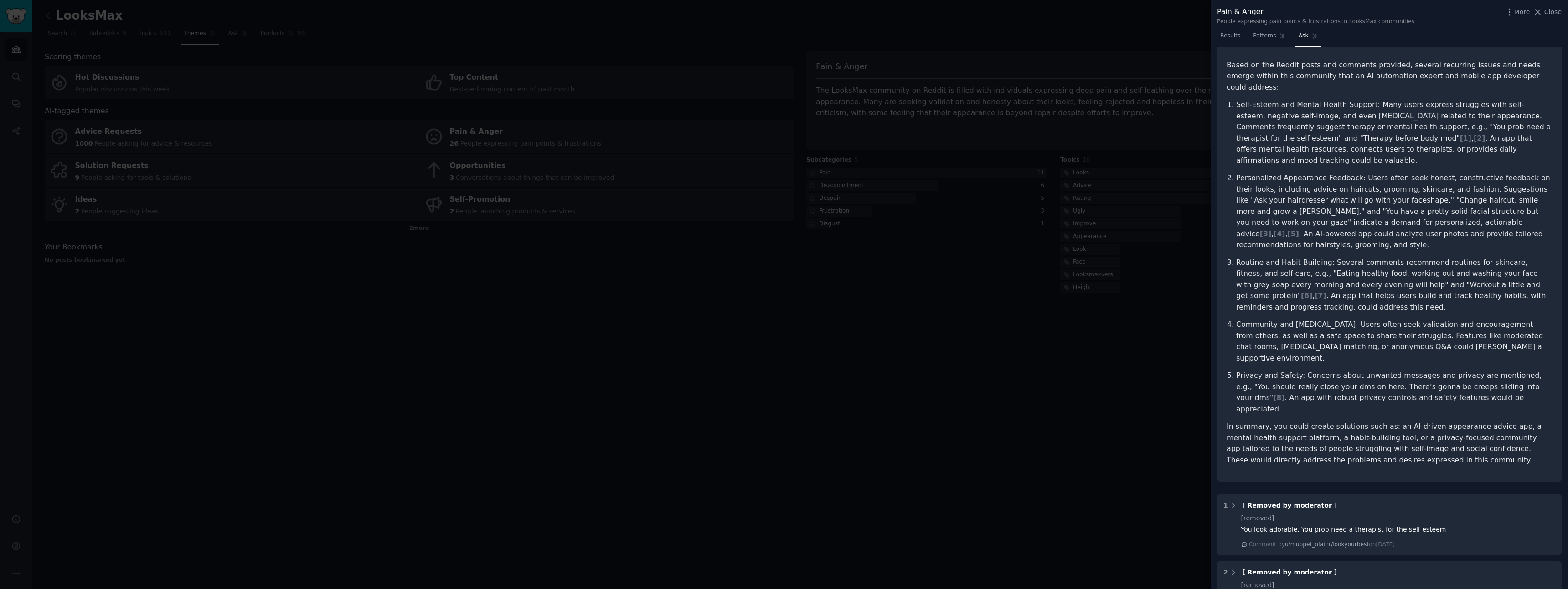
drag, startPoint x: 1467, startPoint y: 356, endPoint x: 1478, endPoint y: 357, distance: 11.0
click at [1467, 371] on p "Privacy and Safety: Concerns about unwanted messages and privacy are mentioned,…" at bounding box center [1393, 393] width 315 height 45
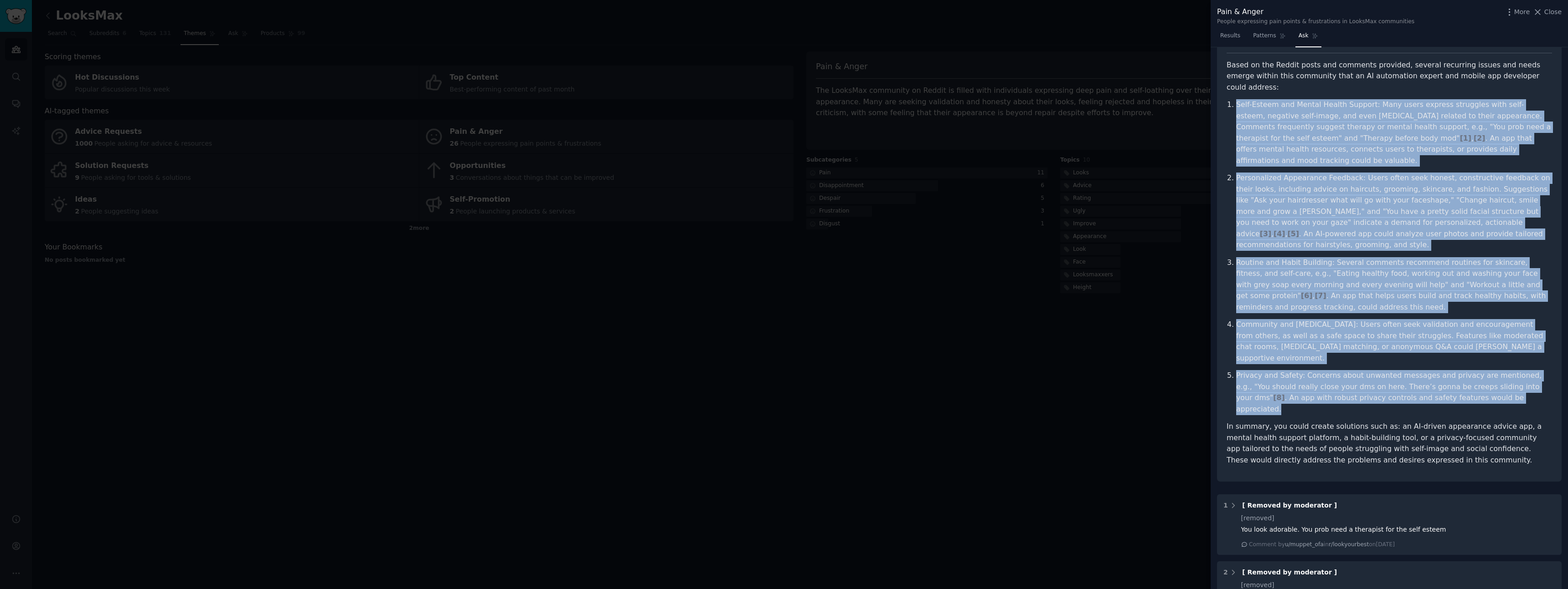
drag, startPoint x: 1475, startPoint y: 351, endPoint x: 1234, endPoint y: 98, distance: 349.4
click at [1222, 96] on div "I am an AI automation expert and I can create mobile apps. What problems can I …" at bounding box center [1389, 248] width 344 height 467
copy ol "Self-Esteem and Mental Health Support: Many users express struggles with self-e…"
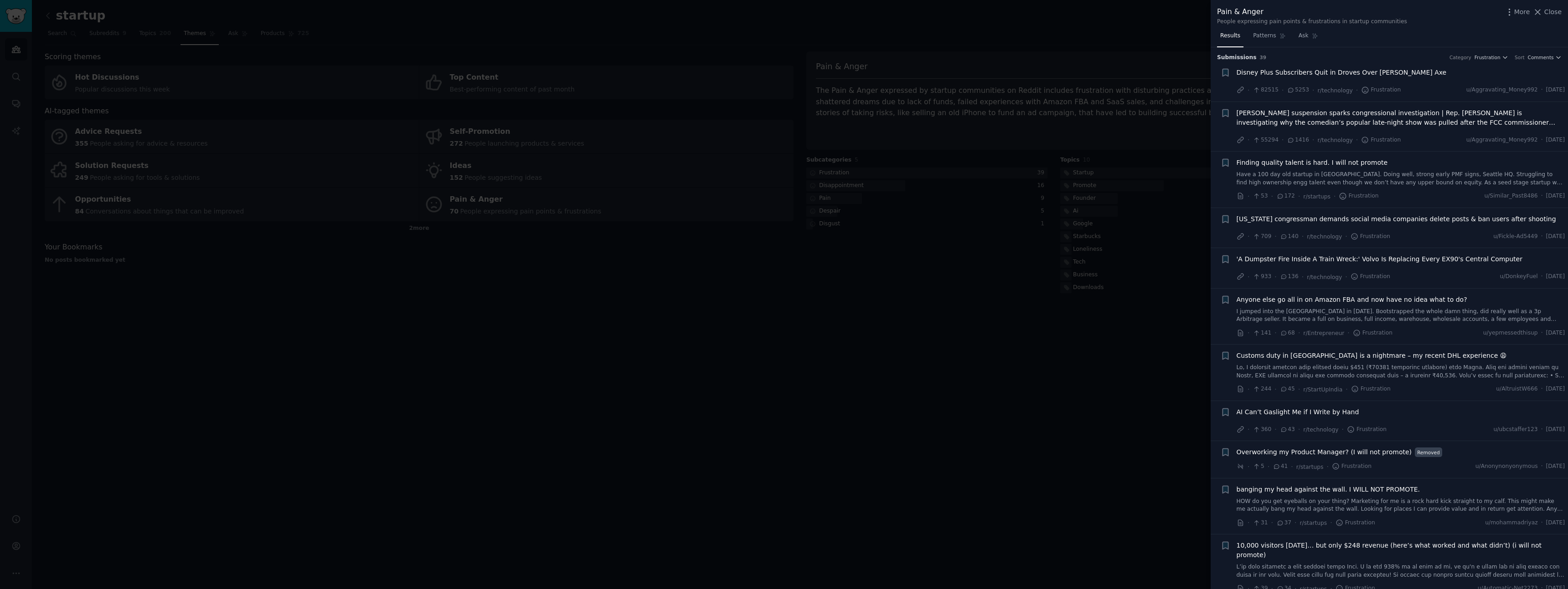
scroll to position [1047, 0]
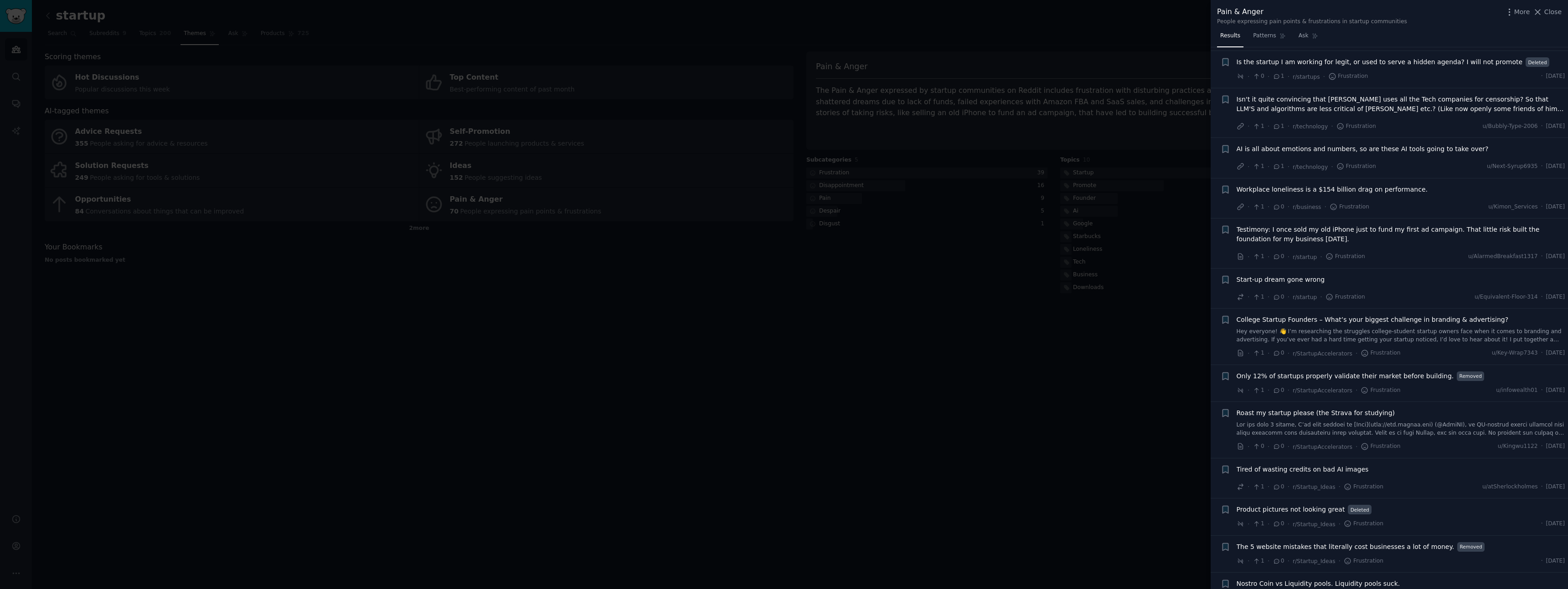
click at [1120, 168] on div at bounding box center [784, 294] width 1568 height 589
